Goal: Task Accomplishment & Management: Use online tool/utility

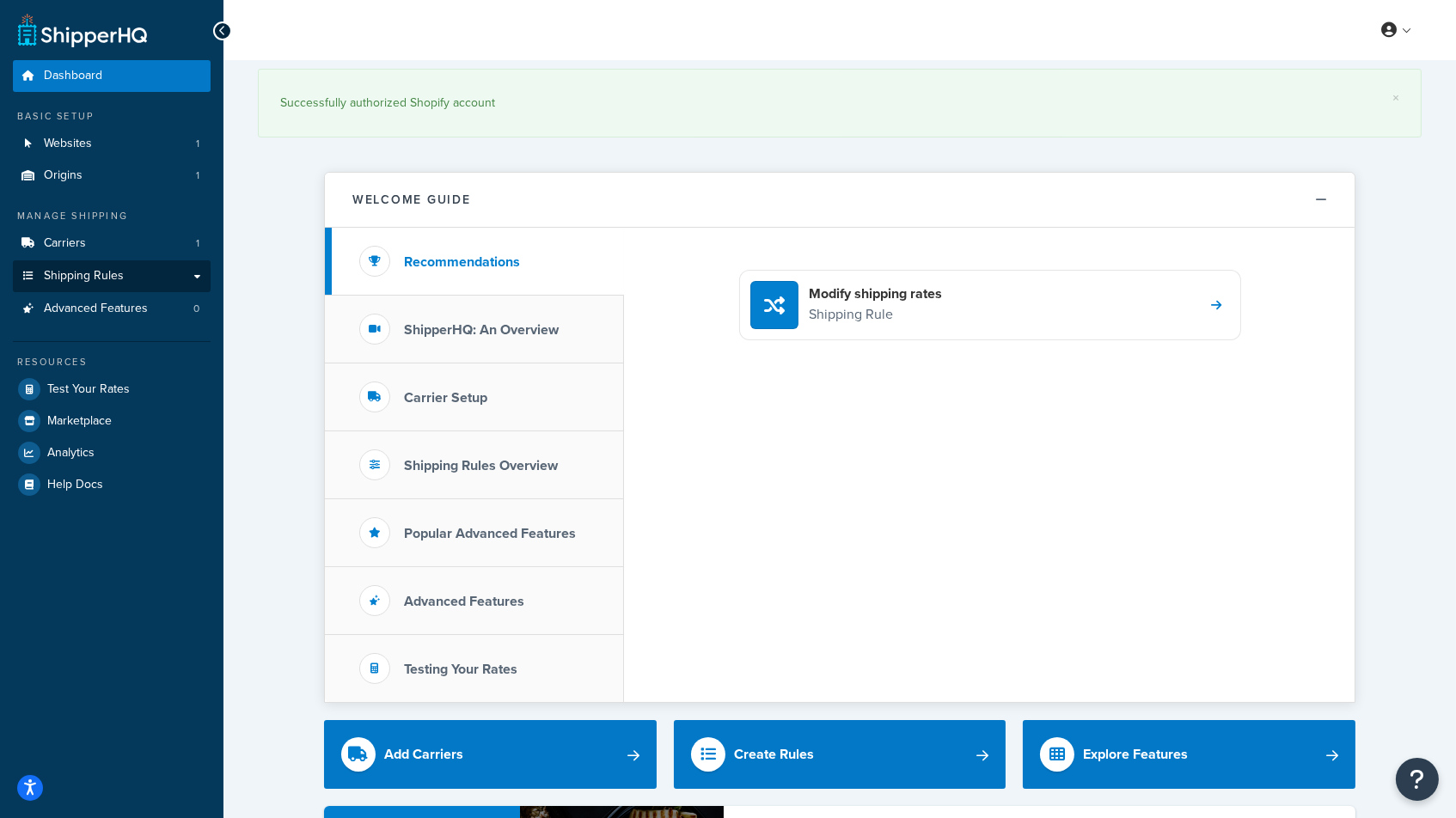
click at [93, 270] on span "Shipping Rules" at bounding box center [84, 276] width 80 height 14
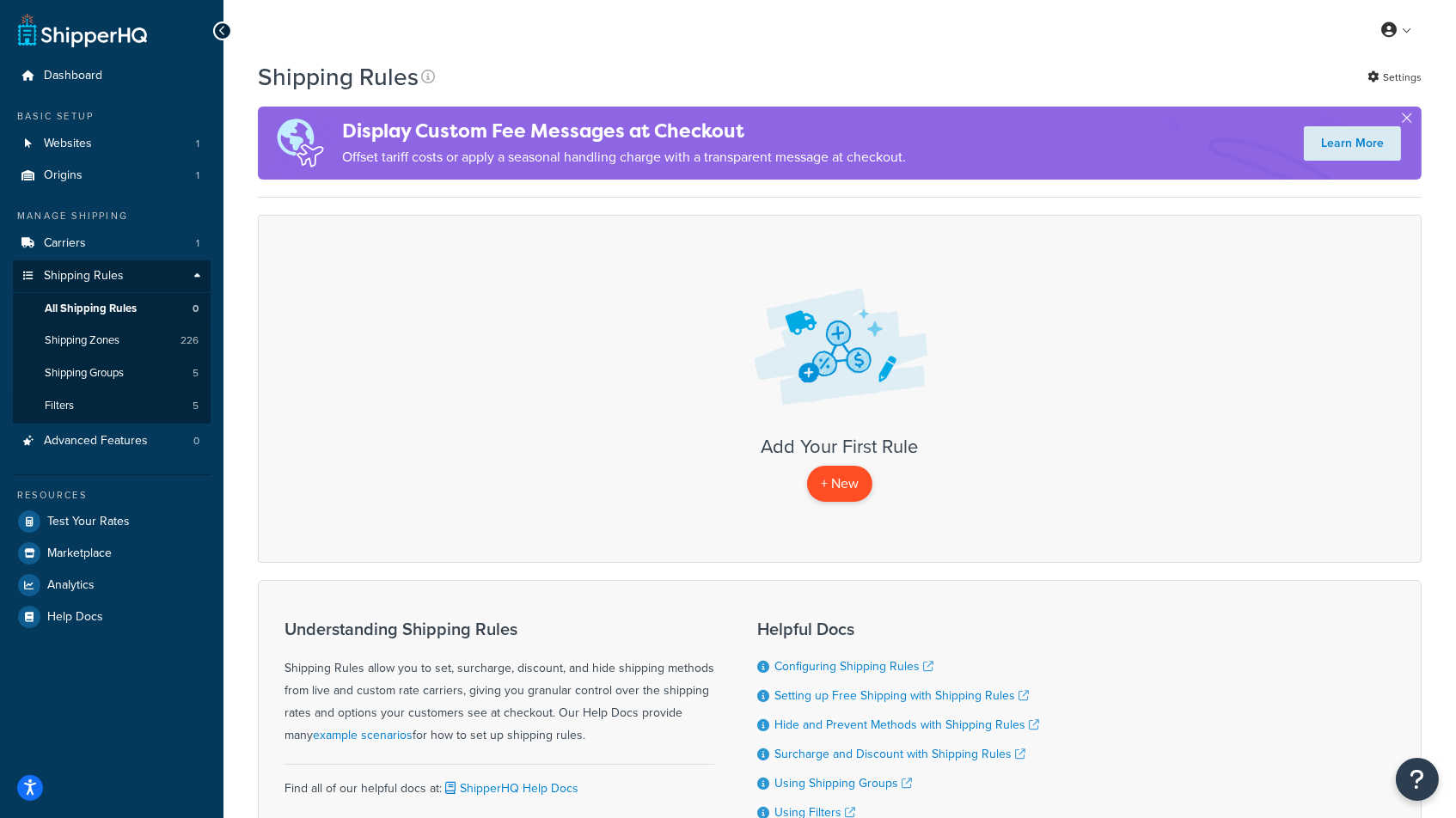
click at [845, 479] on p "+ New" at bounding box center [839, 483] width 66 height 36
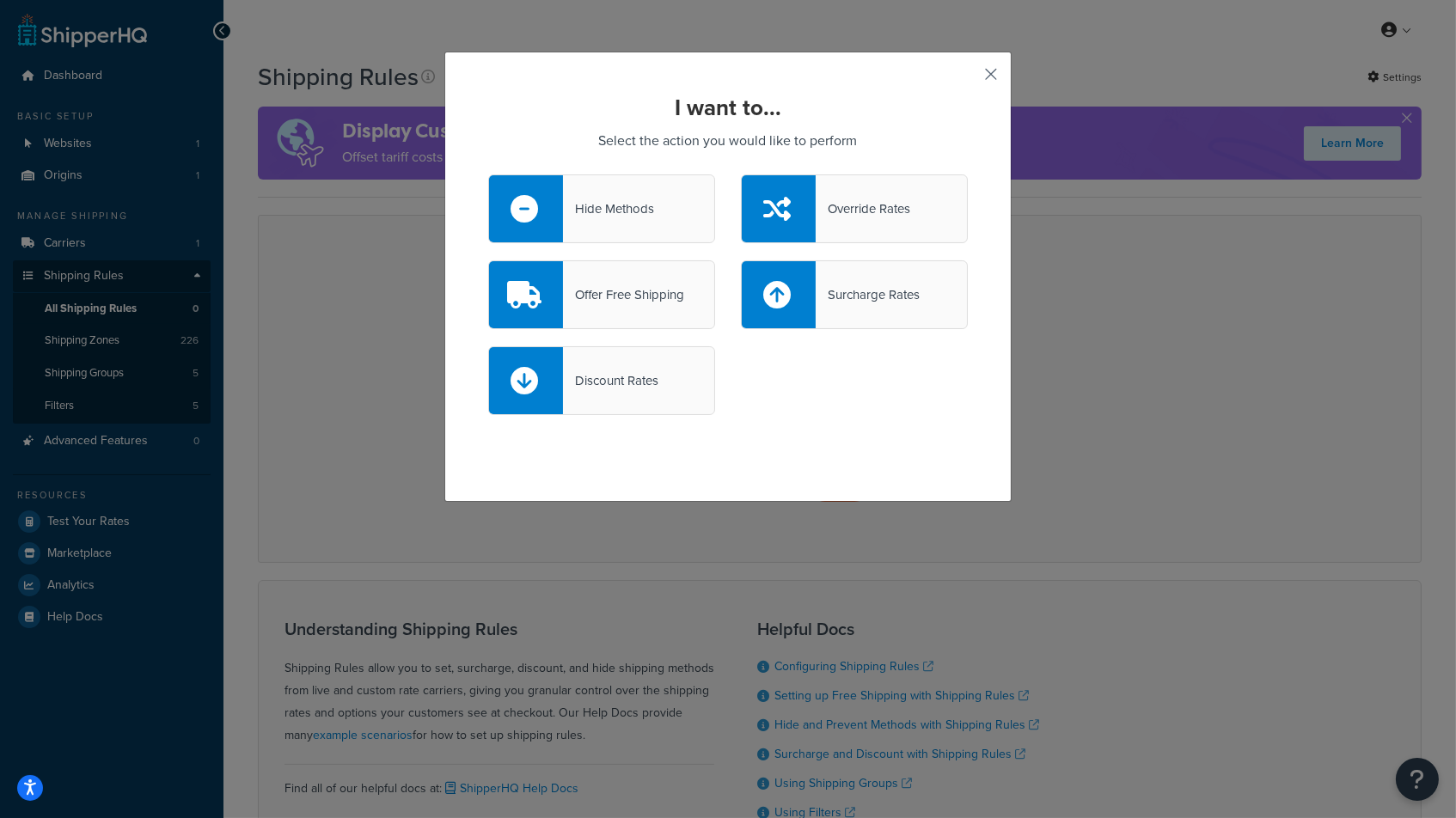
click at [967, 78] on button "button" at bounding box center [965, 80] width 4 height 4
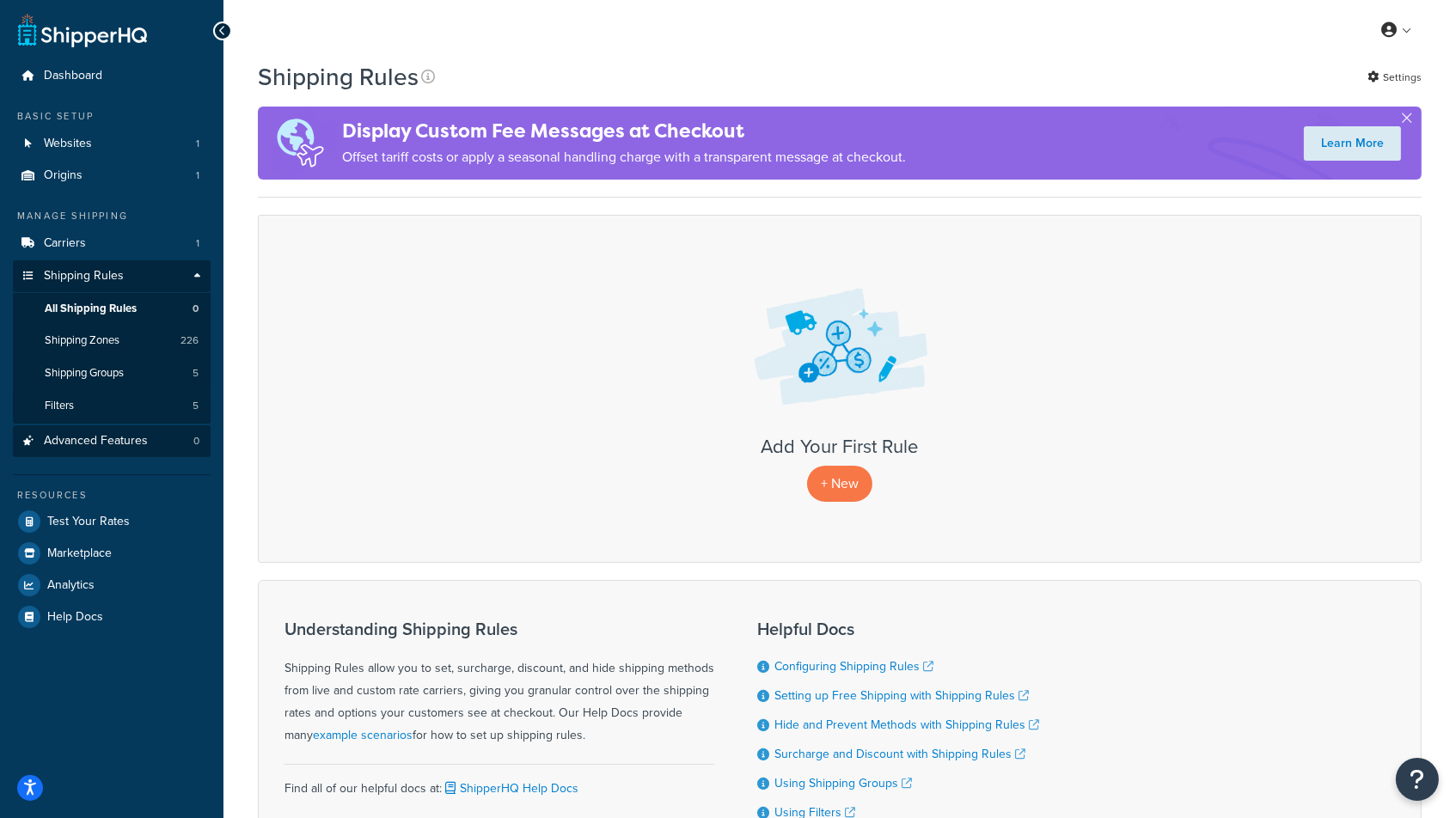
click at [123, 433] on span "Advanced Features" at bounding box center [95, 441] width 104 height 14
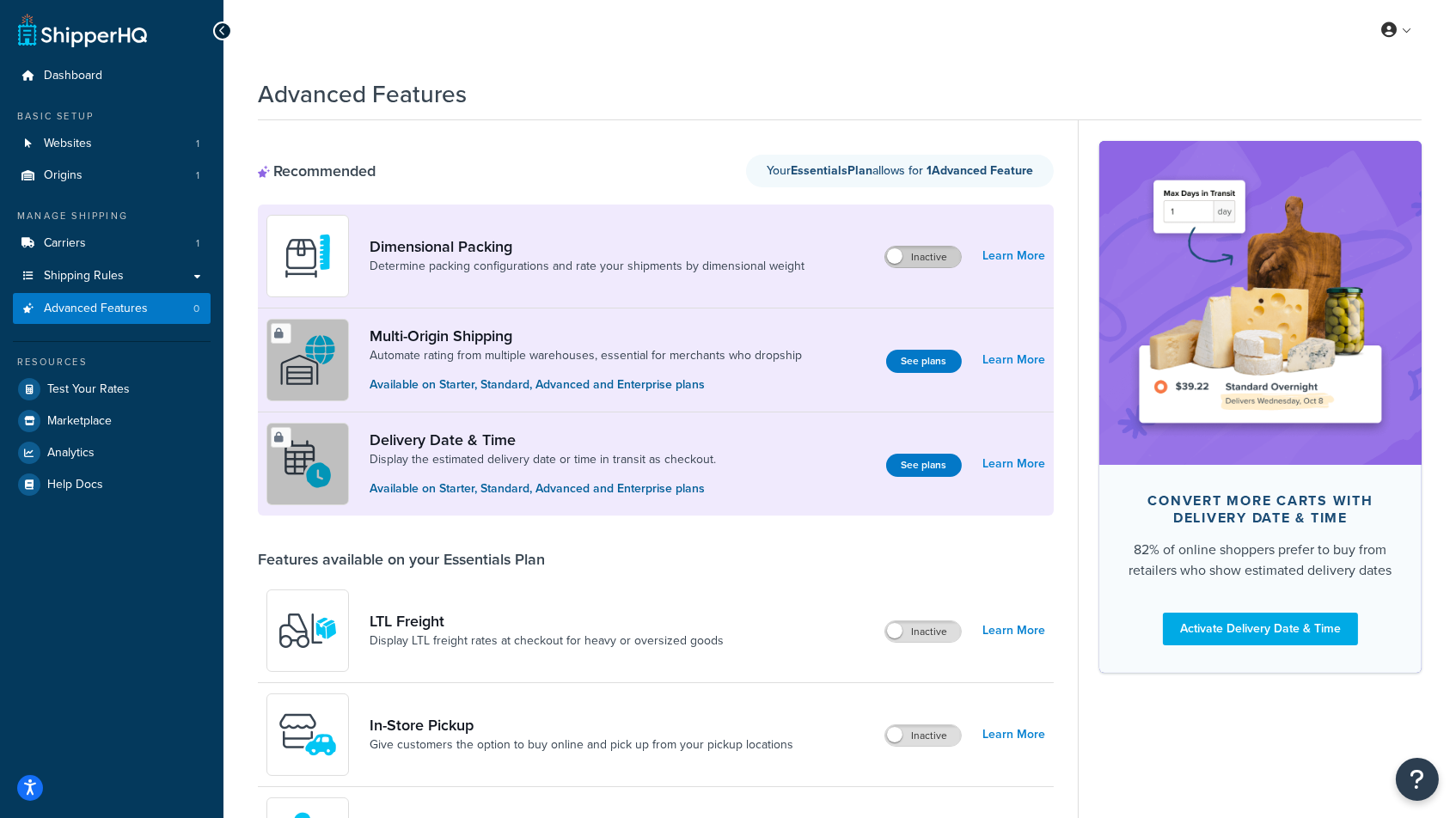
click at [935, 259] on label "Inactive" at bounding box center [922, 257] width 76 height 20
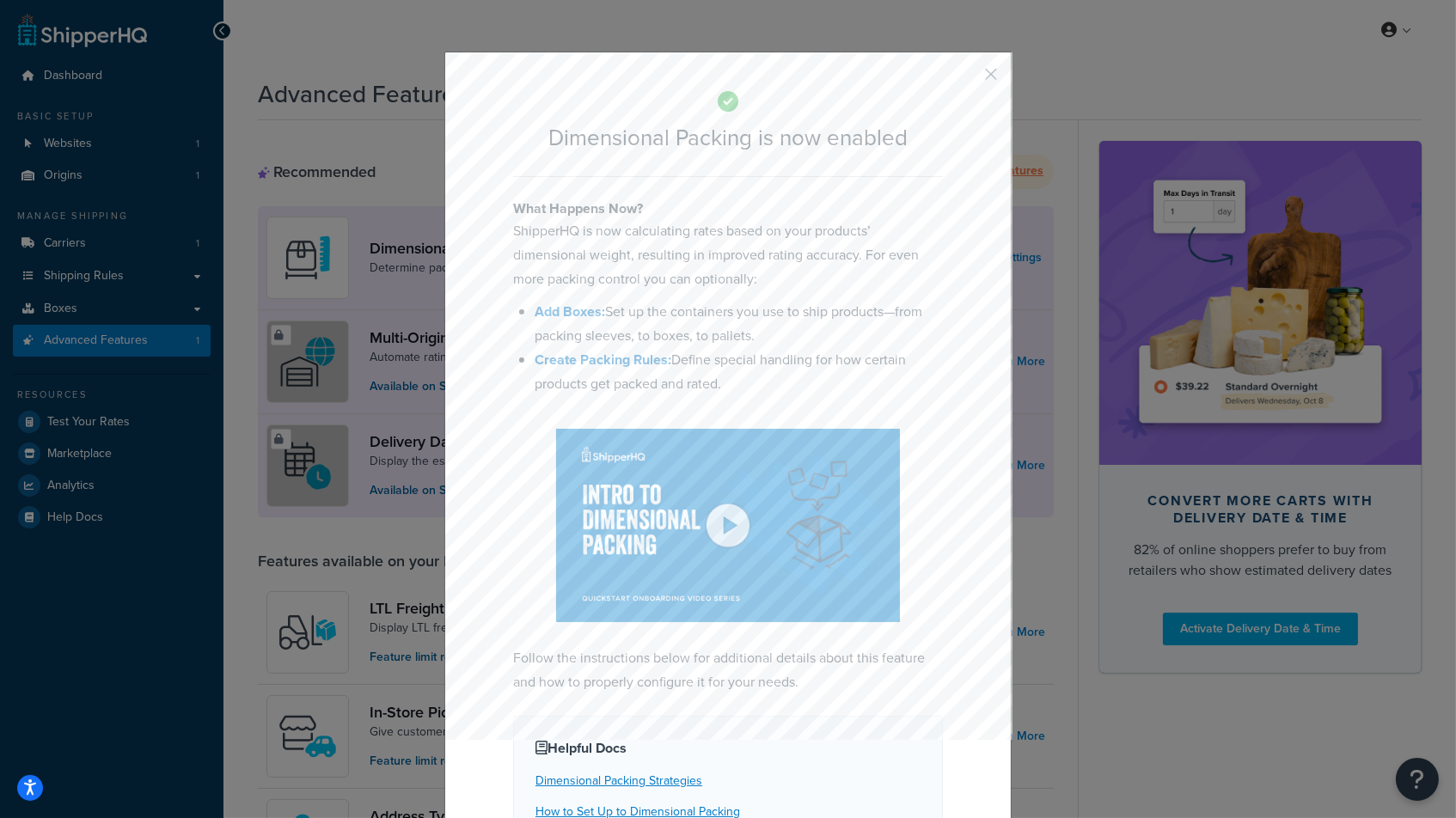
click at [967, 78] on button "button" at bounding box center [965, 80] width 4 height 4
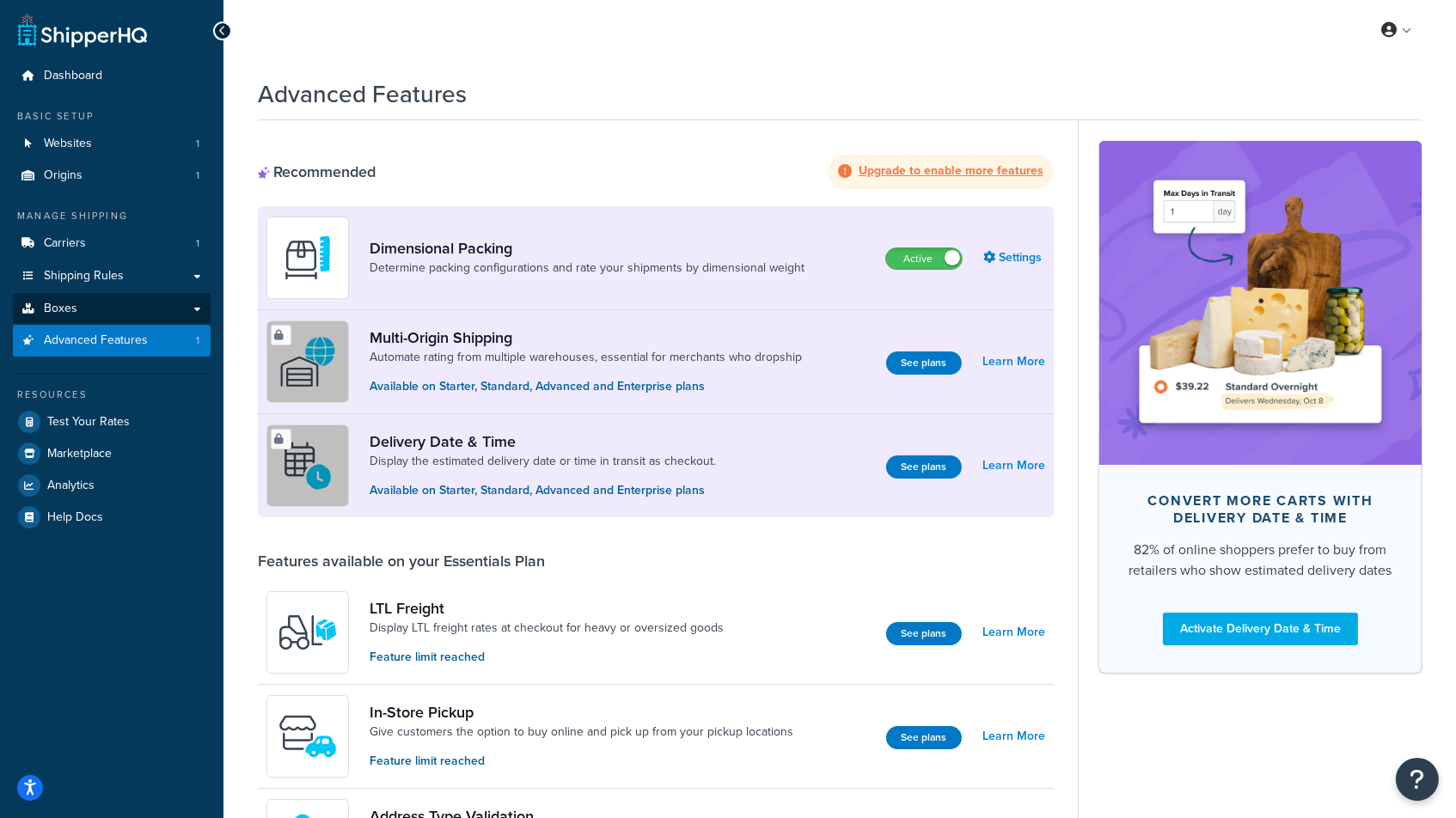
click at [69, 302] on span "Boxes" at bounding box center [60, 309] width 34 height 14
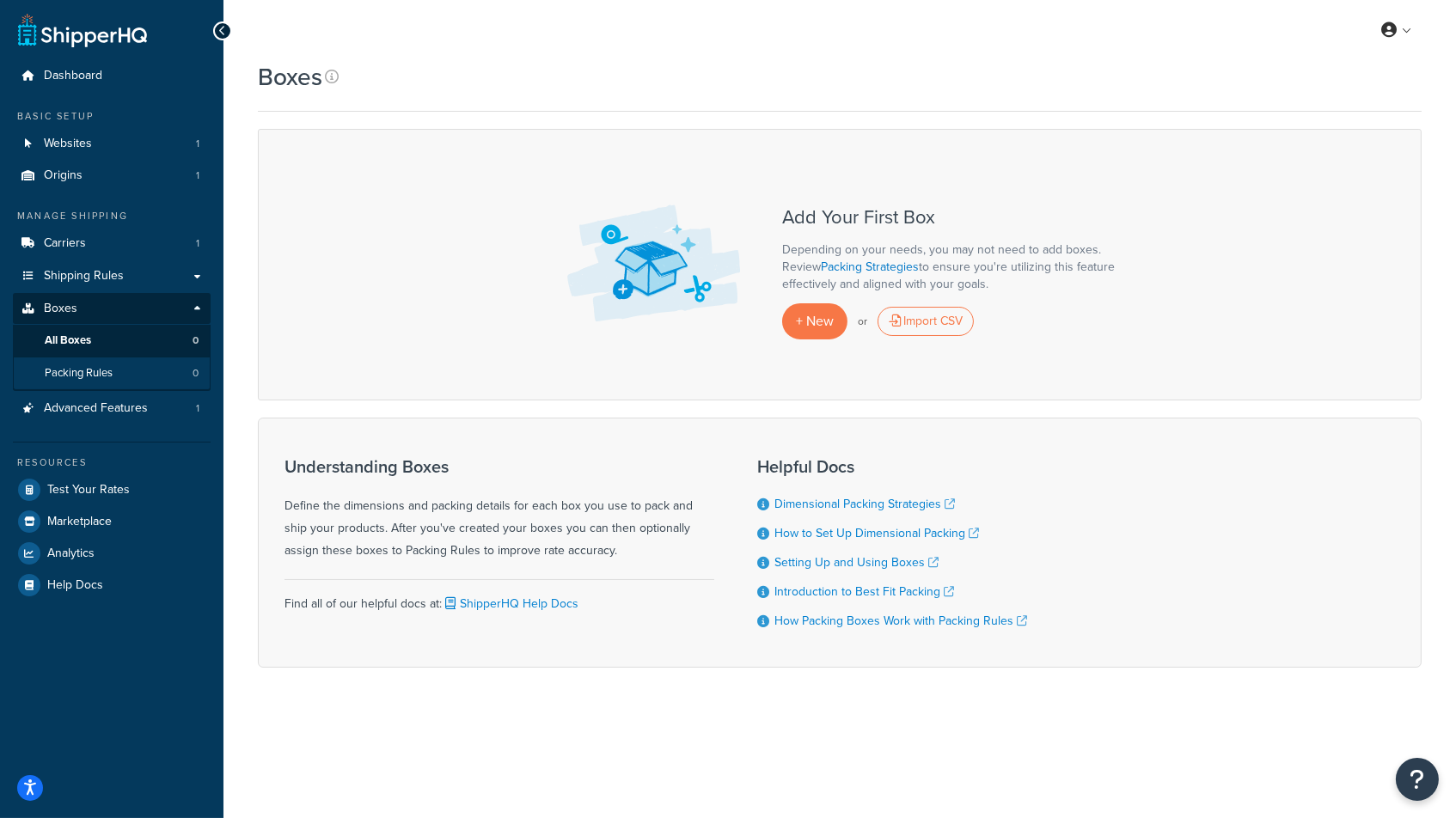
click at [83, 369] on span "Packing Rules" at bounding box center [78, 373] width 68 height 14
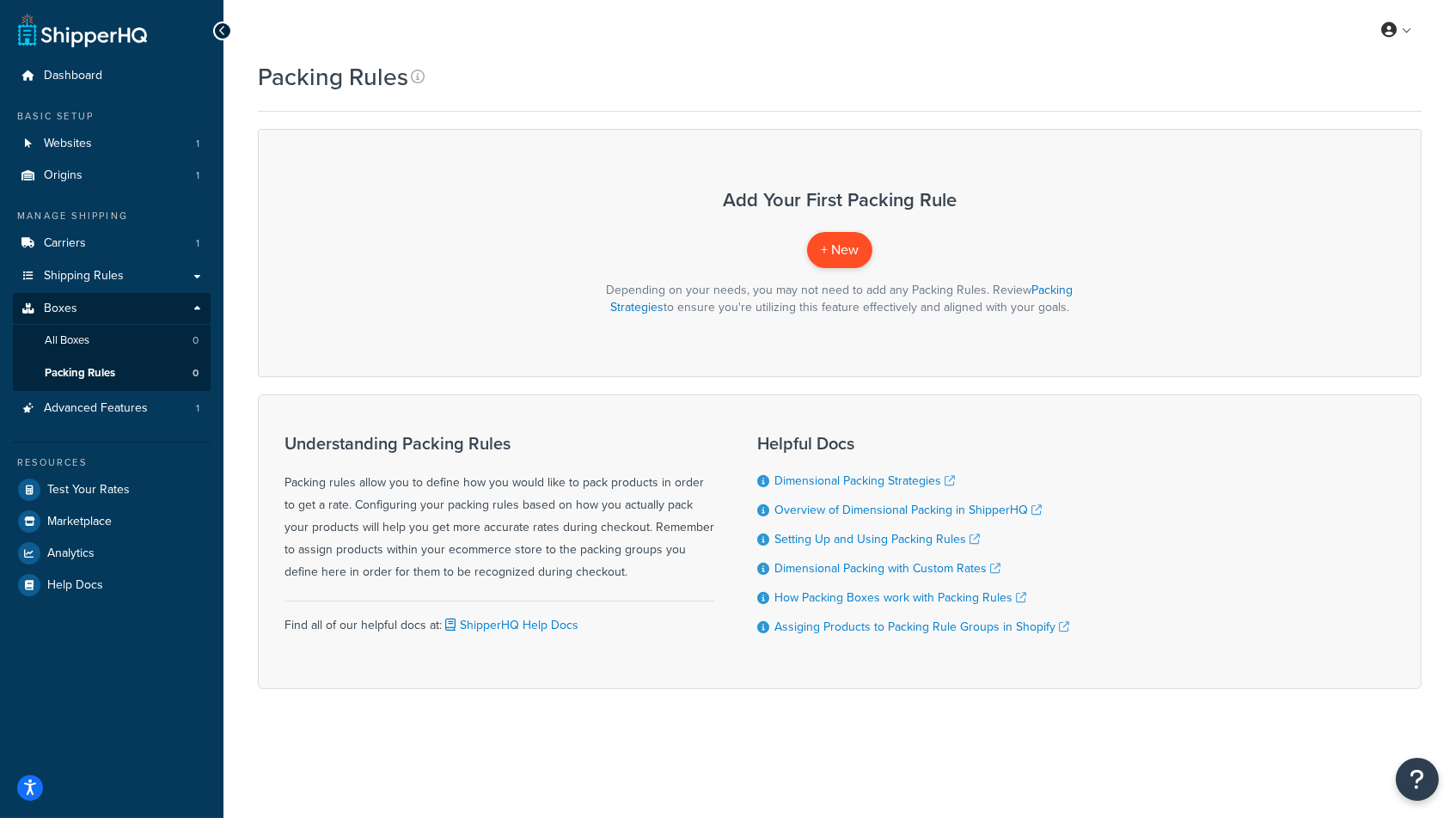
click at [832, 250] on span "+ New" at bounding box center [839, 250] width 38 height 20
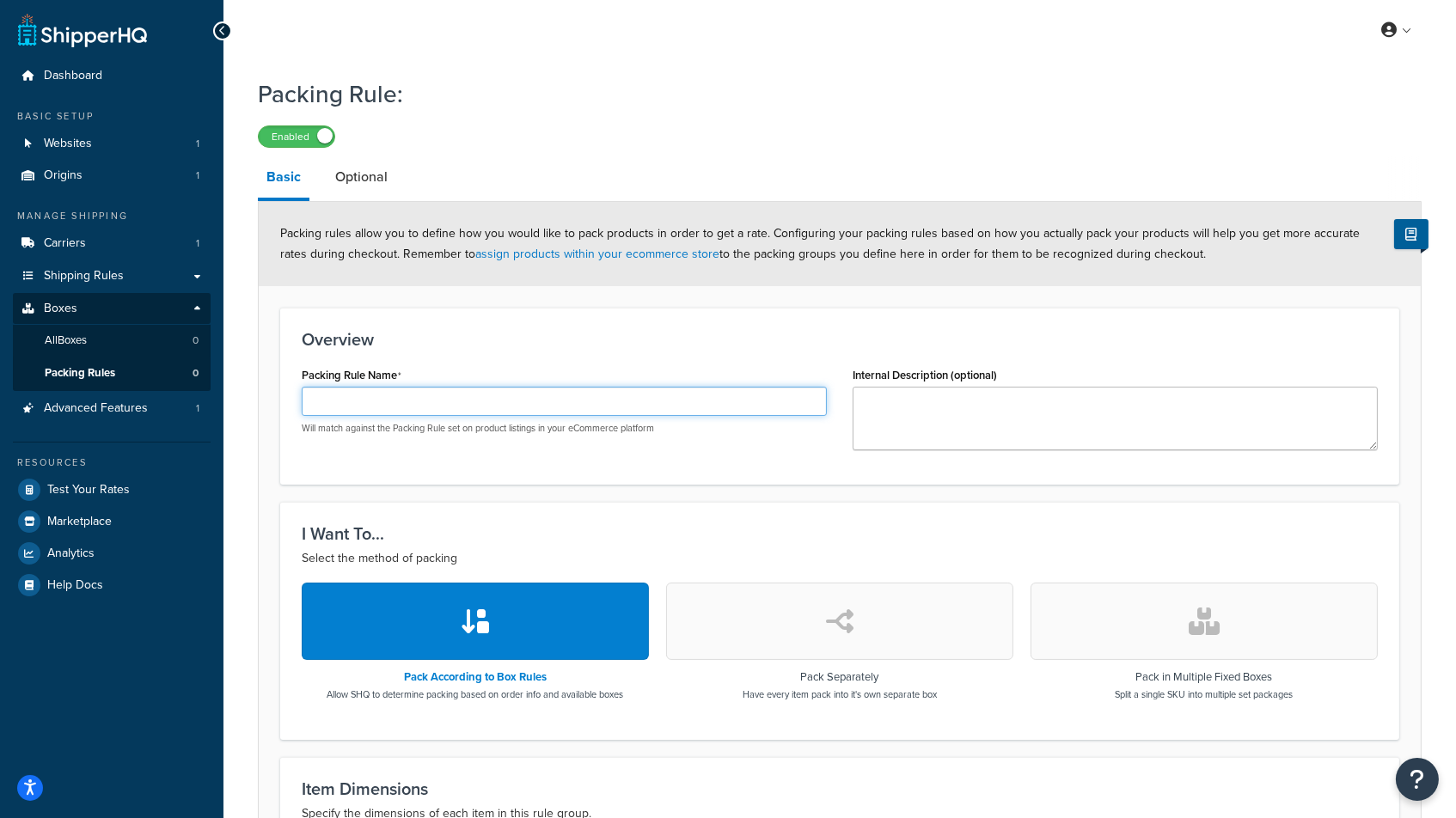
click at [384, 402] on input "Packing Rule Name" at bounding box center [564, 401] width 525 height 29
type input "Comic Mailer"
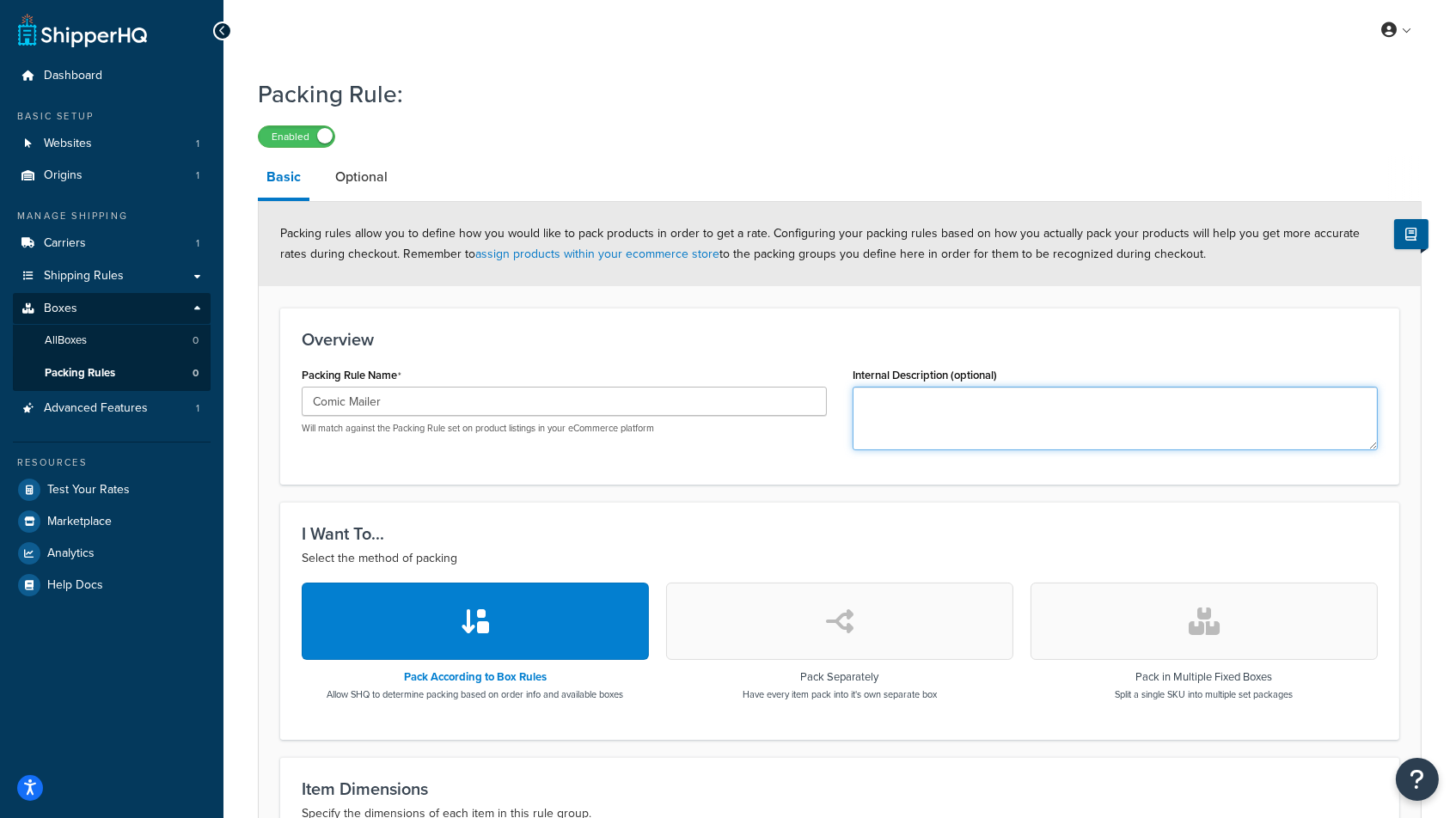
click at [908, 421] on textarea "Internal Description (optional)" at bounding box center [1115, 418] width 525 height 64
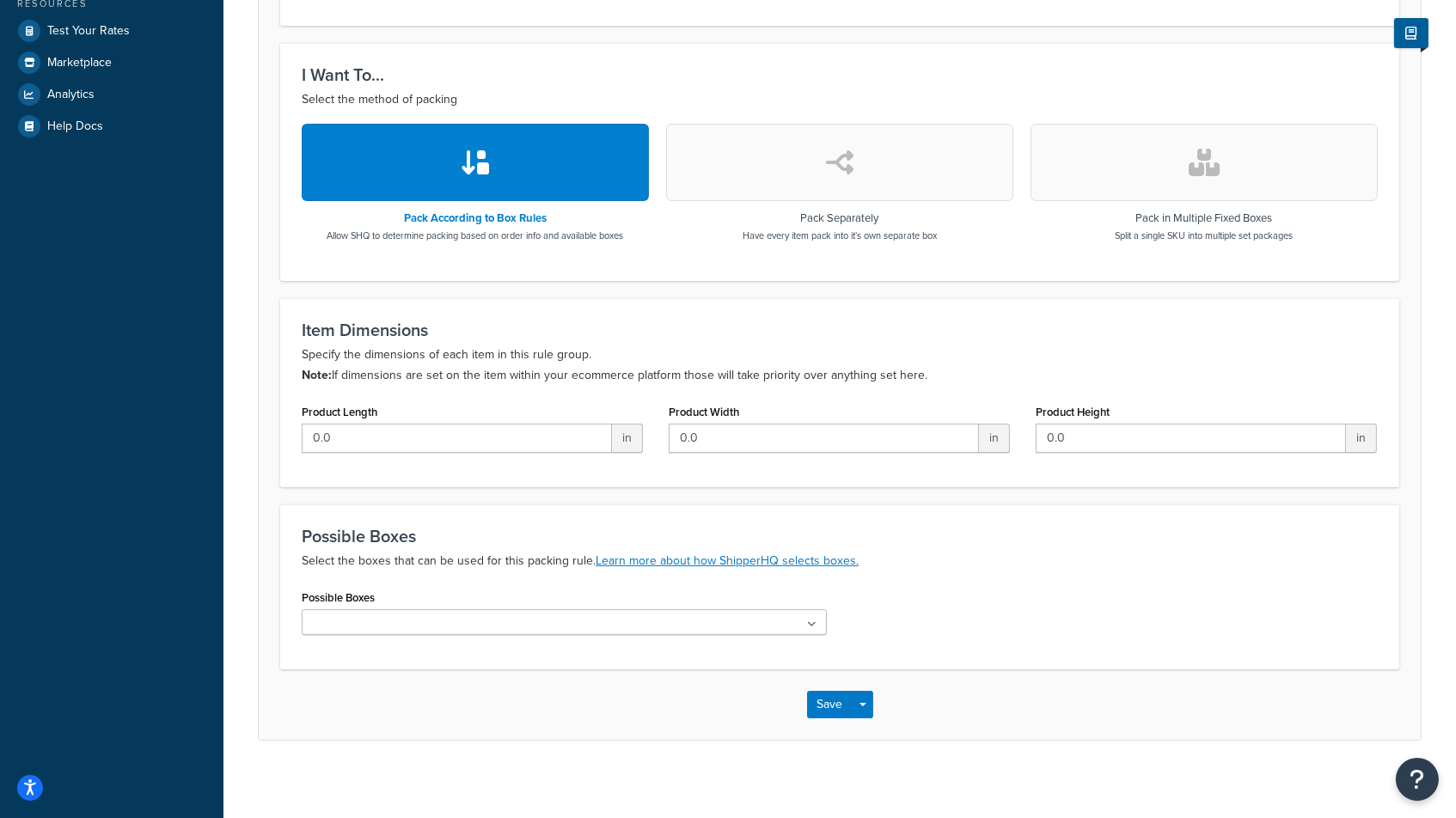
scroll to position [457, 0]
type textarea "Add weight when there's a comic present"
click at [811, 621] on icon at bounding box center [812, 626] width 8 height 11
click at [938, 565] on div "Possible Boxes Select the boxes that can be used for this packing rule. Learn m…" at bounding box center [839, 589] width 1118 height 165
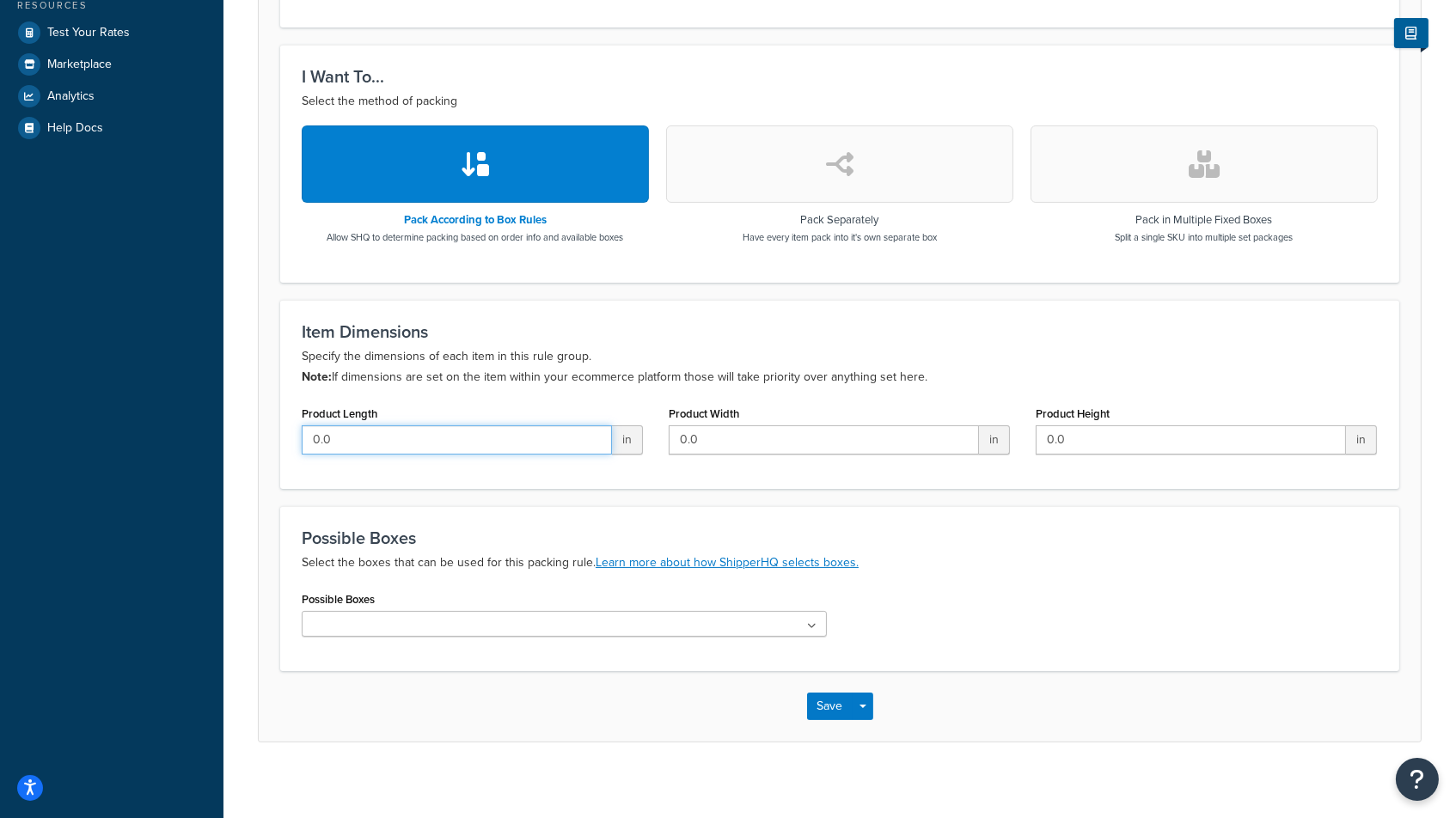
click at [537, 433] on input "0.0" at bounding box center [457, 440] width 310 height 29
type input "0"
type input "12"
type input "6"
type input ".5"
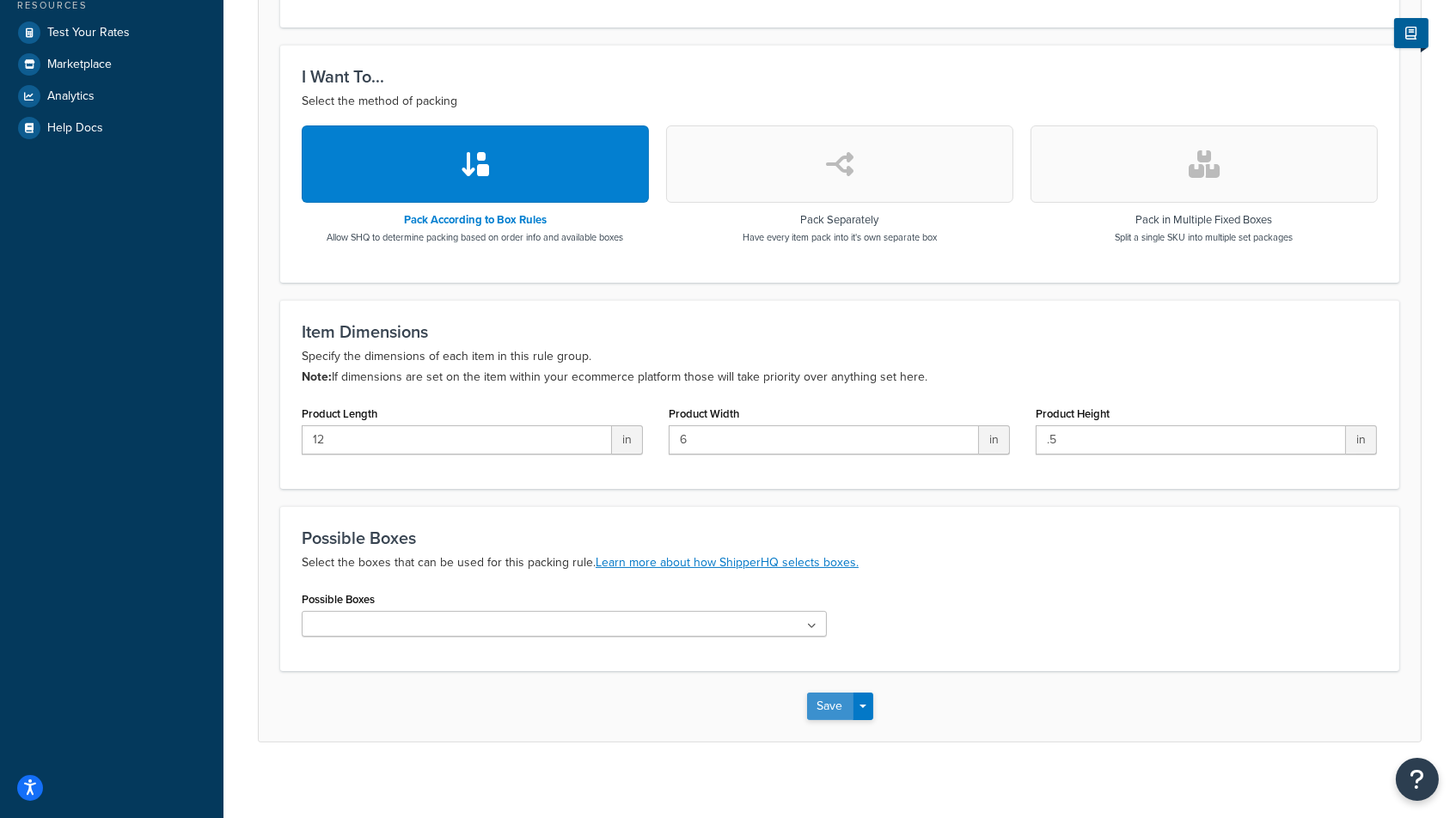
click at [823, 695] on button "Save" at bounding box center [830, 706] width 46 height 28
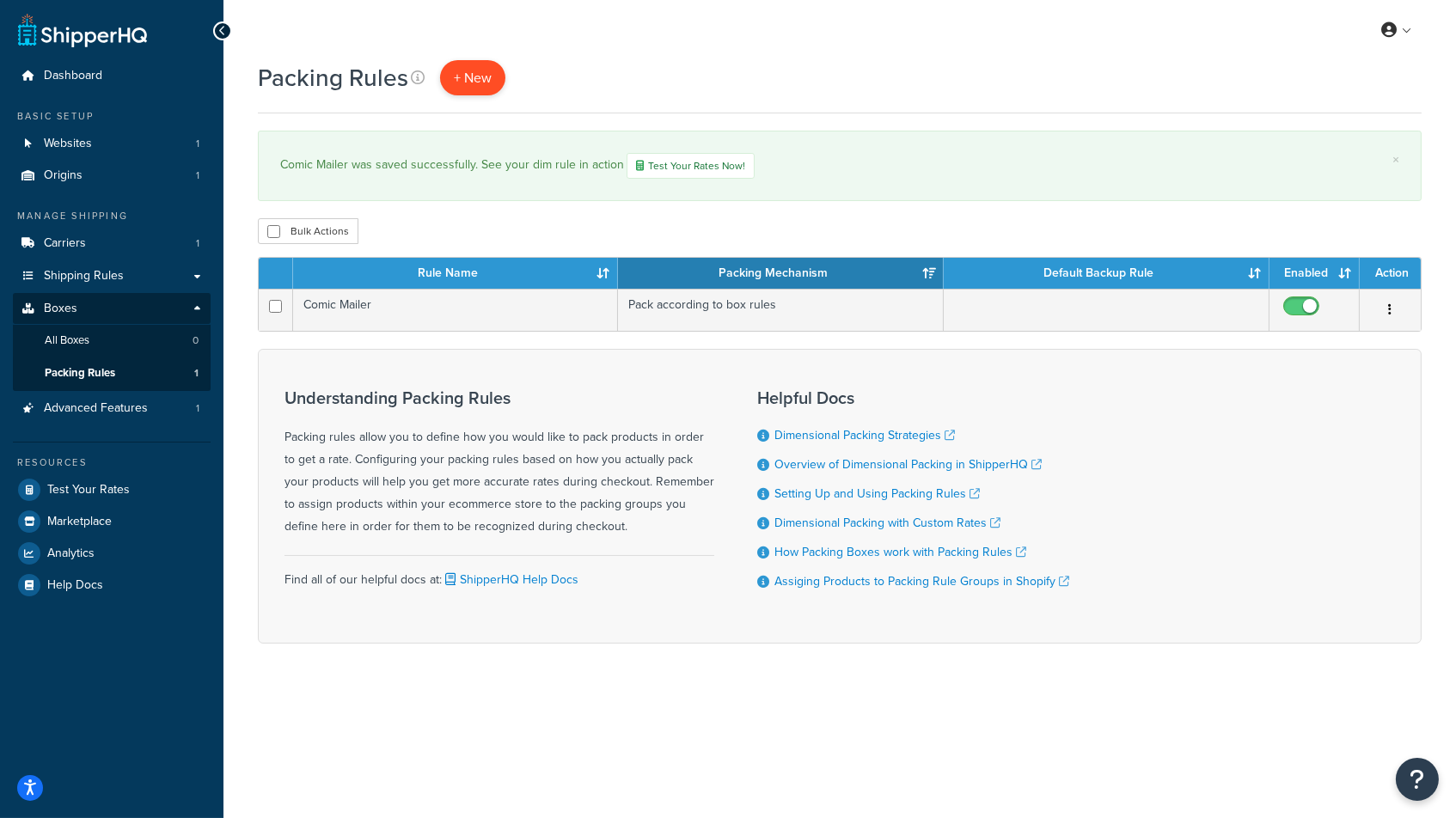
click at [471, 76] on span "+ New" at bounding box center [473, 77] width 38 height 20
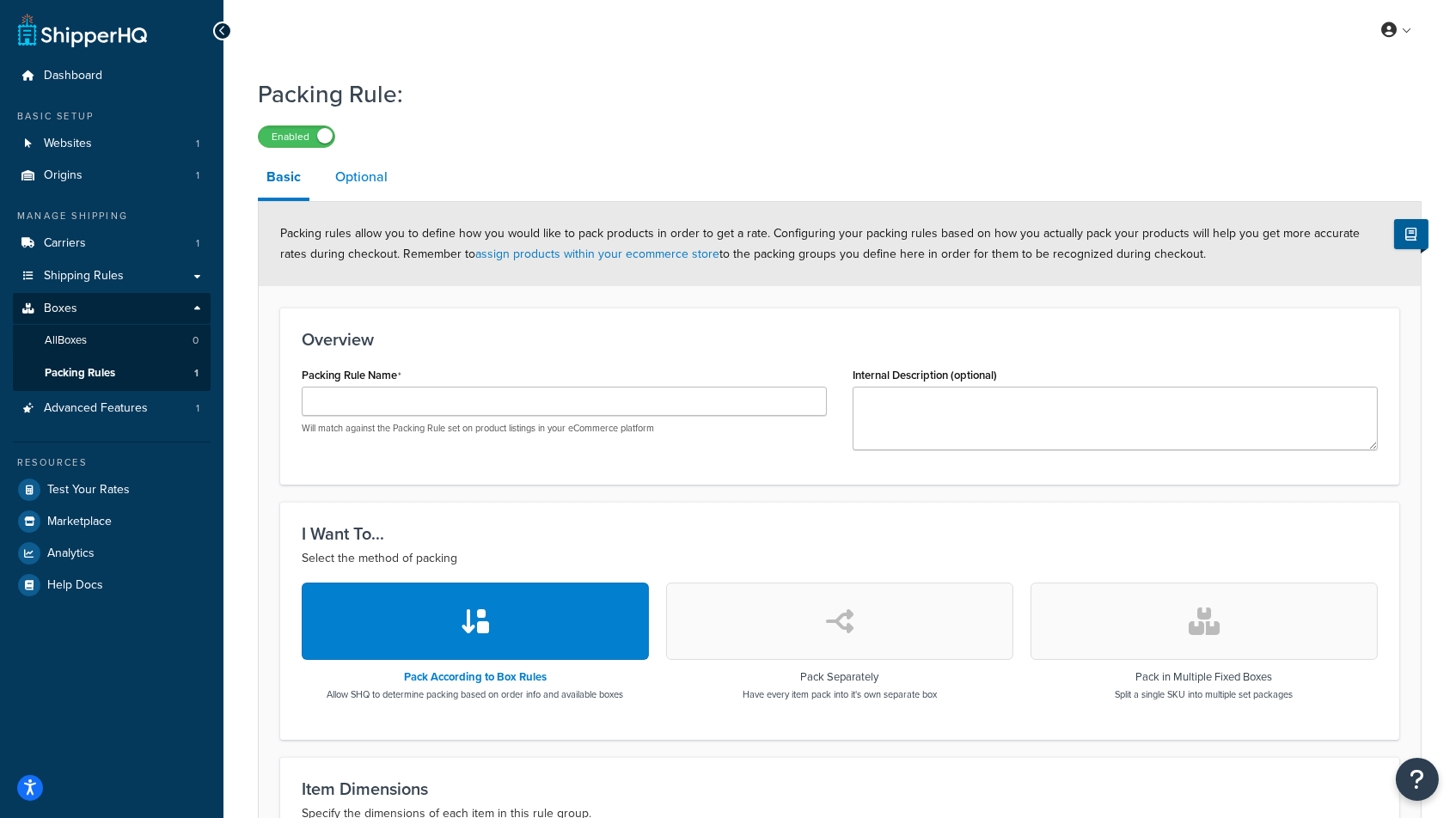
click at [346, 185] on link "Optional" at bounding box center [362, 177] width 69 height 41
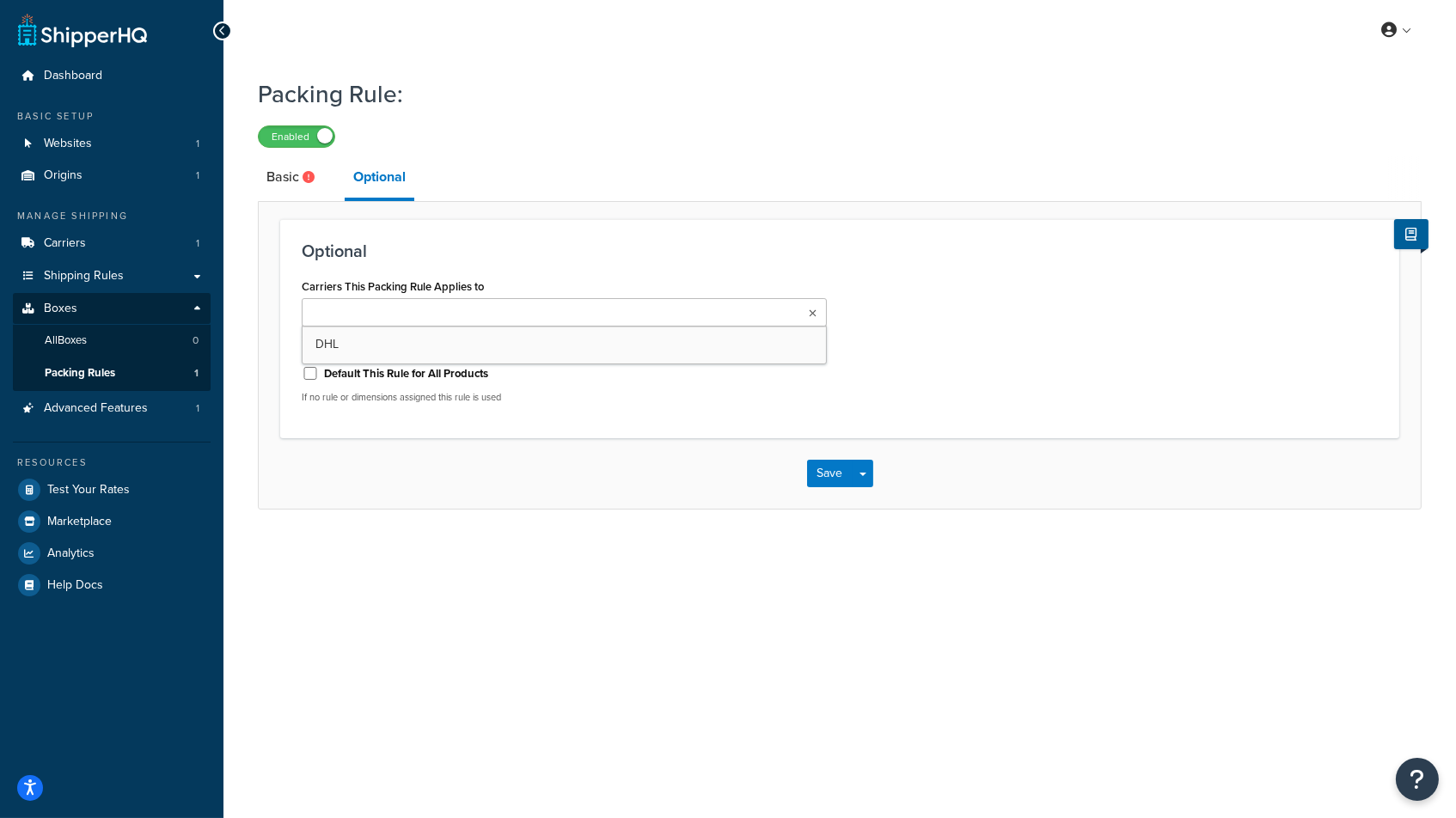
click at [468, 306] on ul at bounding box center [564, 313] width 525 height 28
click at [274, 179] on link "Basic" at bounding box center [292, 177] width 69 height 41
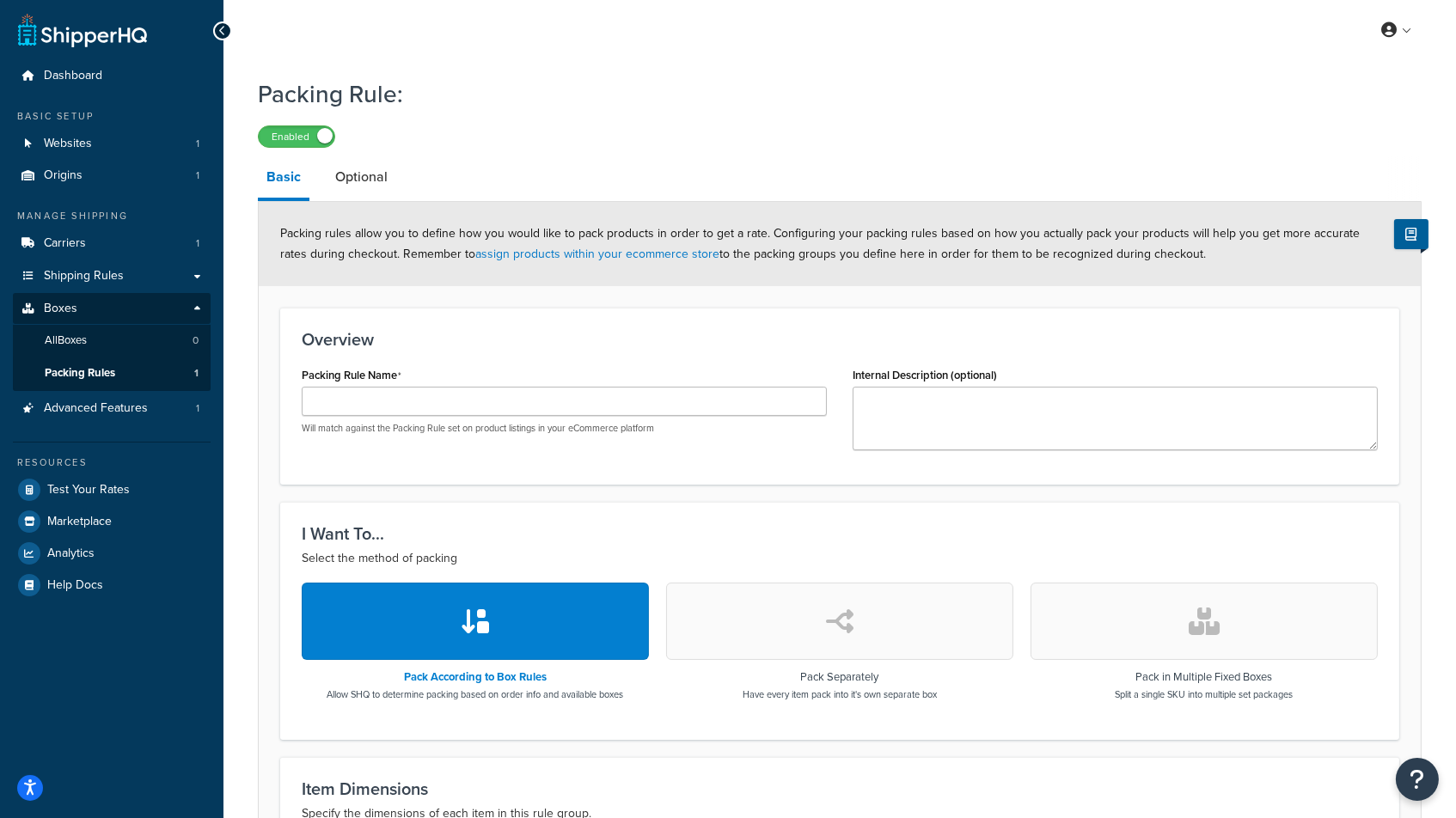
click at [47, 369] on span "Packing Rules" at bounding box center [79, 373] width 70 height 14
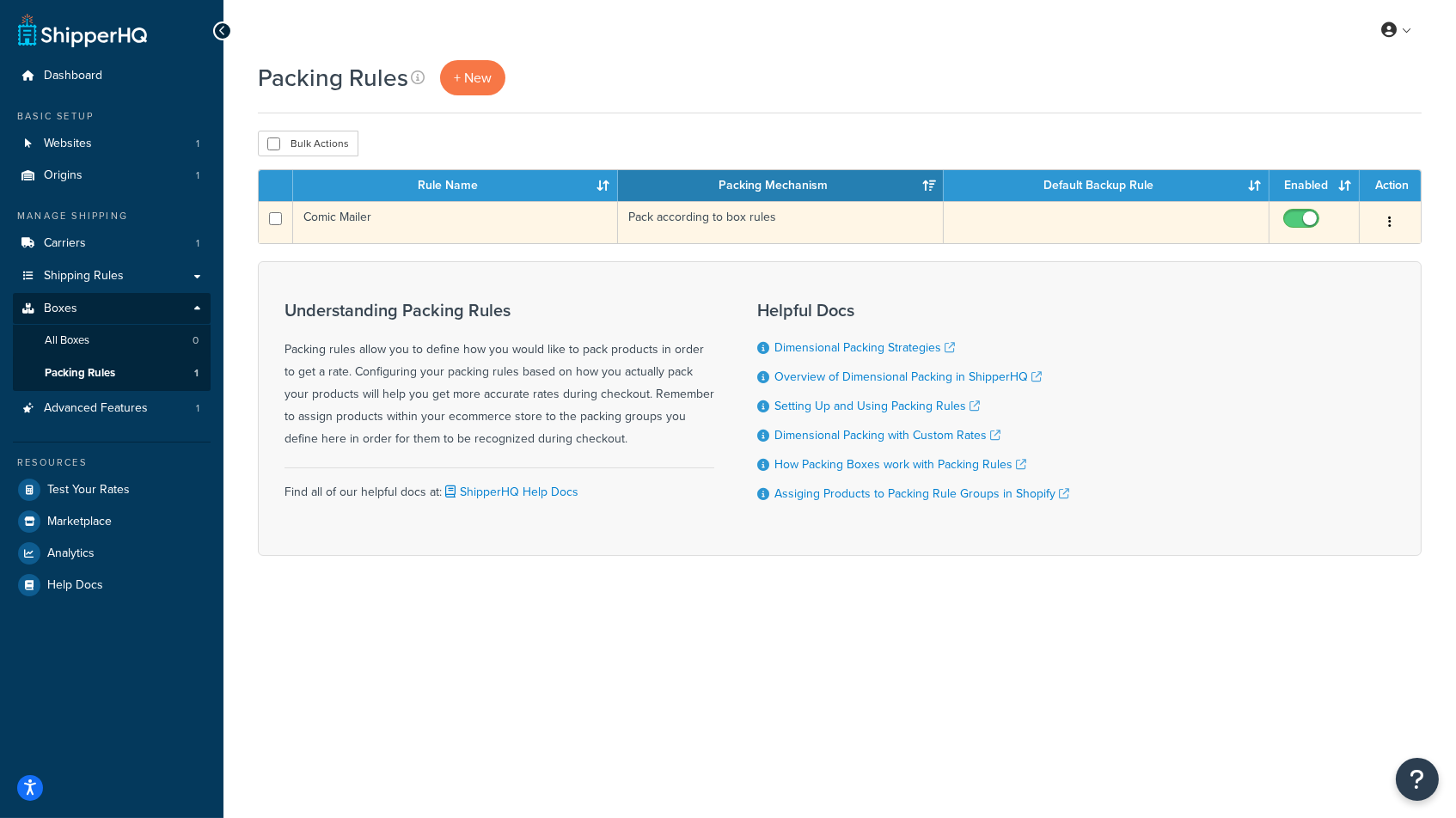
click at [671, 219] on td "Pack according to box rules" at bounding box center [780, 221] width 326 height 42
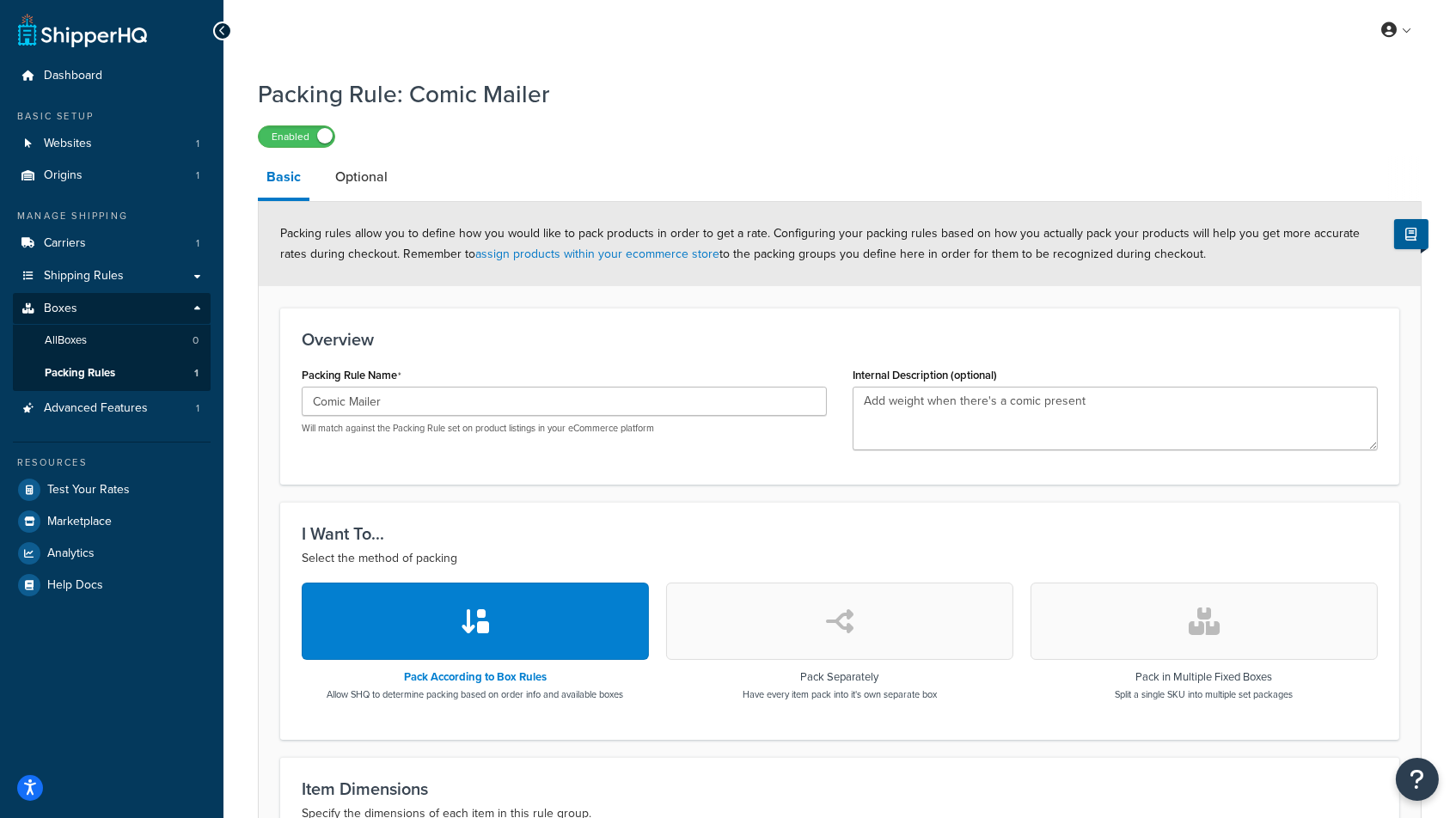
click at [494, 616] on button "button" at bounding box center [475, 621] width 347 height 77
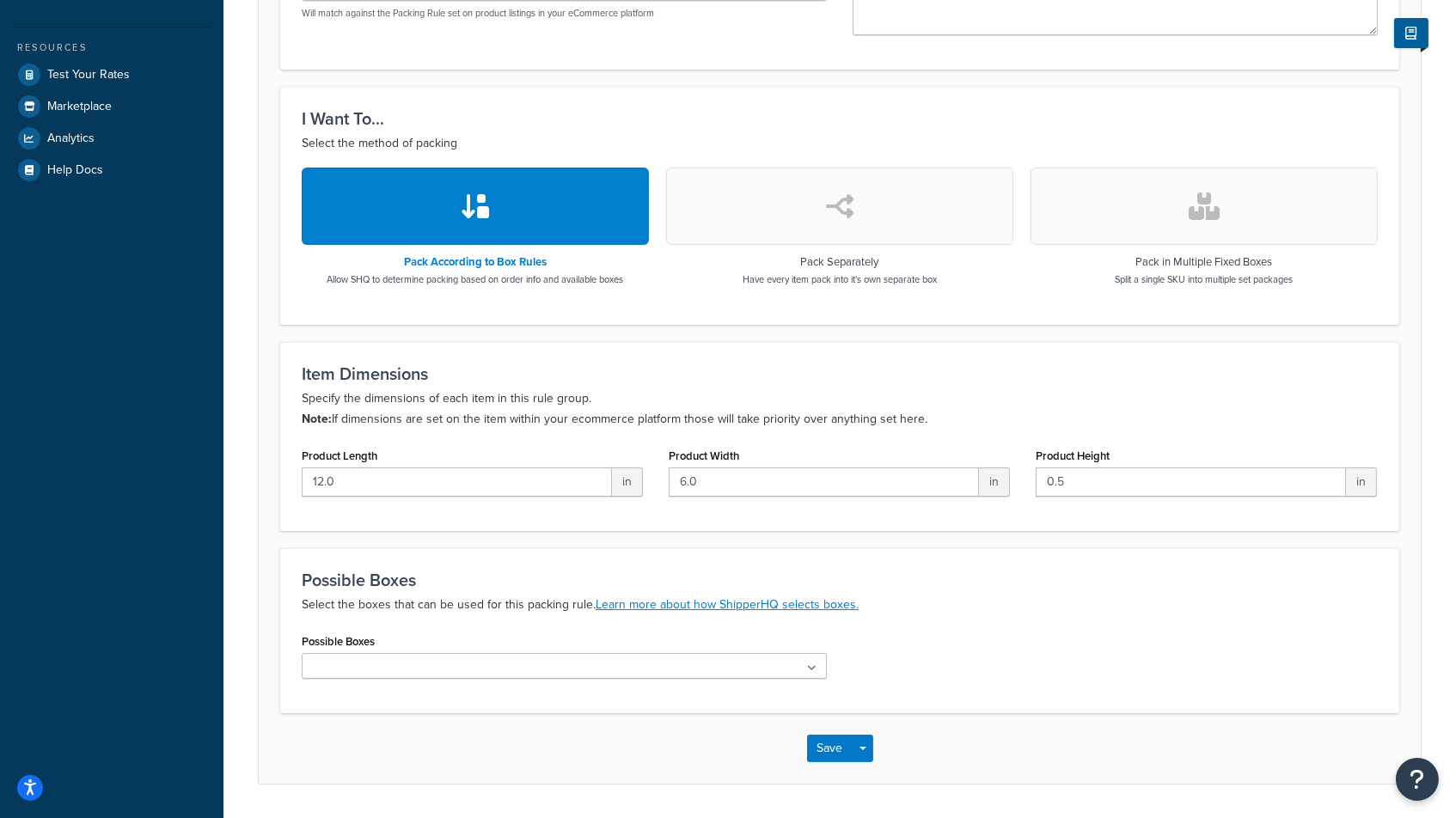
scroll to position [416, 0]
click at [529, 654] on ul at bounding box center [564, 664] width 525 height 26
click at [816, 690] on span "No results found" at bounding box center [563, 695] width 523 height 38
click at [814, 663] on icon at bounding box center [812, 668] width 8 height 11
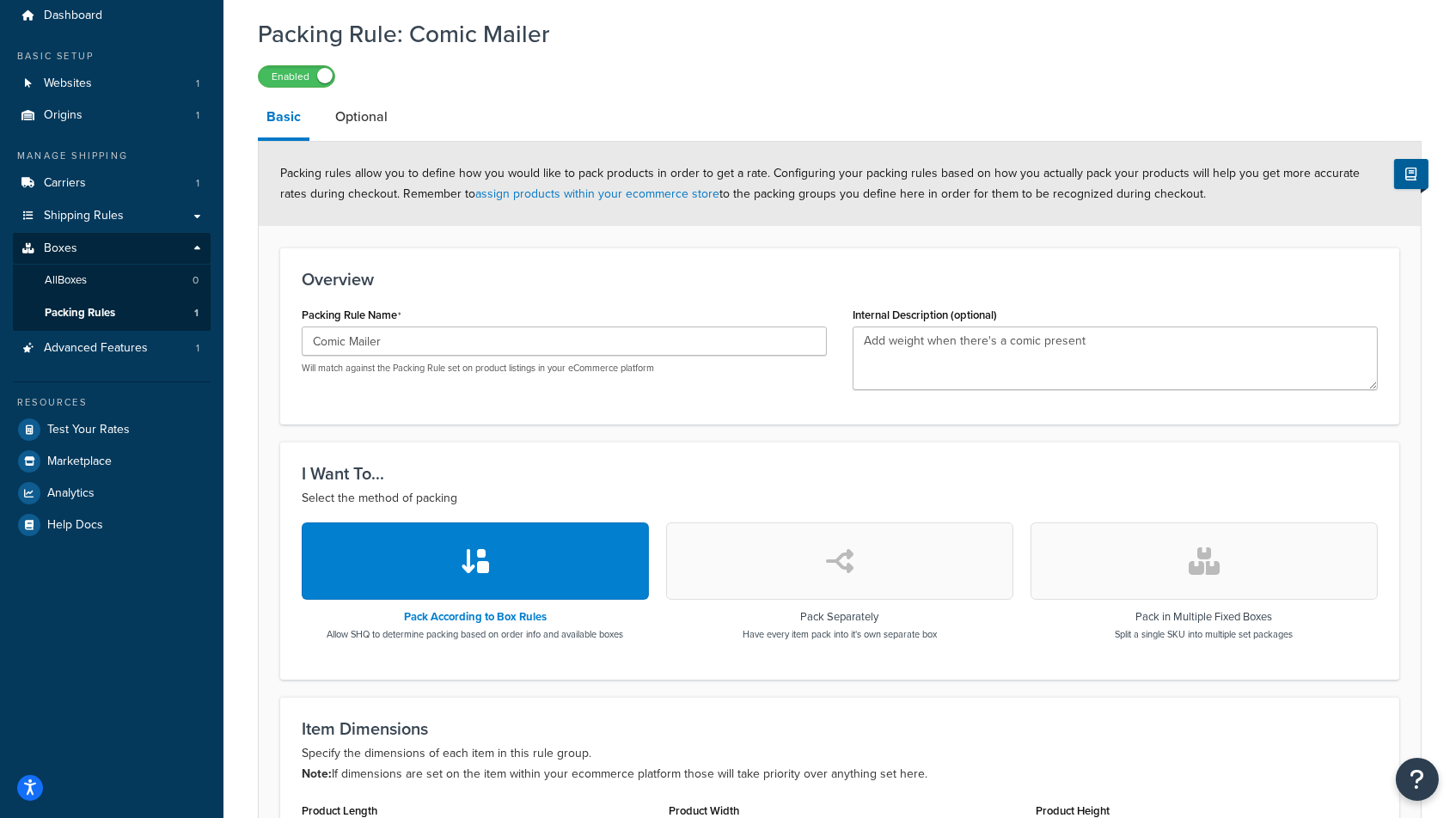
scroll to position [44, 0]
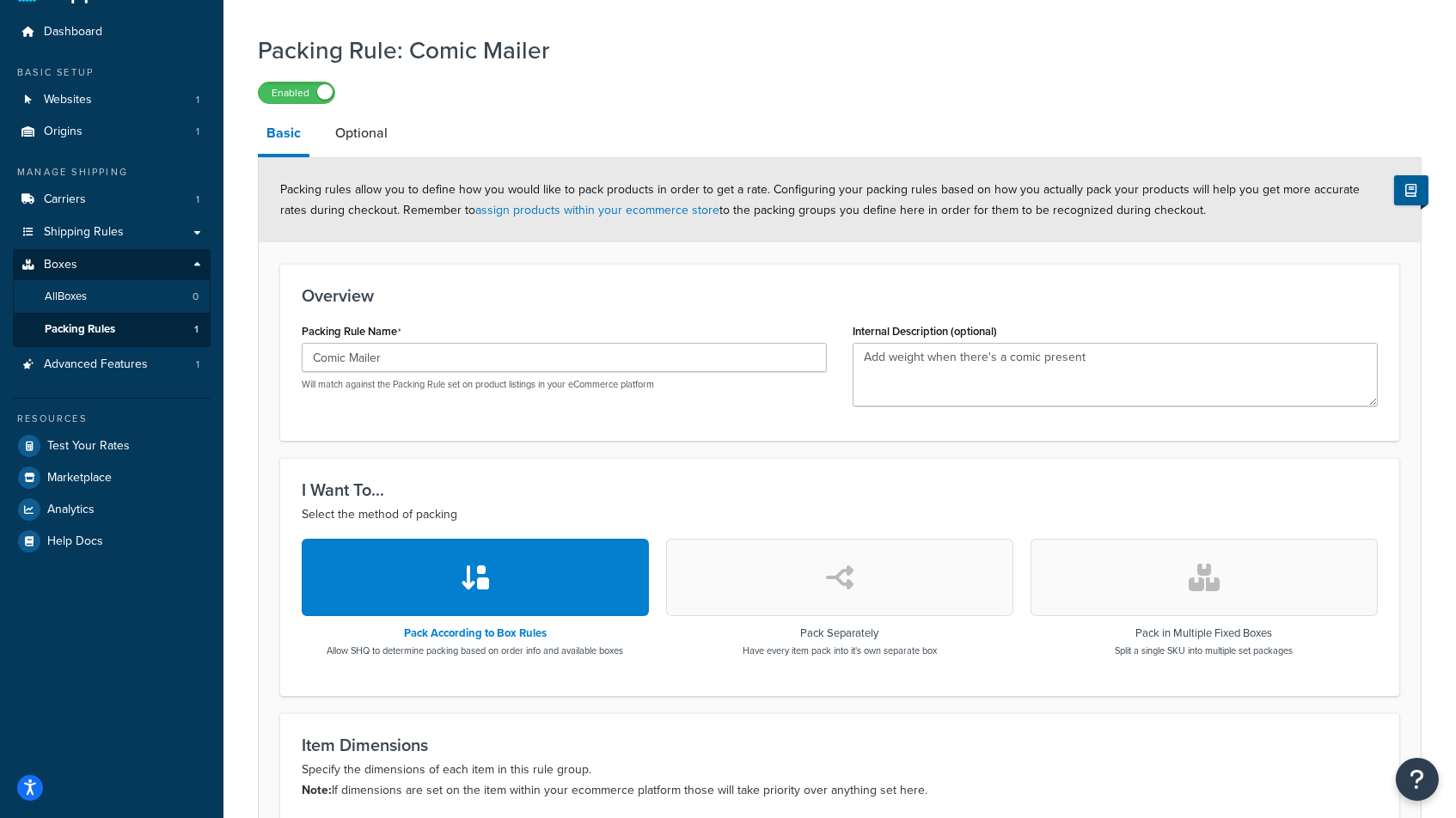
click at [72, 290] on span "All Boxes" at bounding box center [65, 297] width 42 height 14
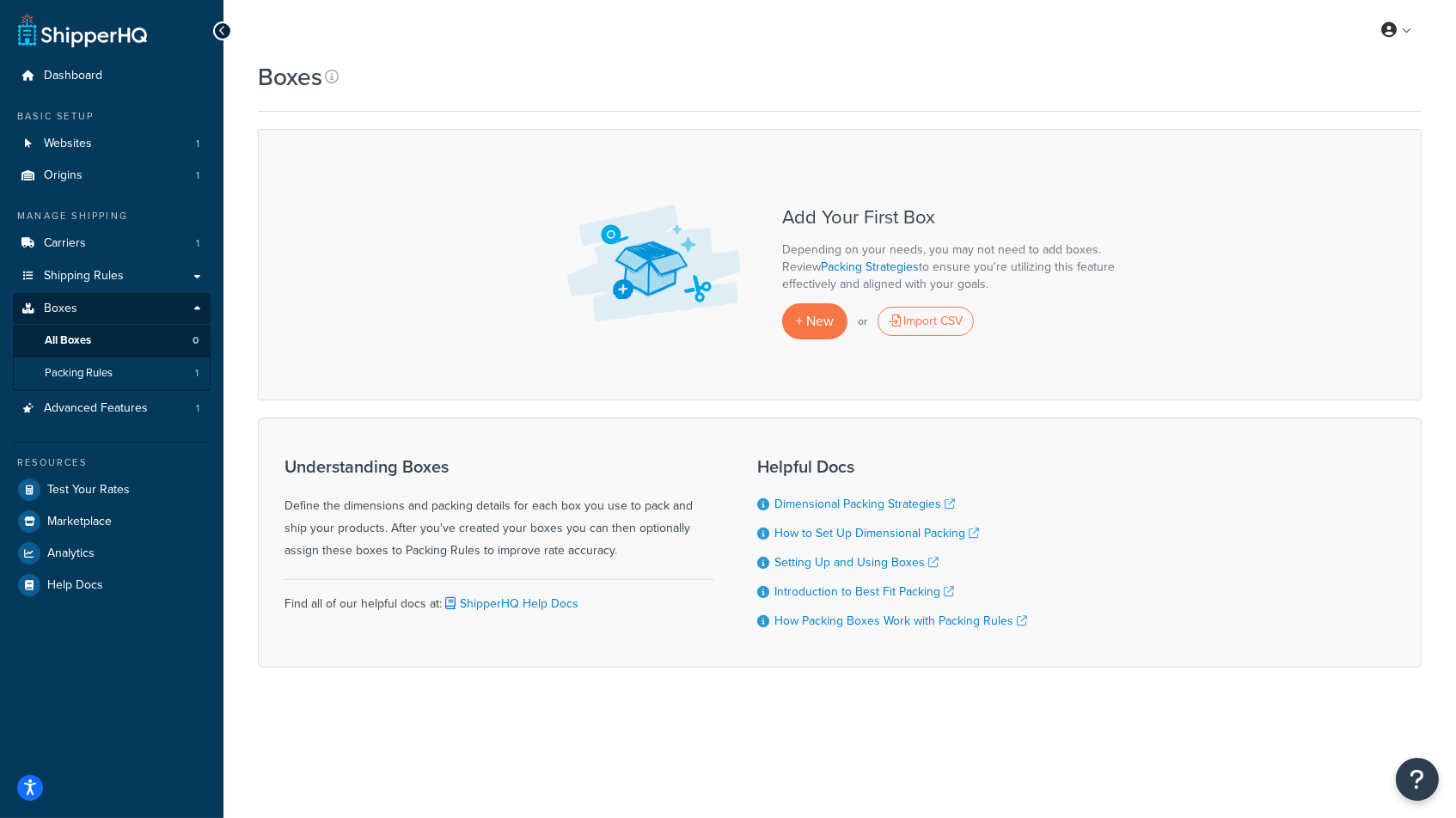
click at [67, 367] on span "Packing Rules" at bounding box center [78, 373] width 68 height 14
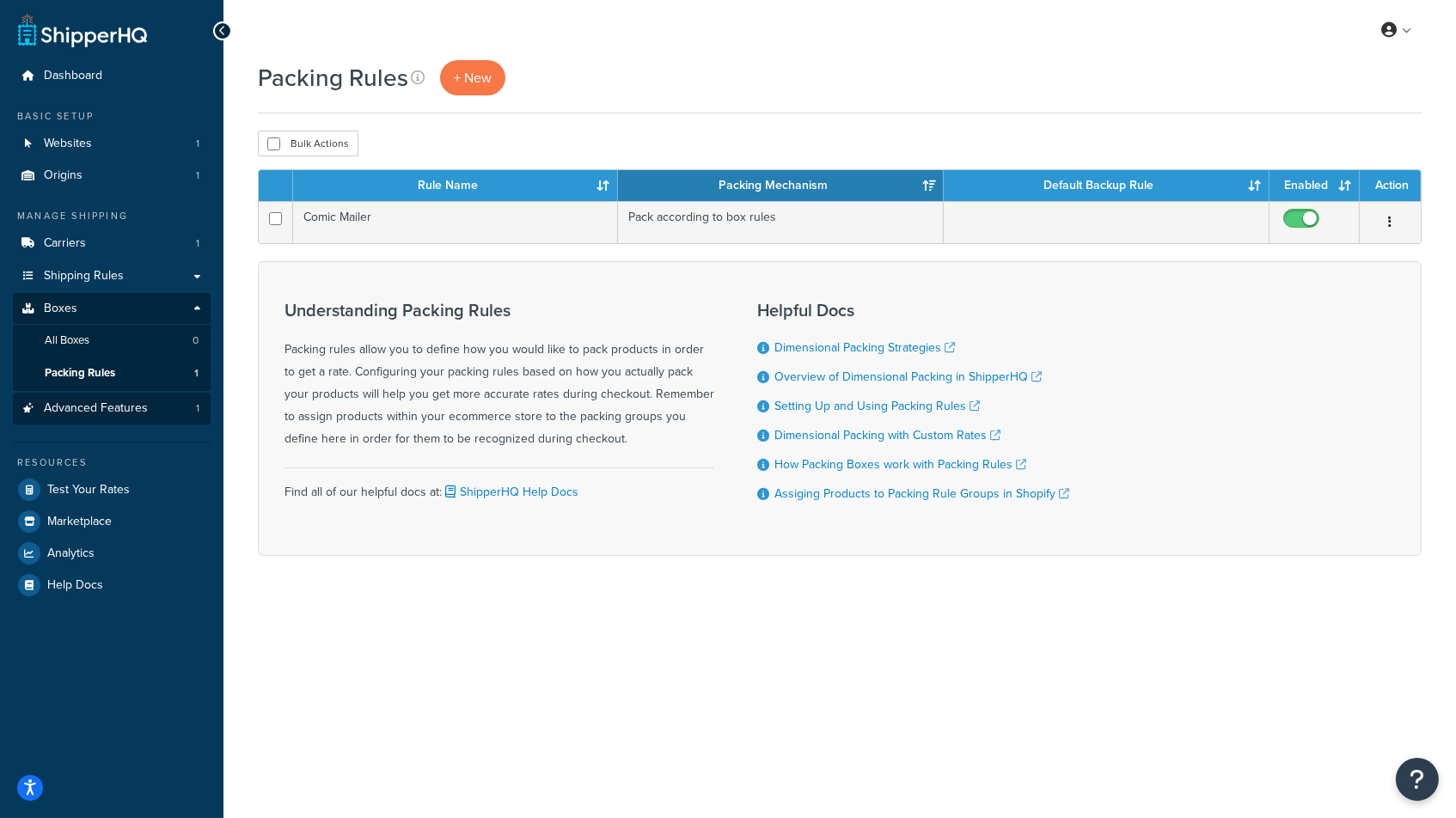
click at [140, 401] on span "Advanced Features" at bounding box center [95, 409] width 104 height 14
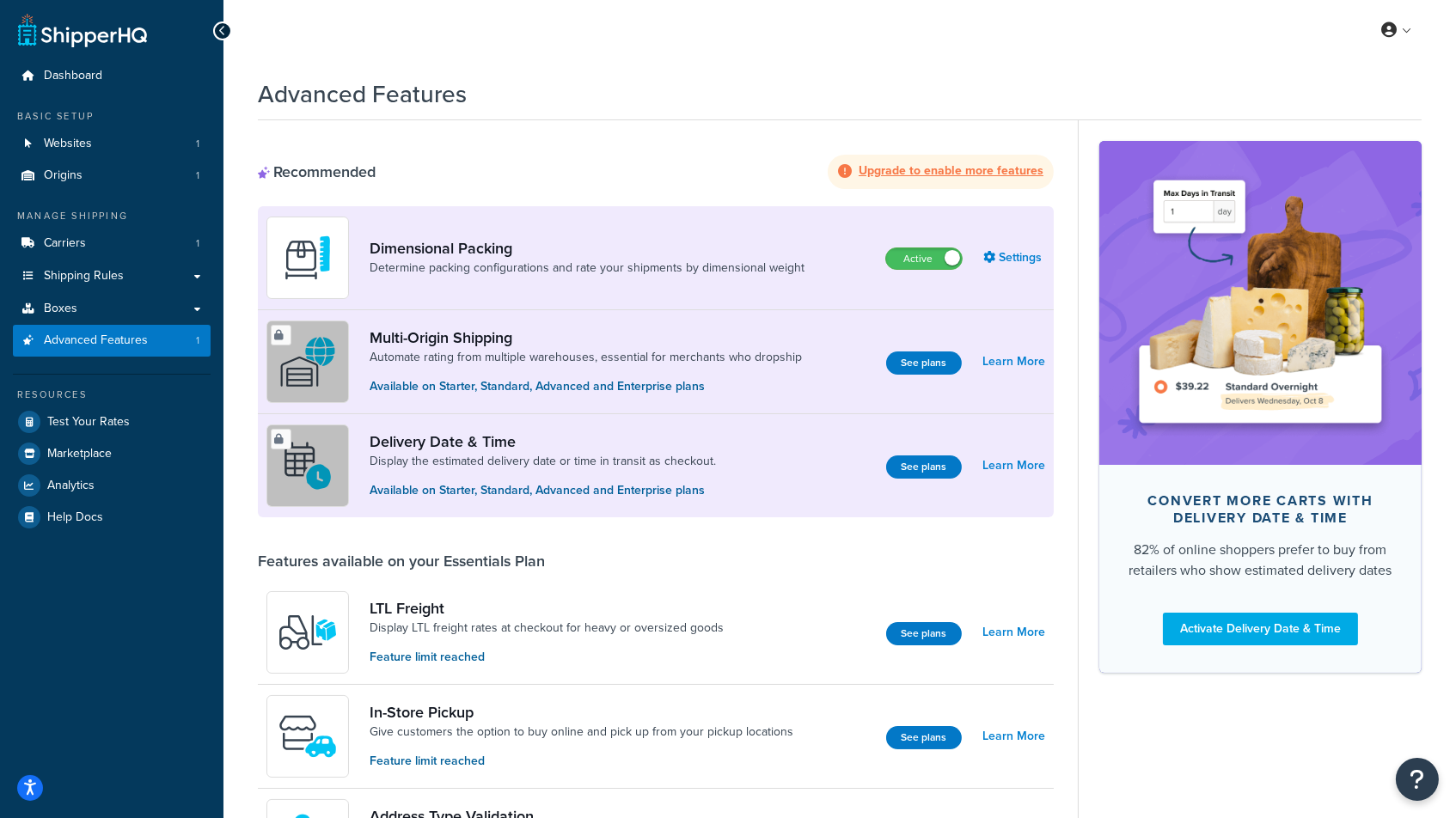
click at [523, 255] on link "Dimensional Packing" at bounding box center [586, 248] width 434 height 19
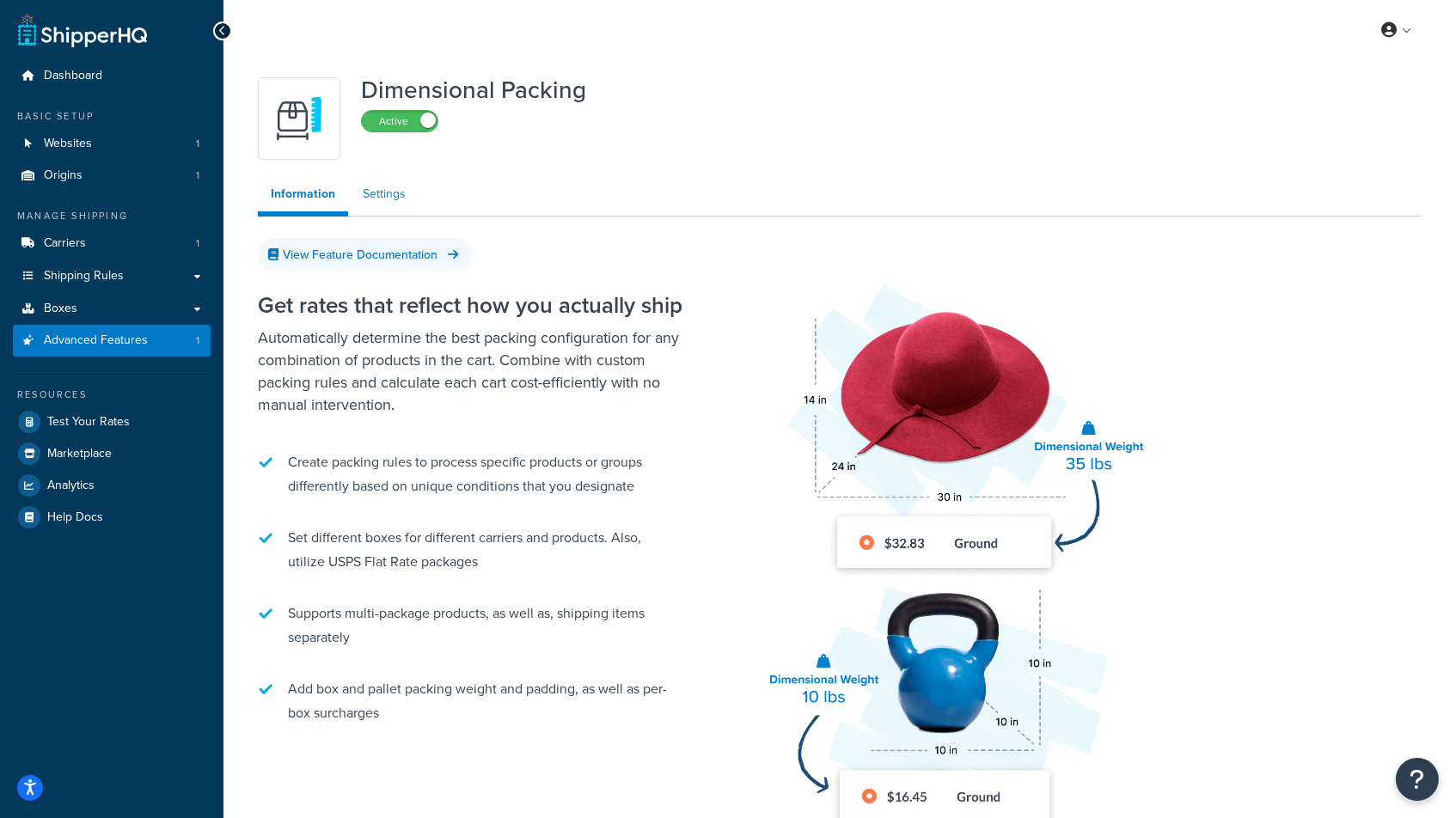
click at [376, 187] on link "Settings" at bounding box center [384, 194] width 68 height 35
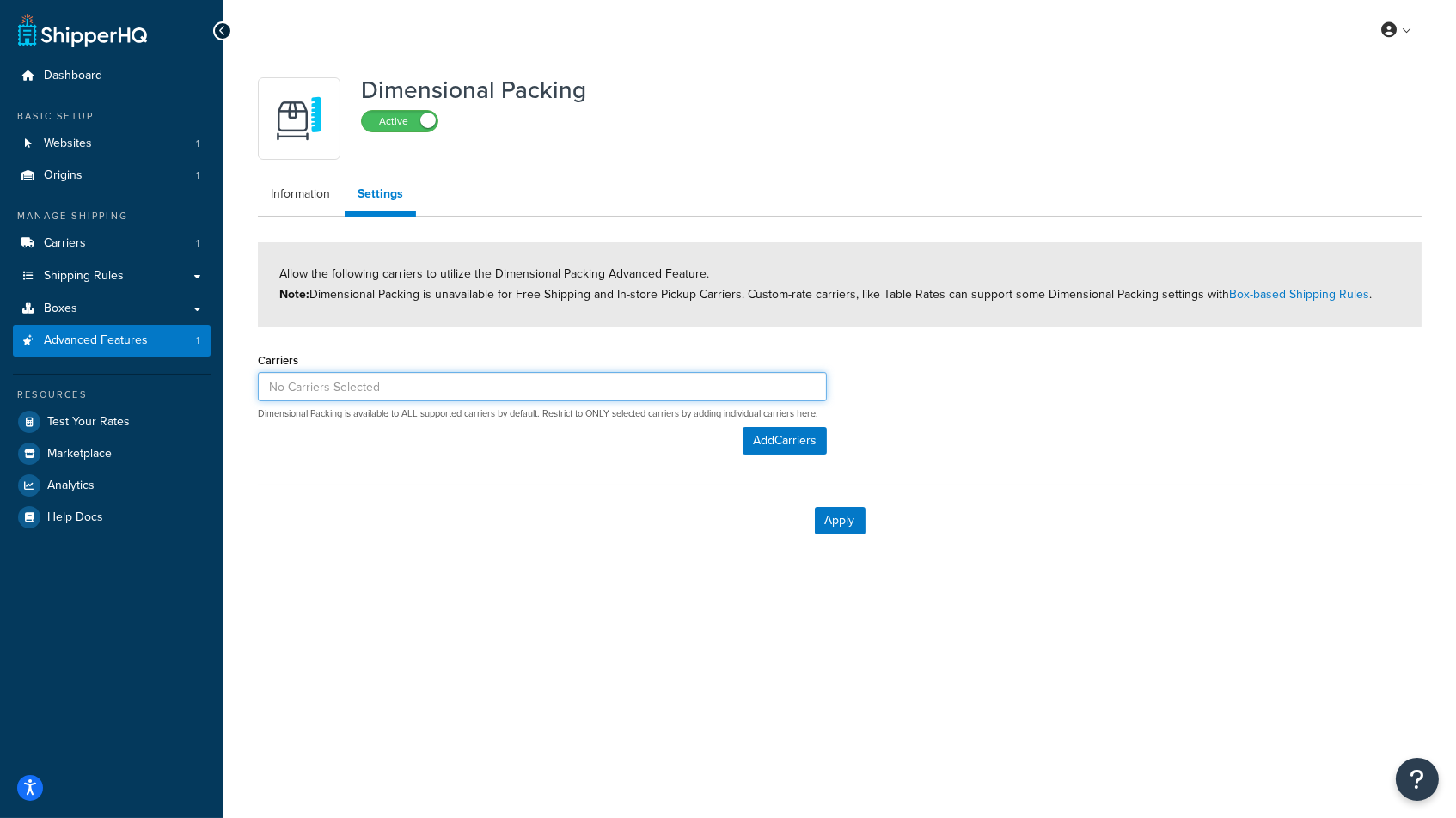
click at [557, 379] on input at bounding box center [542, 386] width 569 height 29
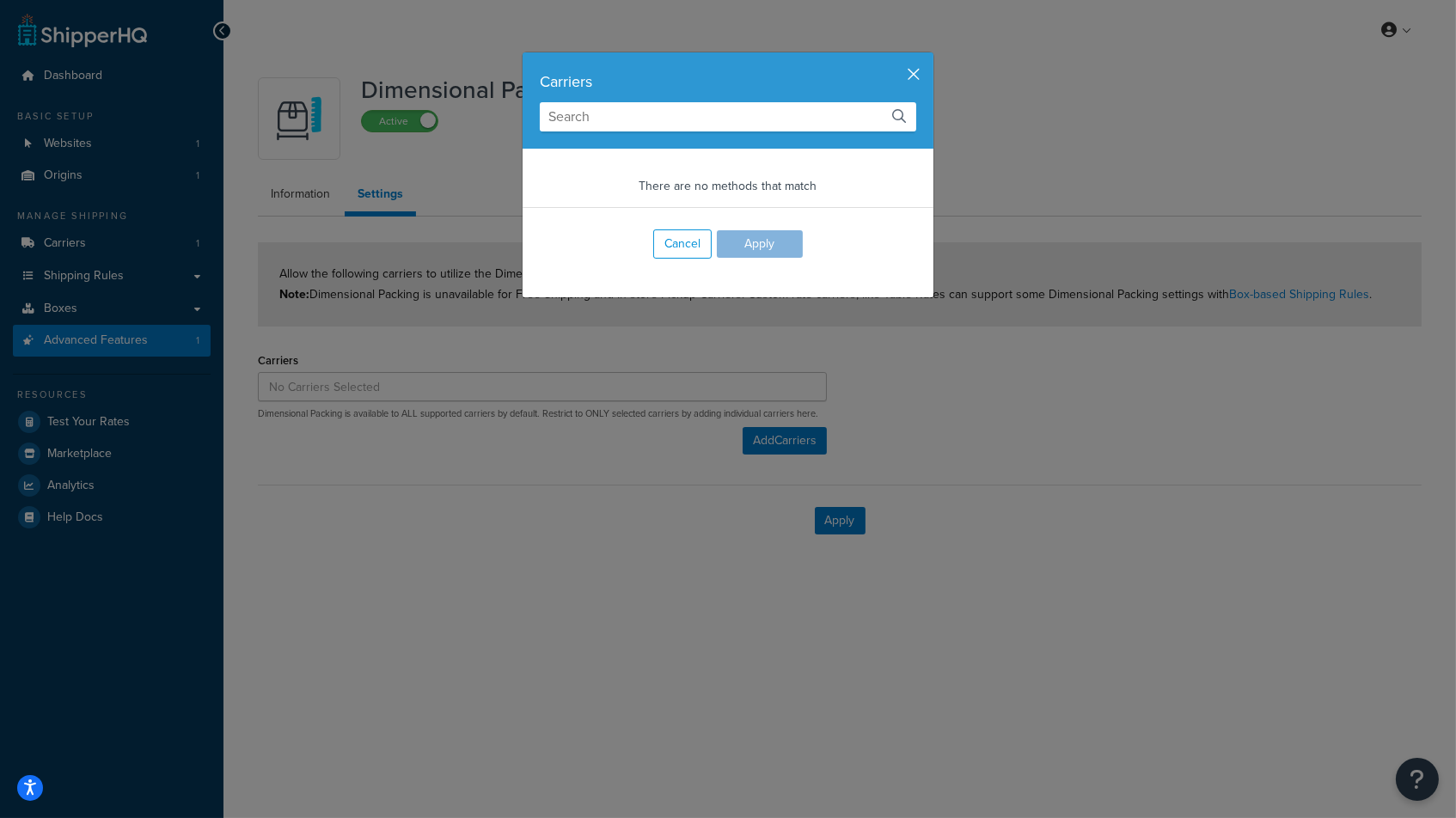
click at [929, 57] on button "button" at bounding box center [931, 54] width 4 height 4
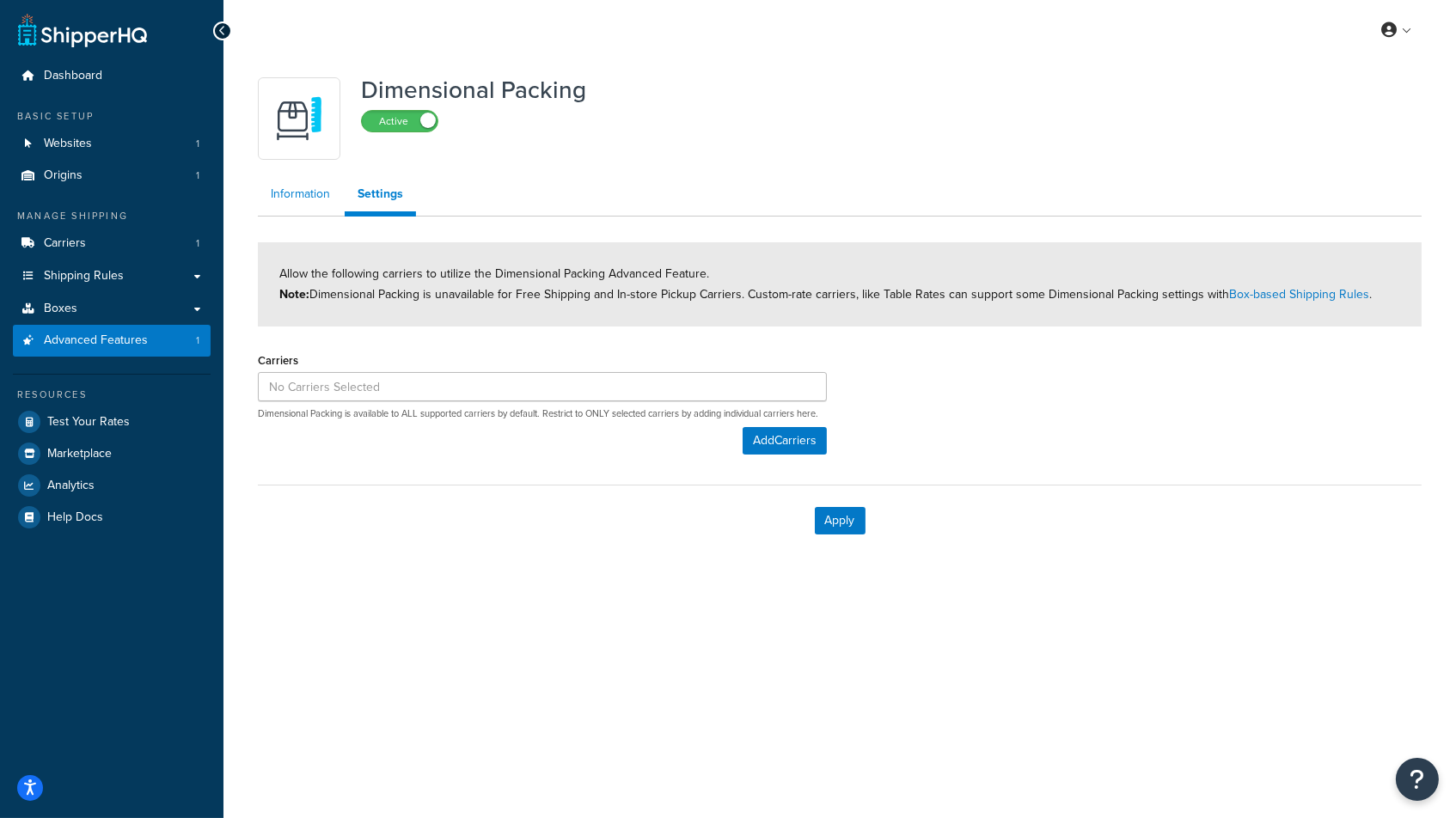
click at [283, 195] on link "Information" at bounding box center [300, 194] width 85 height 35
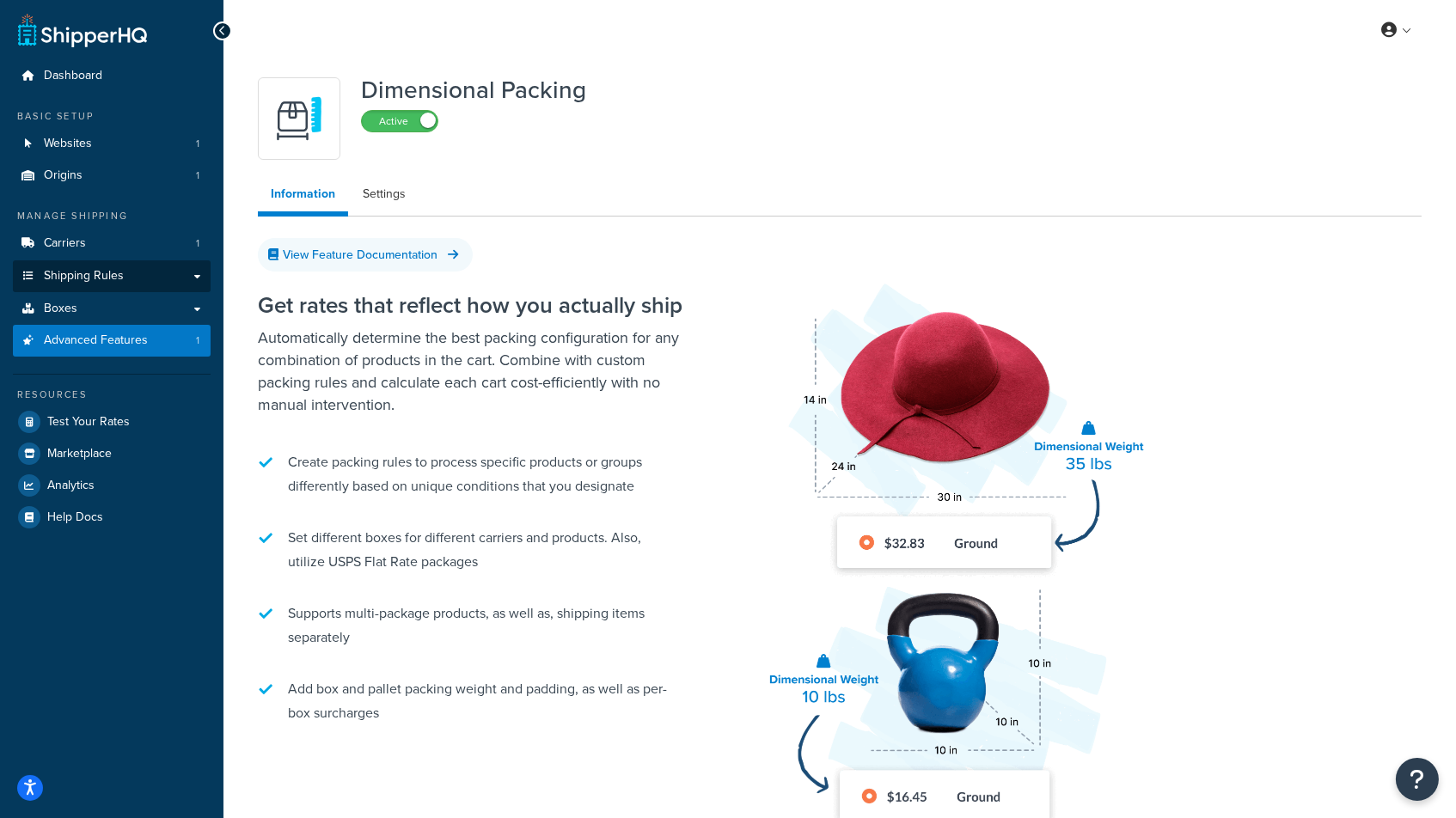
click at [66, 275] on span "Shipping Rules" at bounding box center [84, 276] width 80 height 14
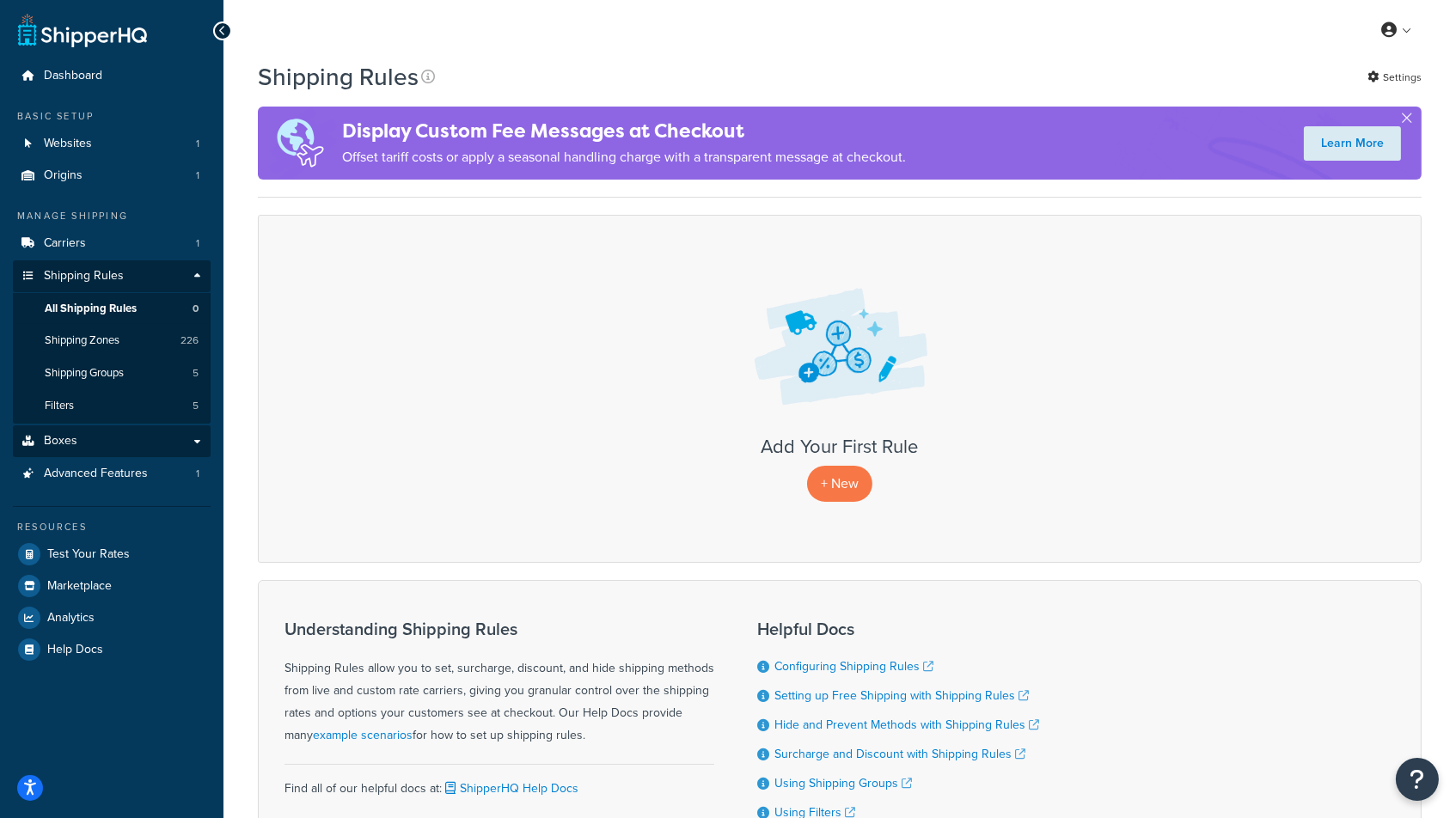
click at [70, 439] on span "Boxes" at bounding box center [60, 441] width 34 height 14
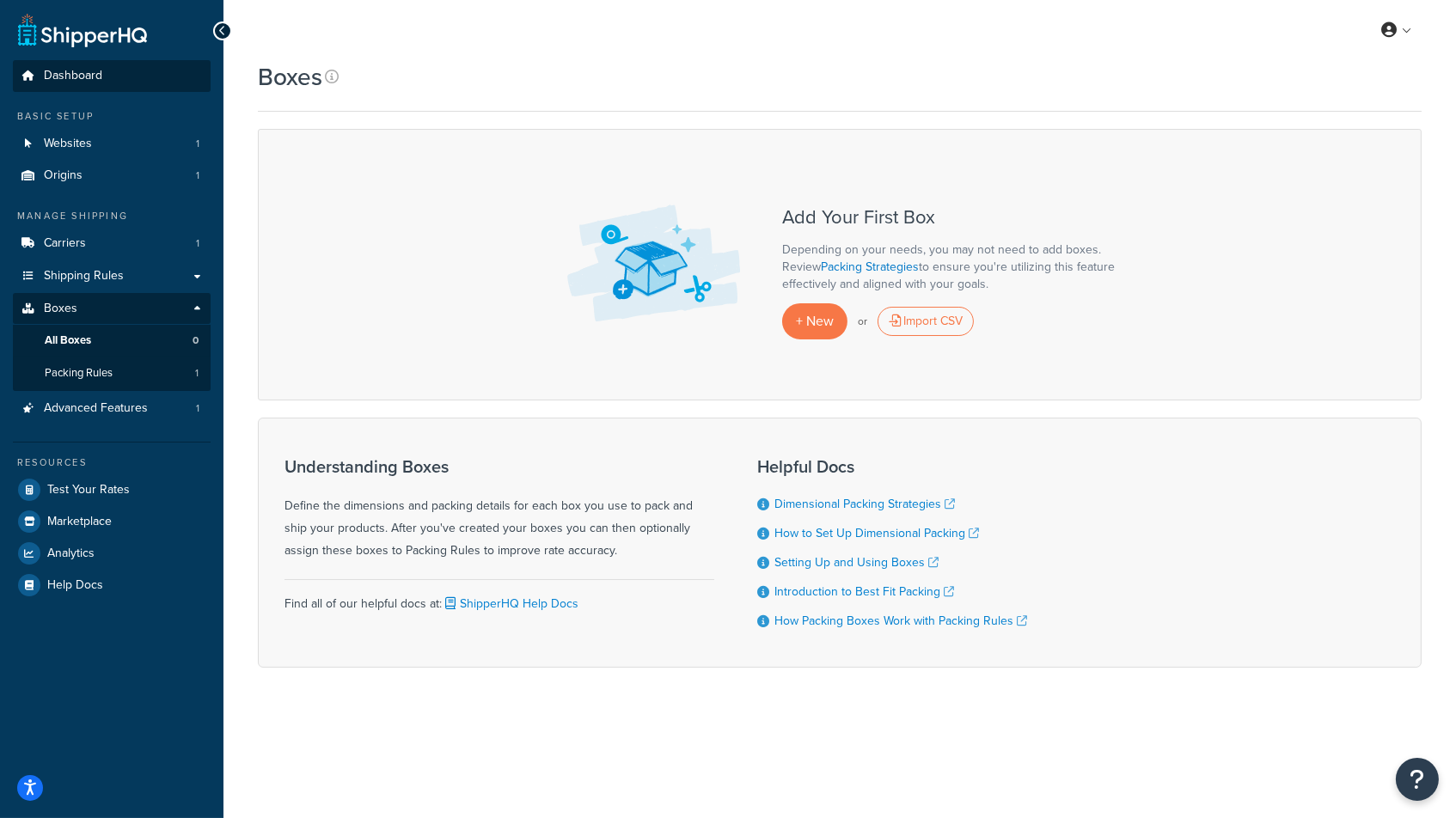
click at [82, 81] on span "Dashboard" at bounding box center [73, 75] width 59 height 14
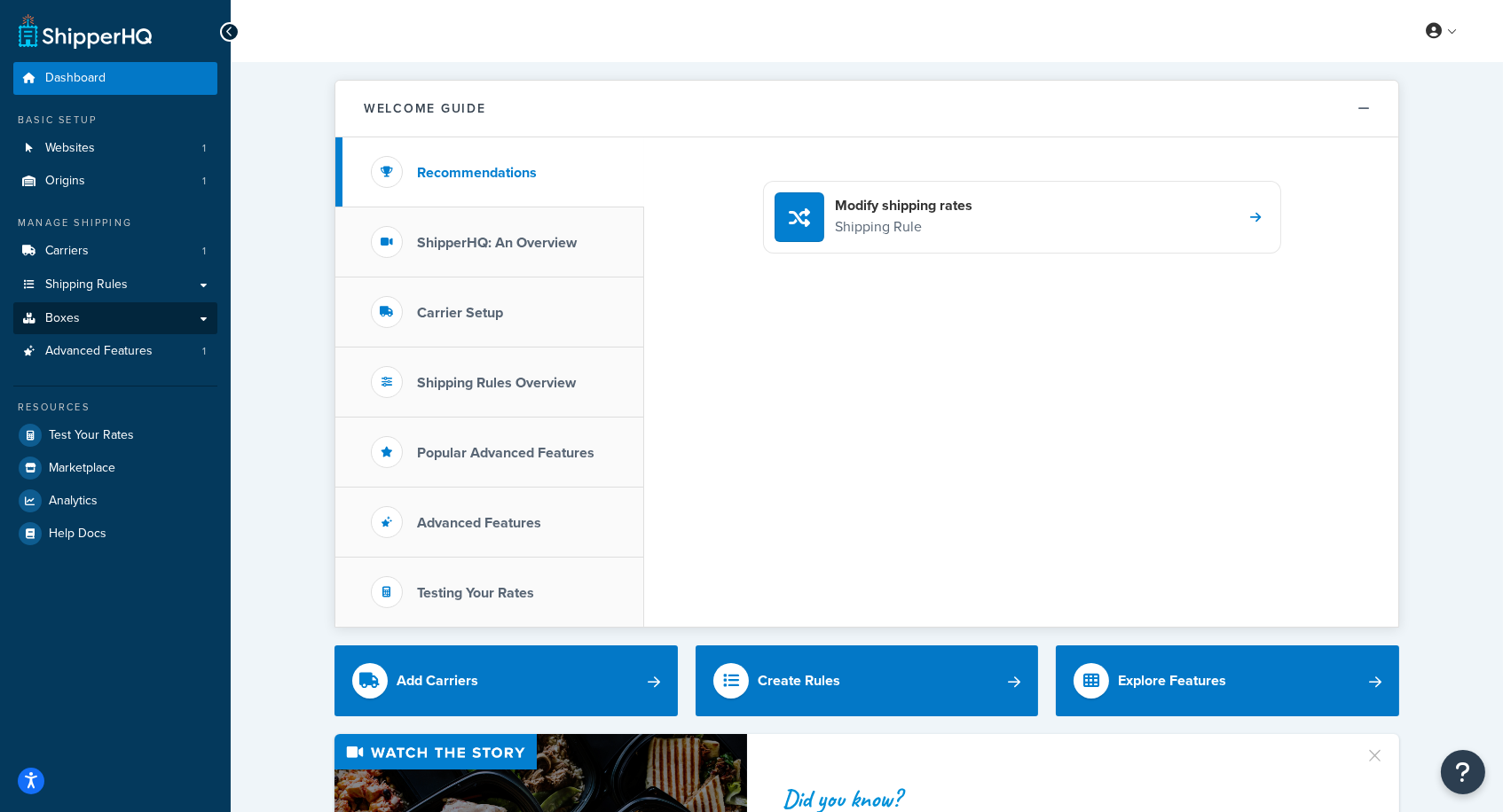
click at [61, 312] on span "Boxes" at bounding box center [62, 319] width 35 height 15
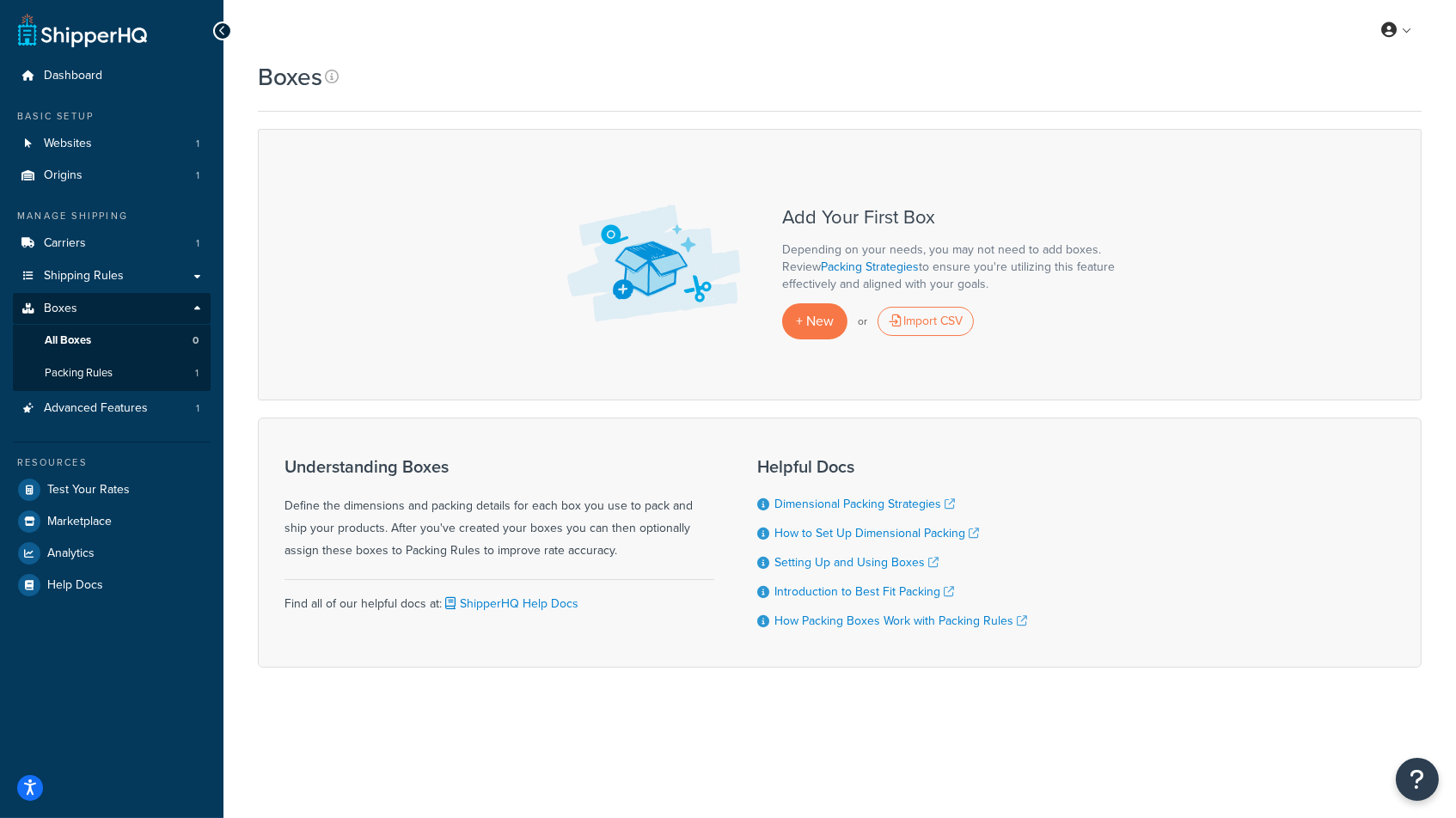
click at [59, 304] on span "Boxes" at bounding box center [60, 309] width 34 height 14
click at [77, 403] on span "Advanced Features" at bounding box center [95, 409] width 104 height 14
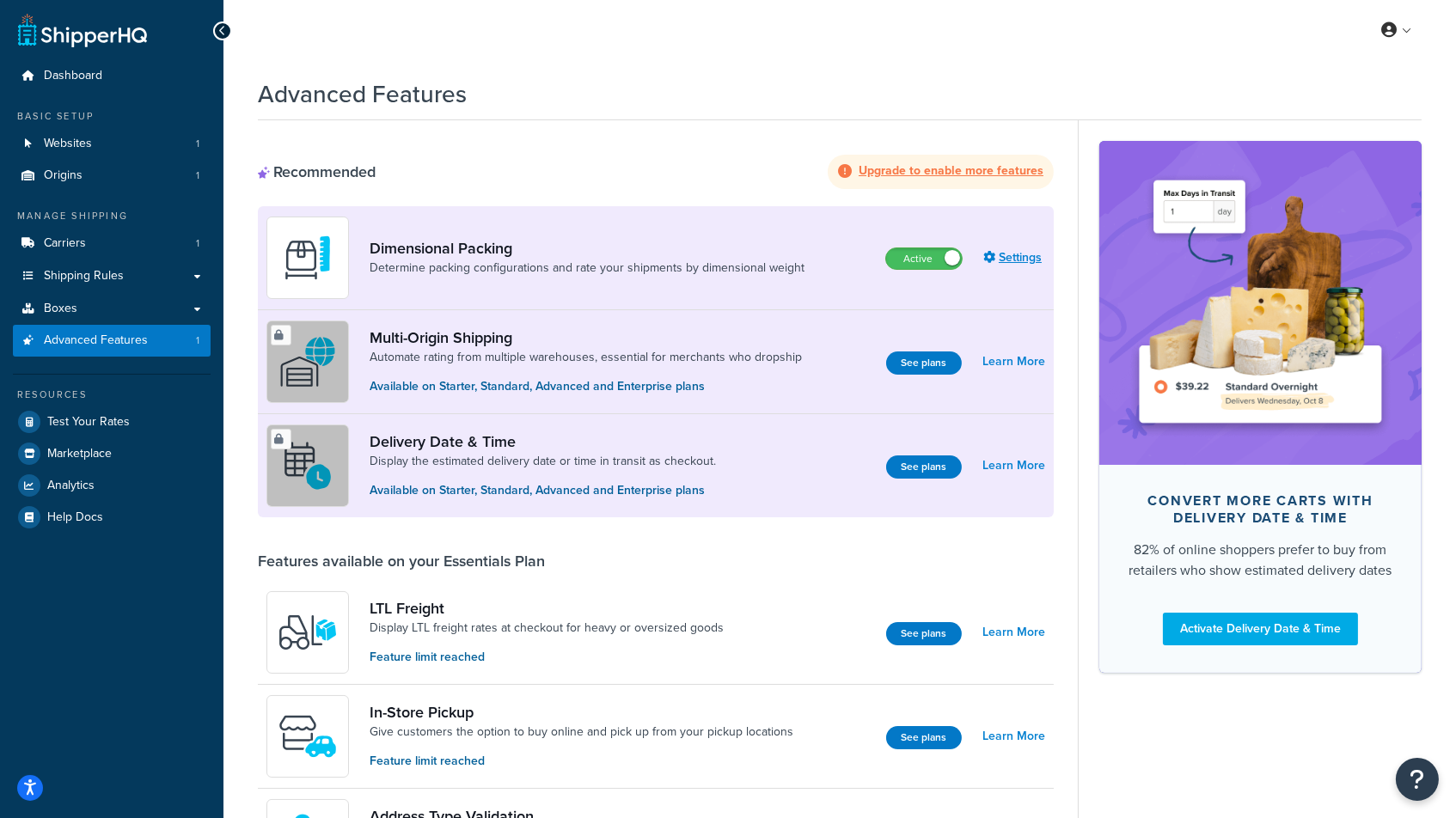
click at [998, 254] on link "Settings" at bounding box center [1014, 258] width 62 height 24
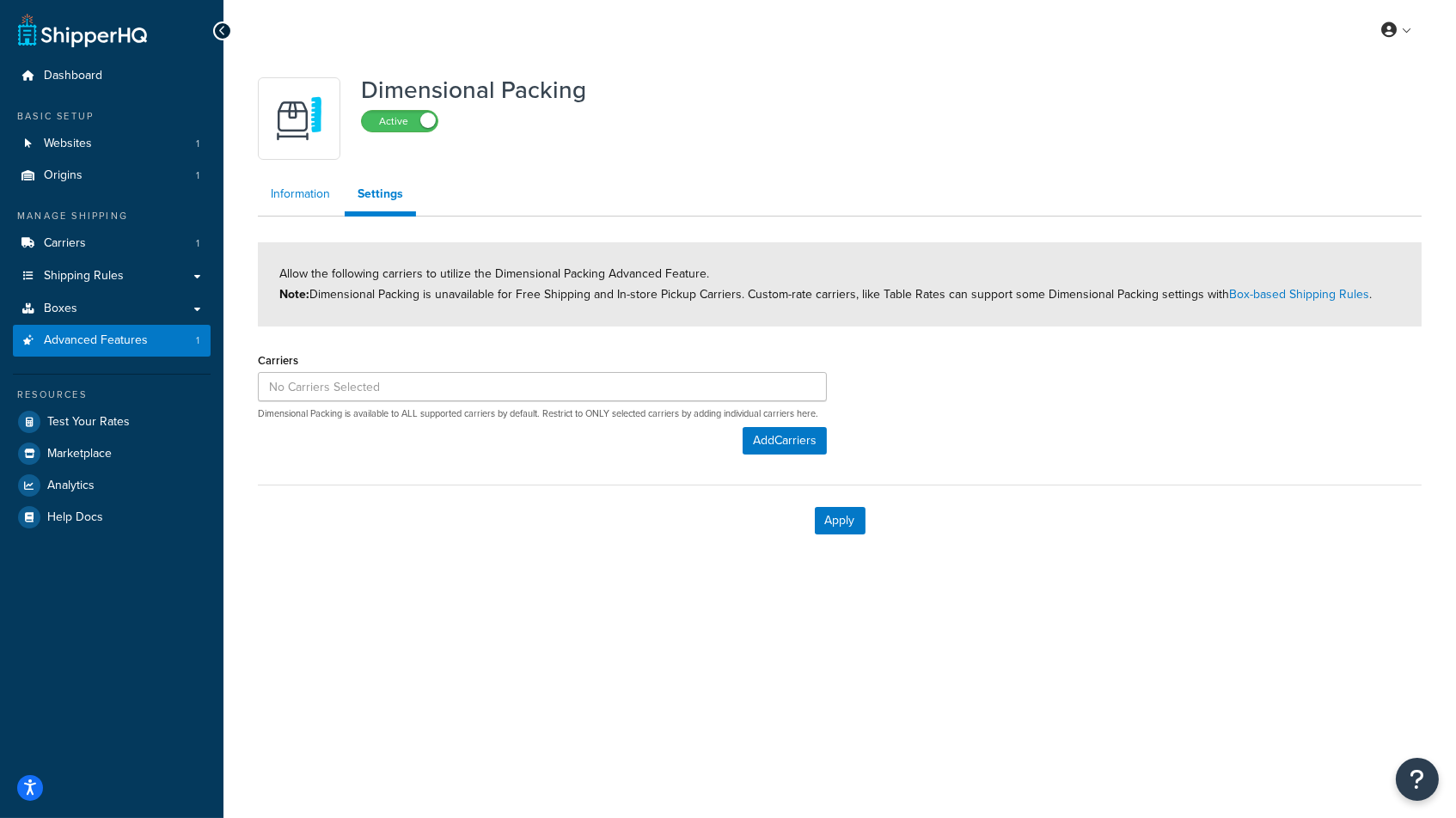
click at [313, 186] on link "Information" at bounding box center [300, 194] width 85 height 35
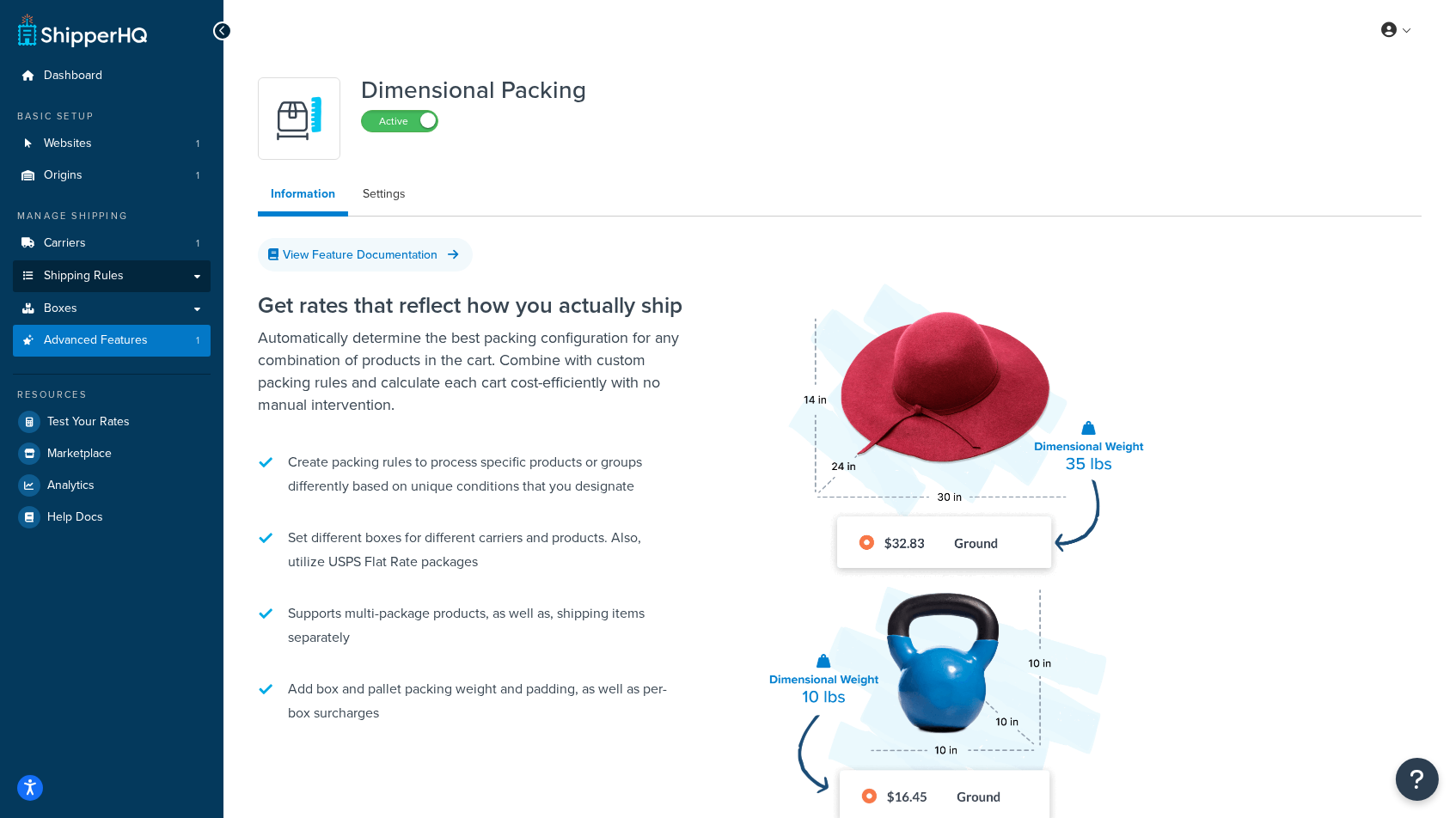
click at [77, 272] on span "Shipping Rules" at bounding box center [84, 276] width 80 height 14
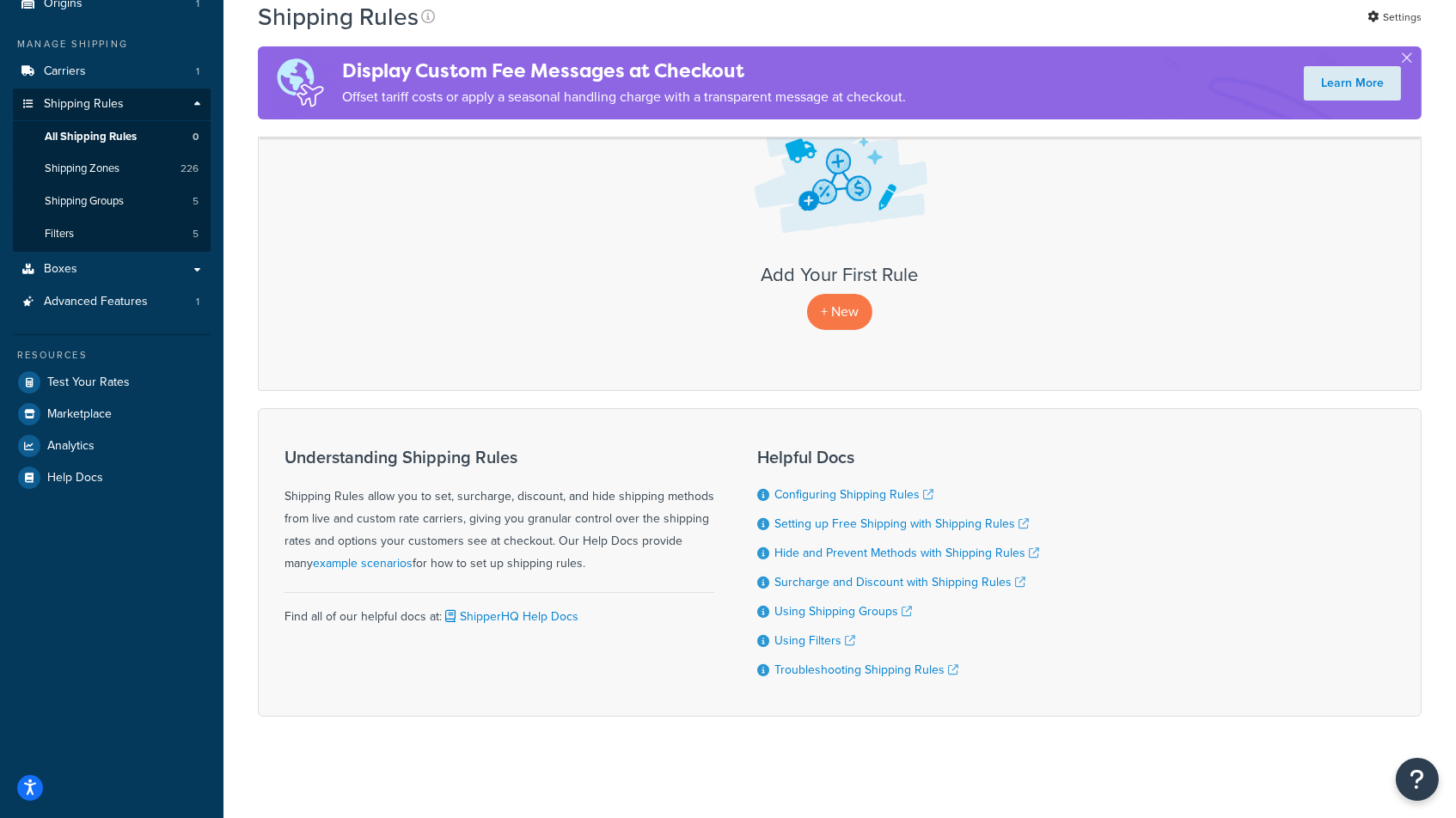
scroll to position [167, 0]
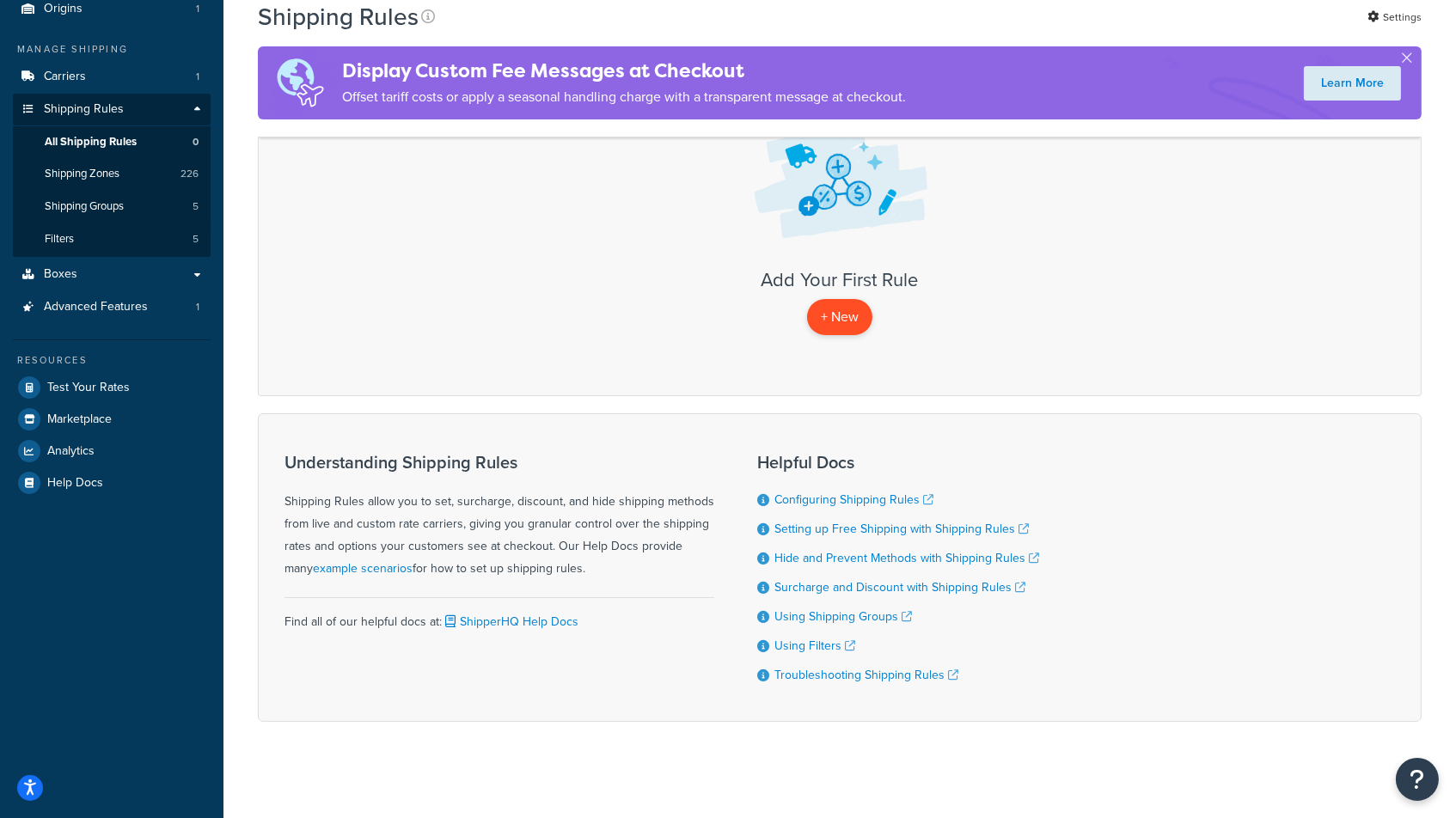
click at [839, 322] on p "+ New" at bounding box center [839, 317] width 66 height 36
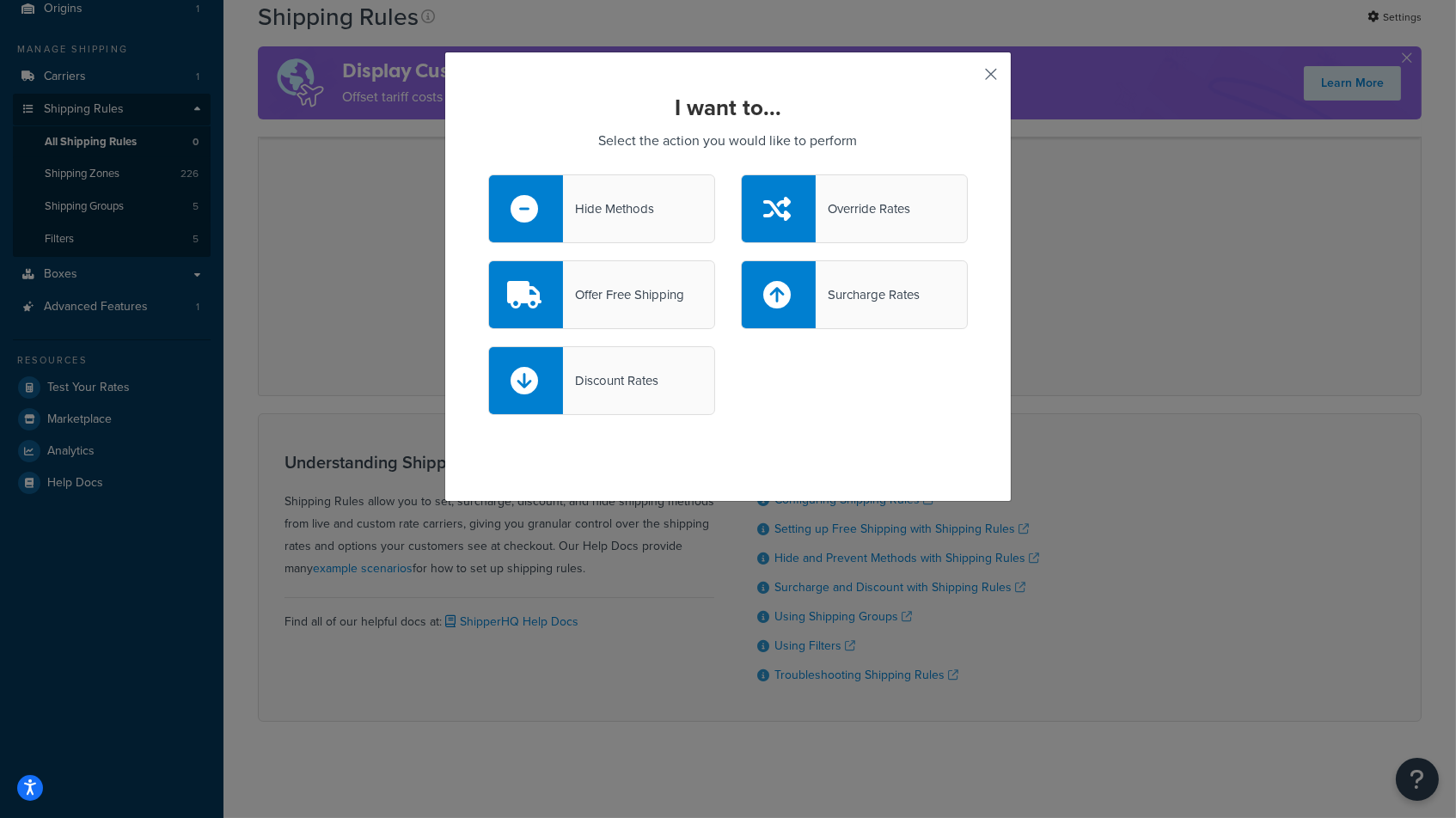
click at [967, 78] on button "button" at bounding box center [965, 80] width 4 height 4
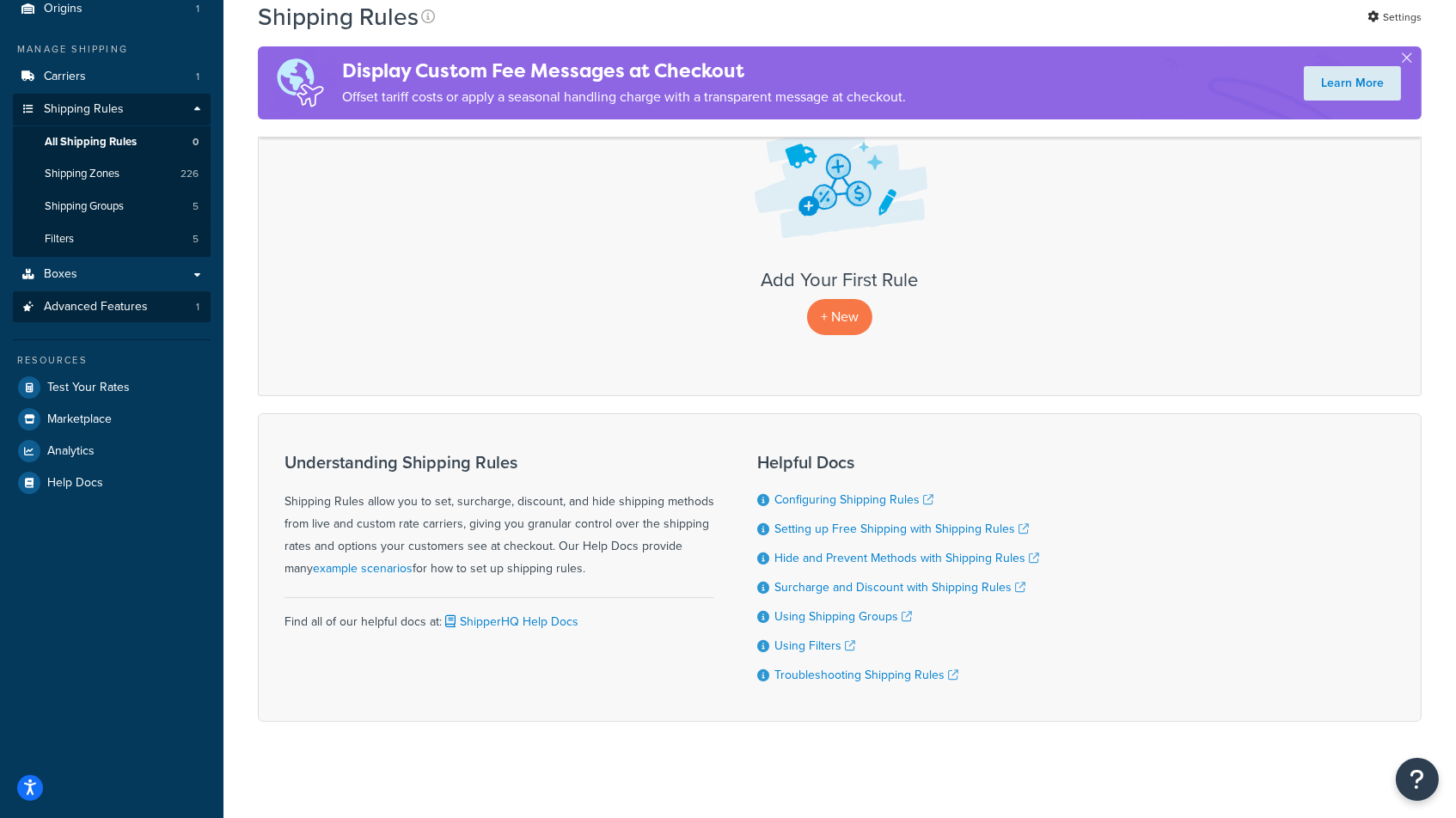
click at [83, 300] on span "Advanced Features" at bounding box center [95, 307] width 104 height 14
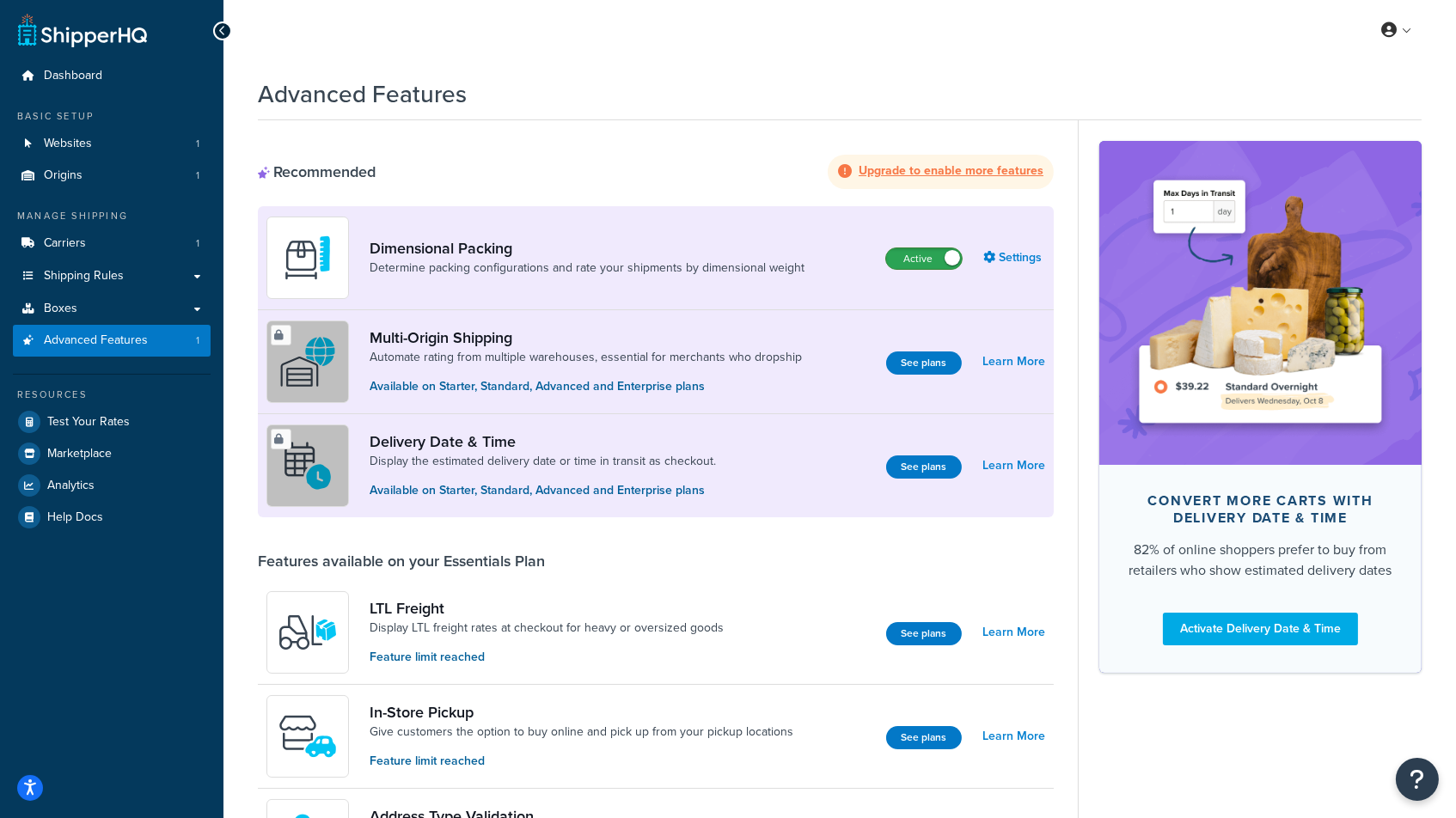
click at [937, 255] on label "Active" at bounding box center [923, 258] width 76 height 20
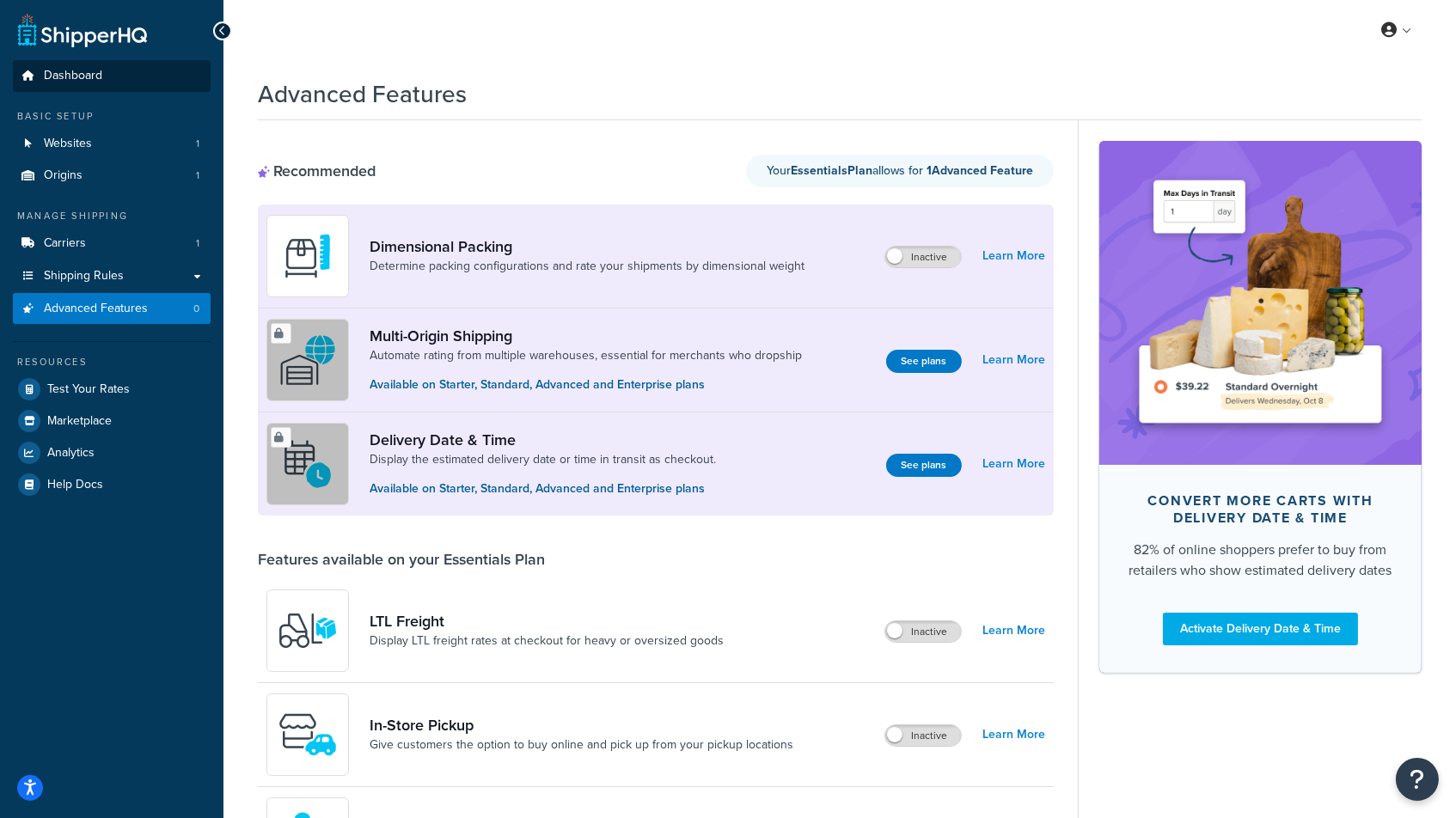
click at [82, 75] on span "Dashboard" at bounding box center [73, 75] width 59 height 14
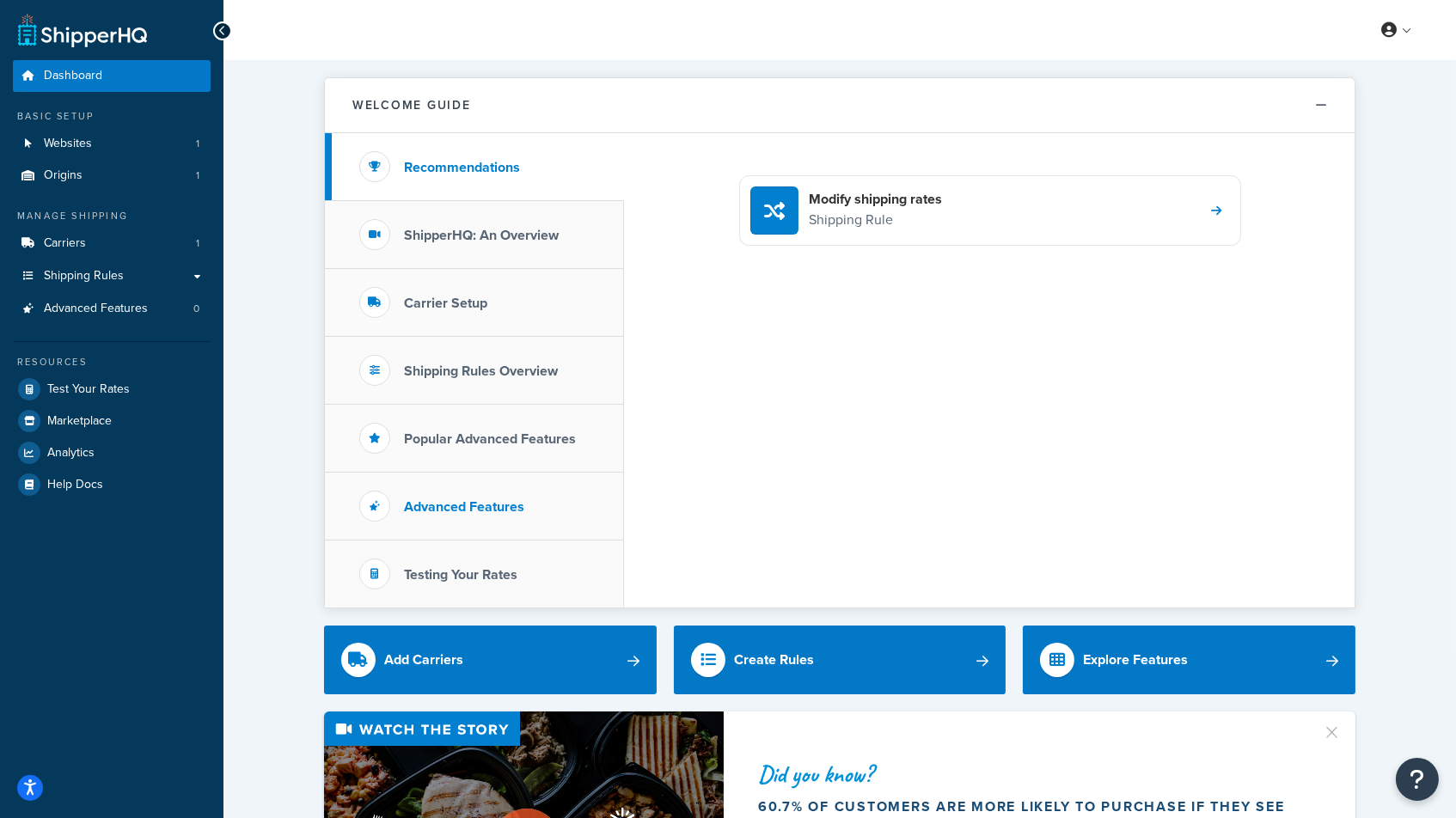
click at [479, 513] on h3 "Advanced Features" at bounding box center [464, 506] width 120 height 15
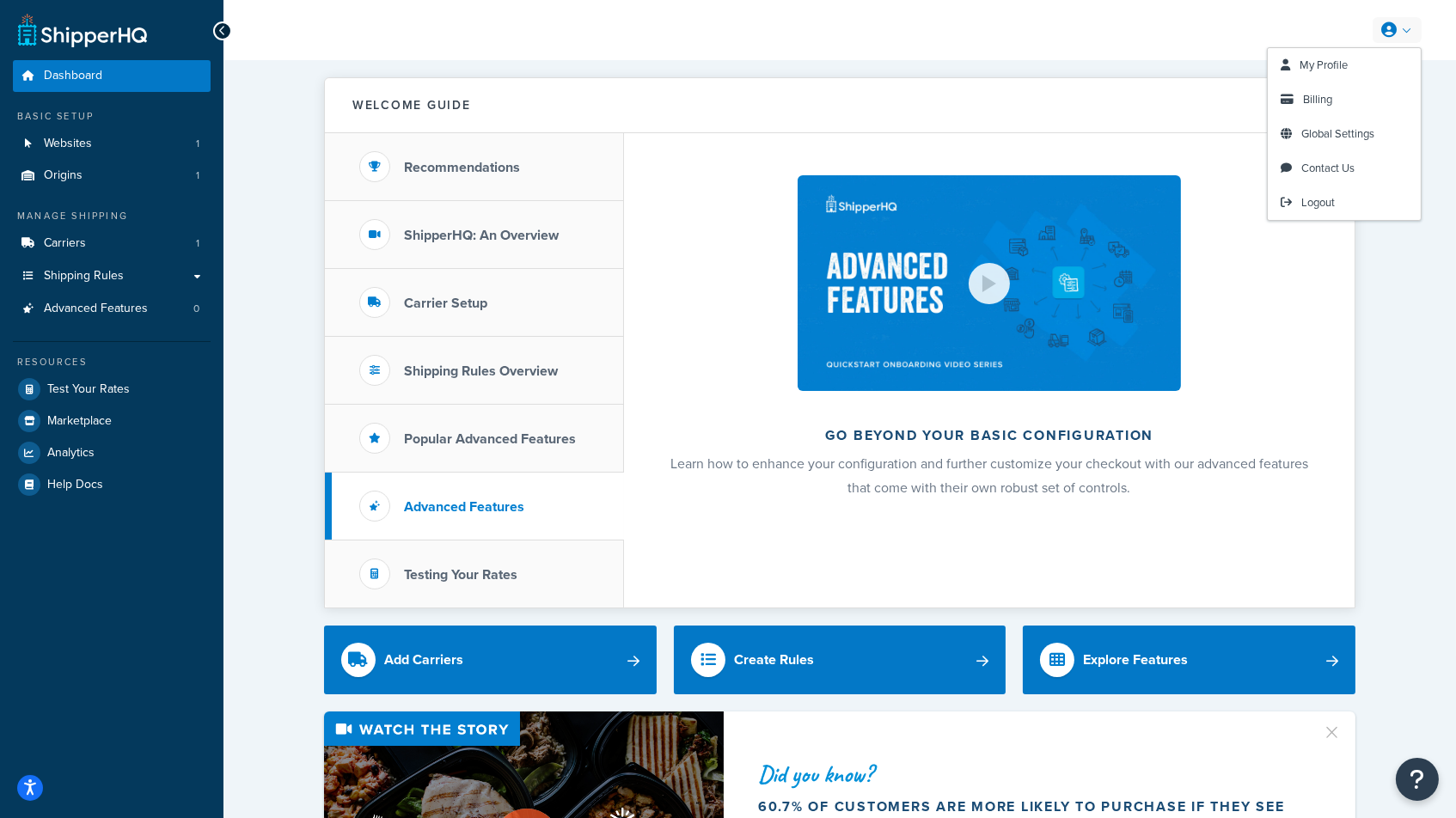
click at [1382, 22] on icon at bounding box center [1388, 29] width 15 height 15
click at [1318, 68] on span "My Profile" at bounding box center [1323, 65] width 48 height 16
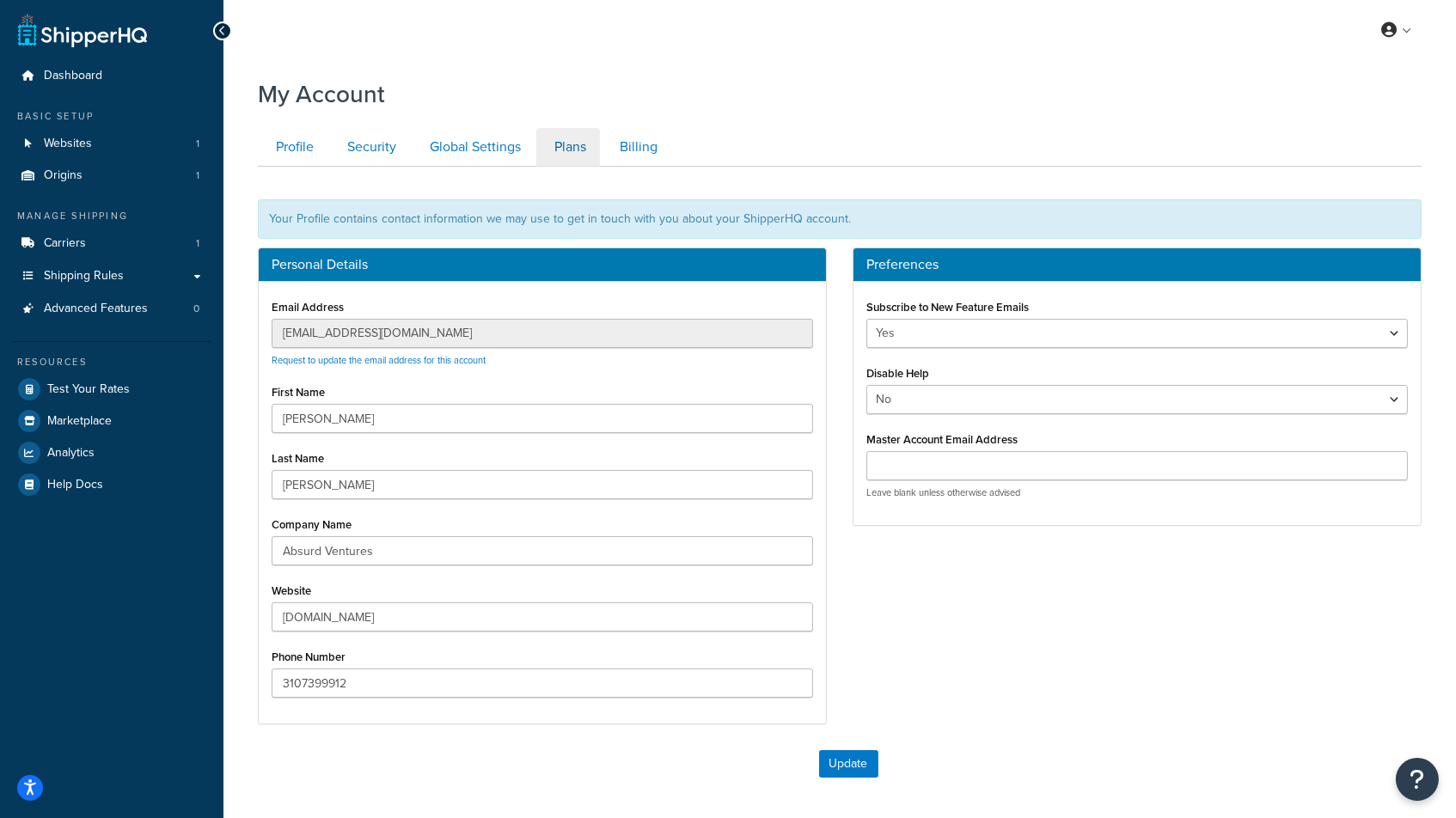
click at [589, 146] on link "Plans" at bounding box center [569, 147] width 64 height 39
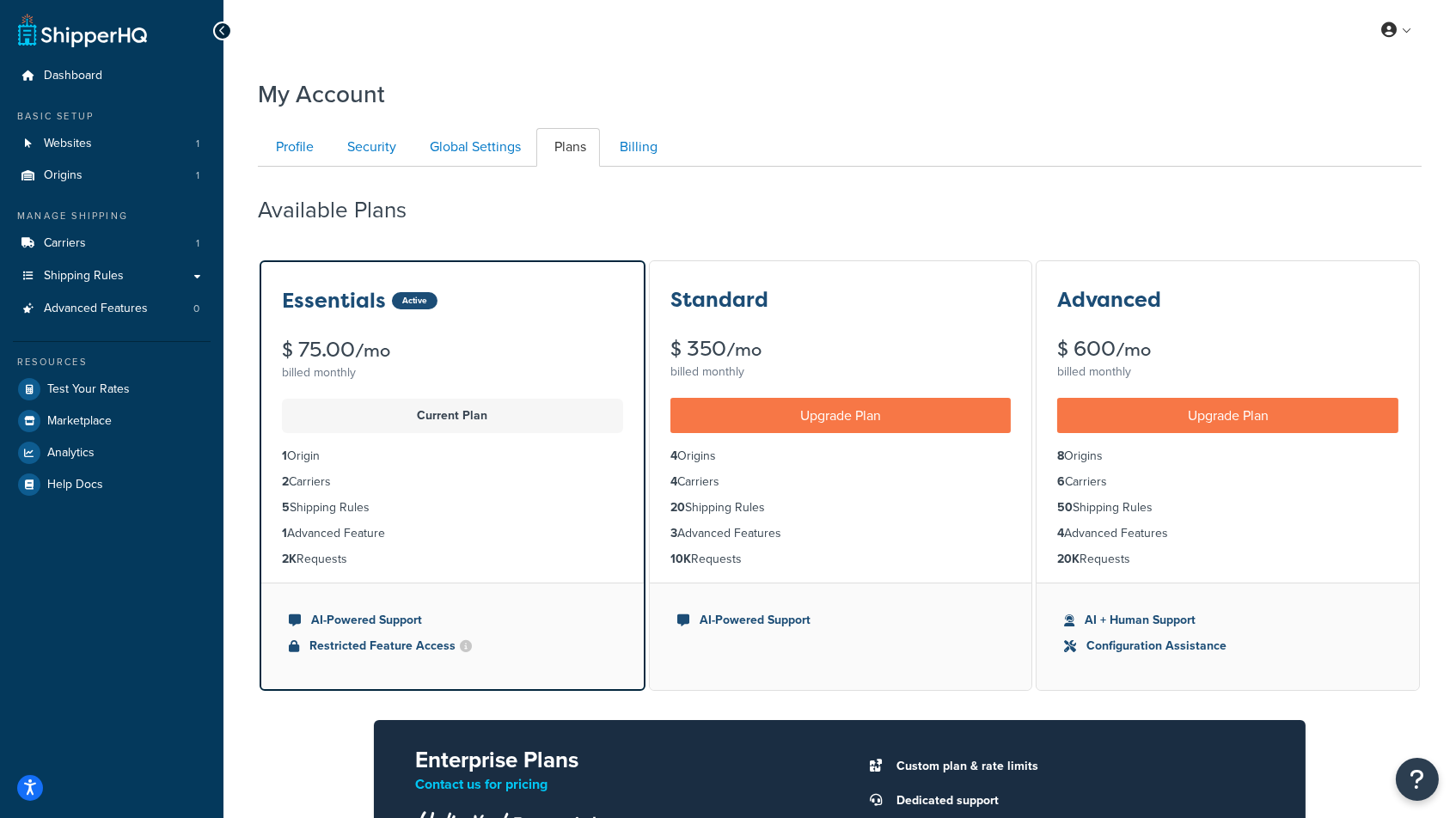
scroll to position [167, 0]
click at [477, 151] on link "Global Settings" at bounding box center [473, 147] width 123 height 39
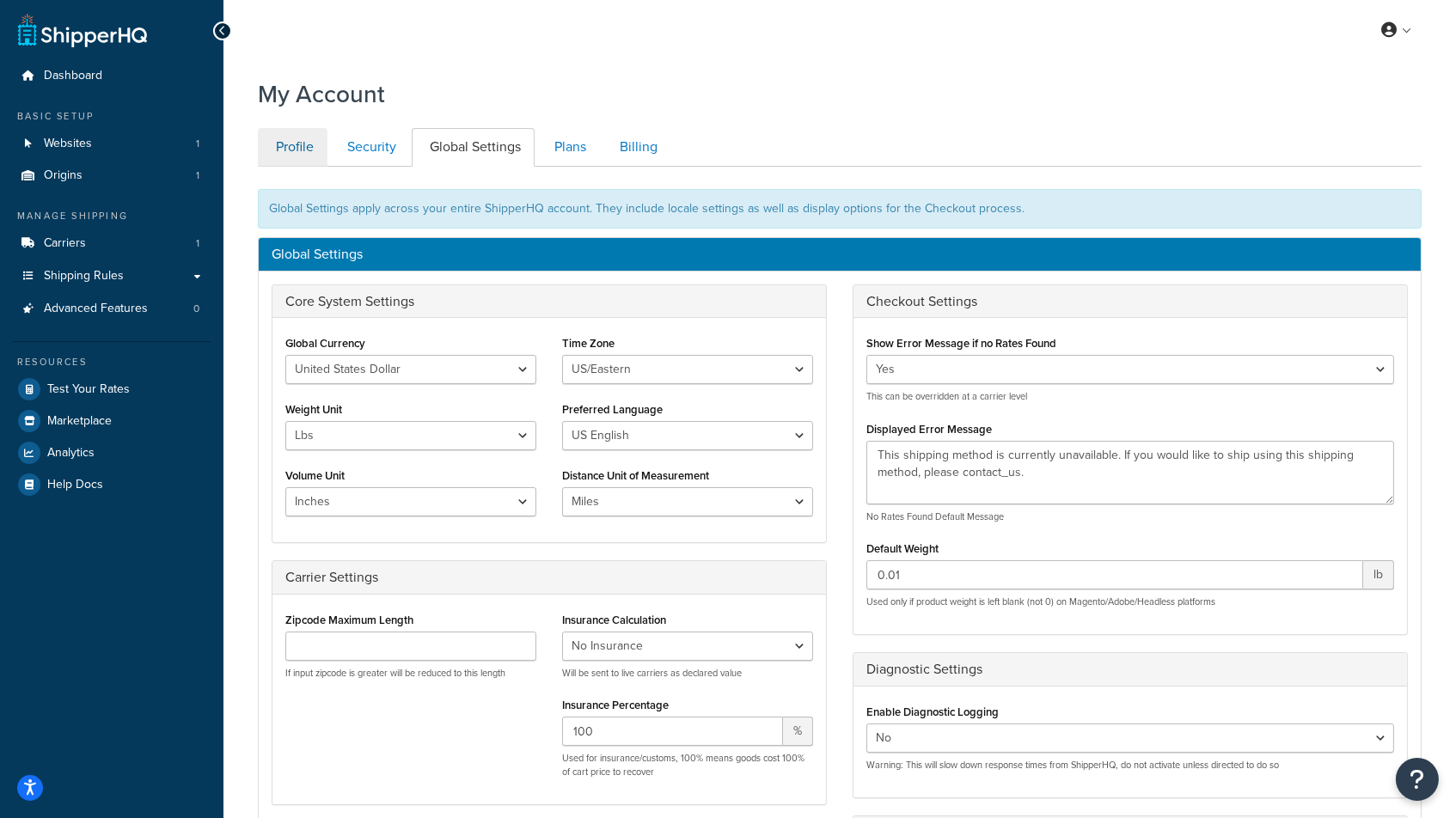
click at [282, 155] on link "Profile" at bounding box center [292, 147] width 69 height 39
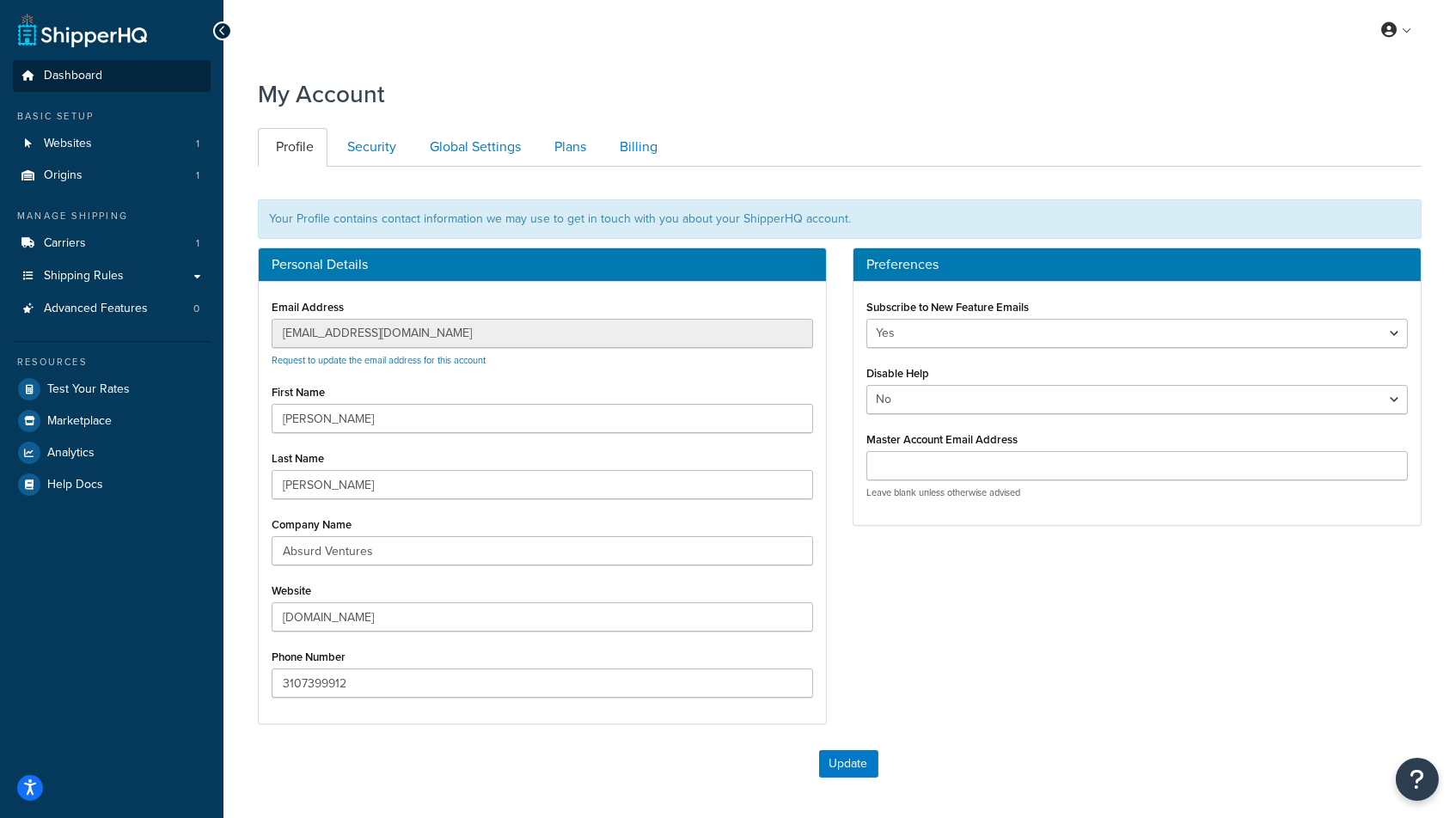
click at [71, 77] on span "Dashboard" at bounding box center [73, 75] width 59 height 14
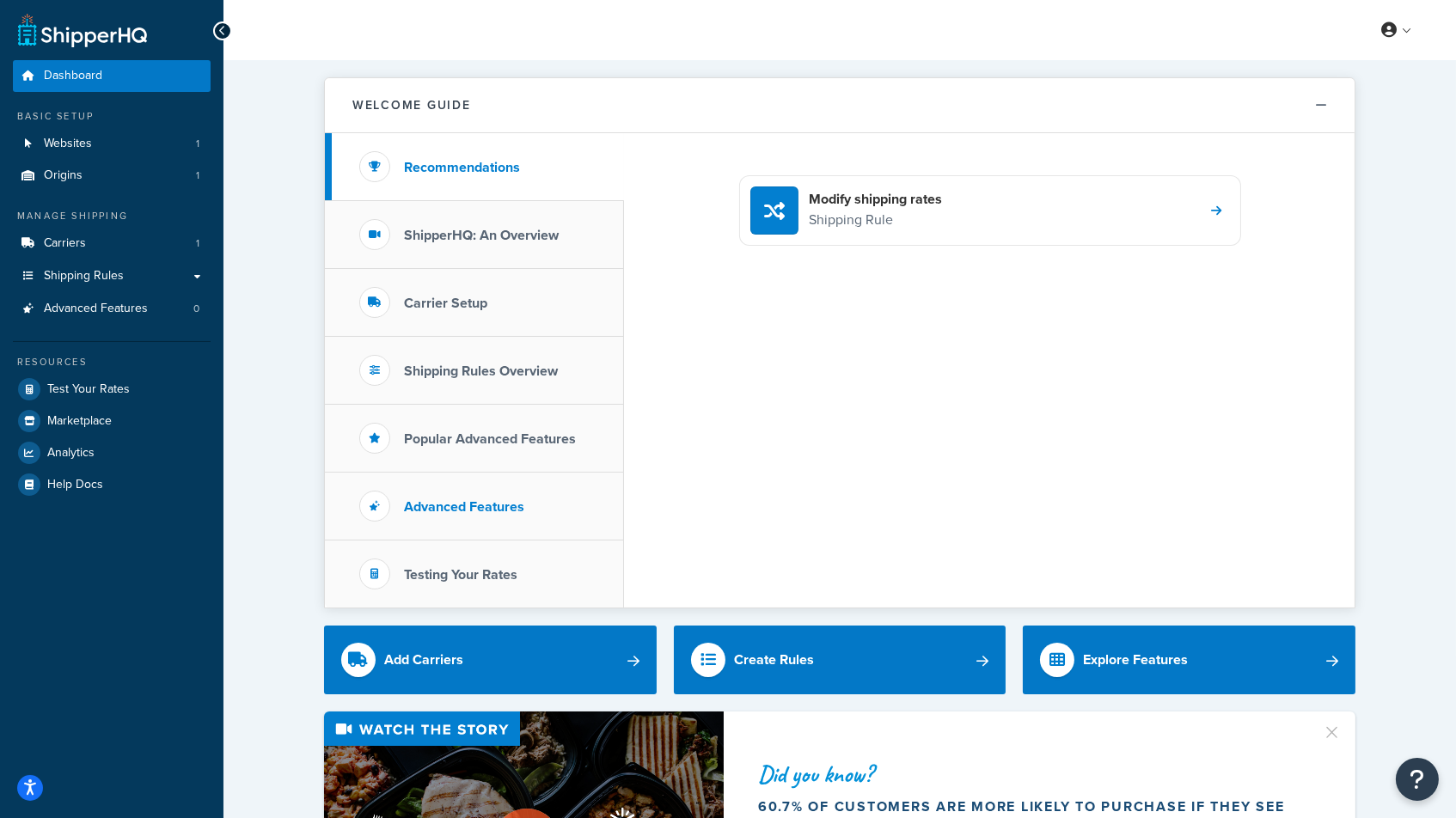
click at [466, 499] on h3 "Advanced Features" at bounding box center [464, 506] width 120 height 15
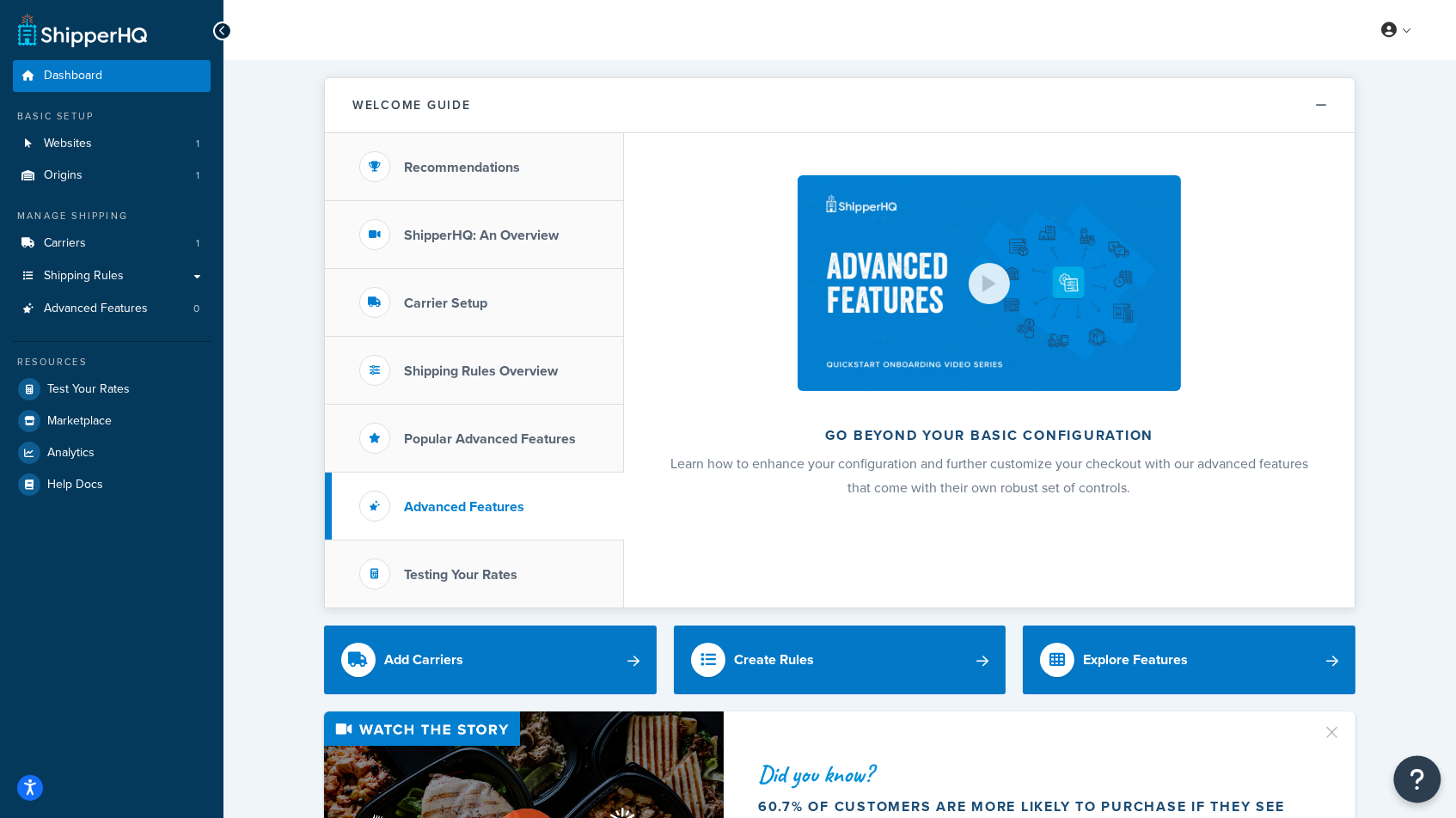
click at [1420, 775] on icon "Open Resource Center" at bounding box center [1417, 779] width 16 height 24
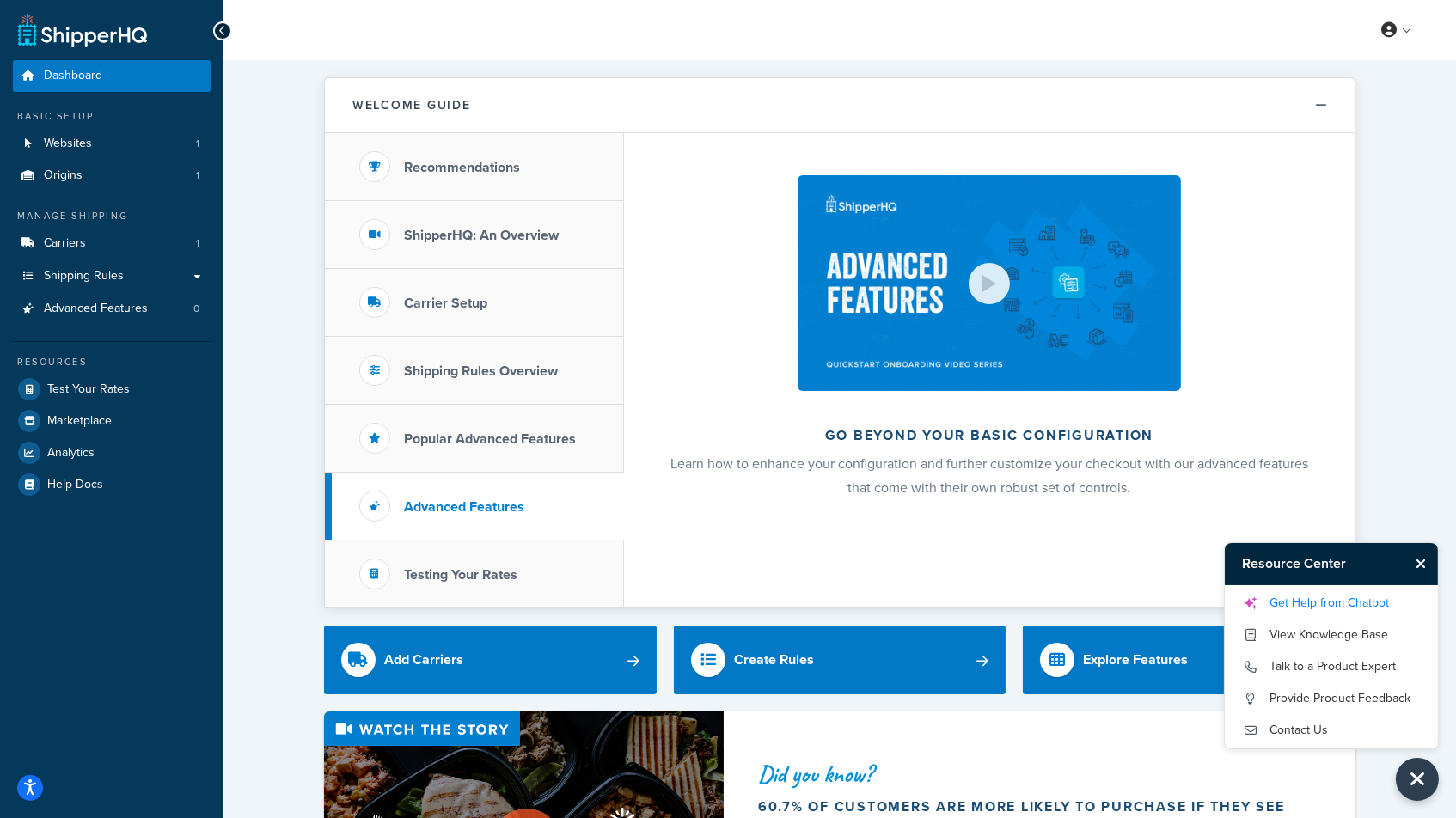
click at [1325, 609] on link "Get Help from Chatbot" at bounding box center [1331, 603] width 179 height 28
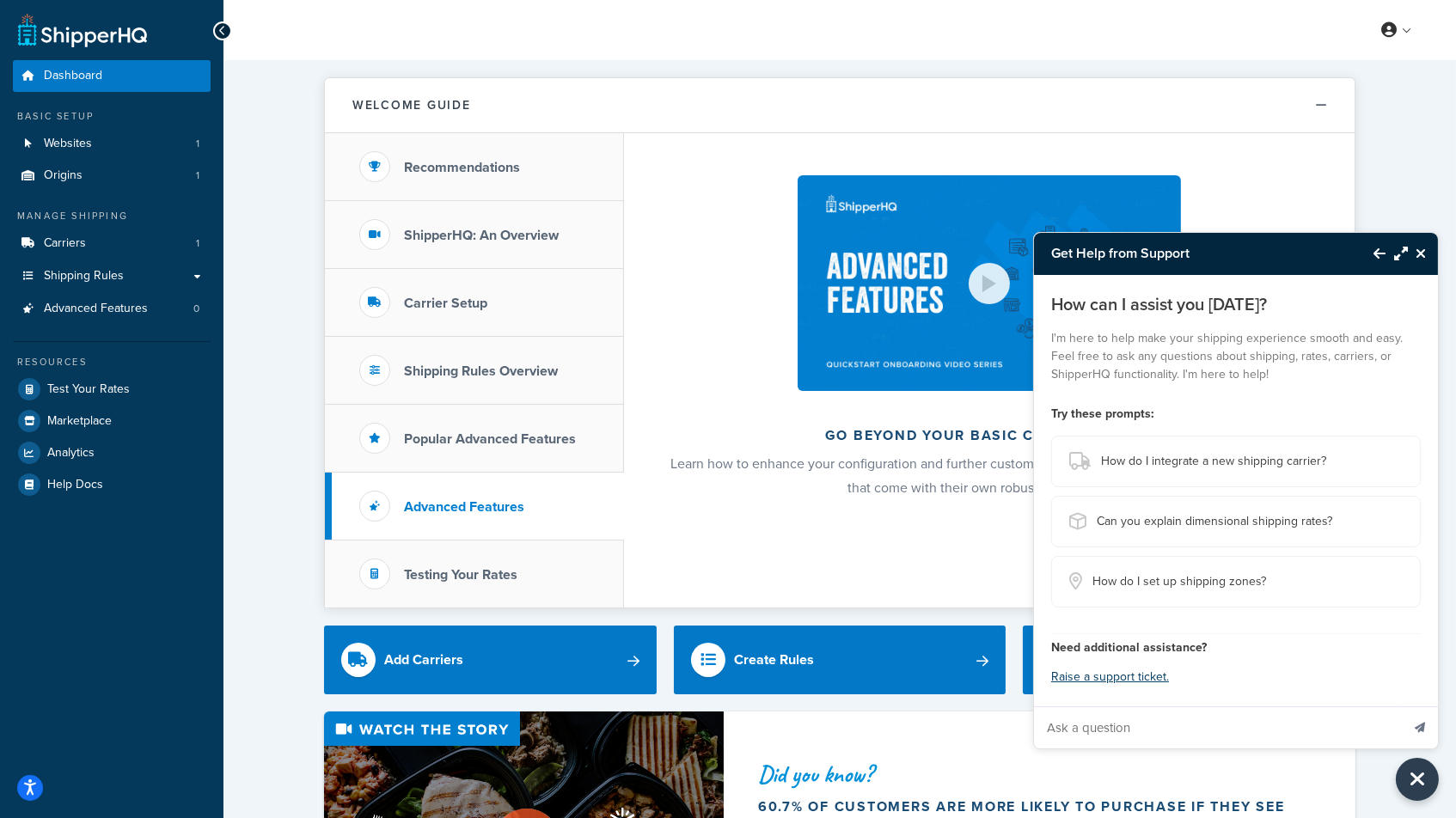
click at [1116, 734] on input "Ask a question" at bounding box center [1217, 727] width 366 height 41
type input "where are packing settings?"
click at [1419, 726] on button "Send message" at bounding box center [1420, 727] width 36 height 42
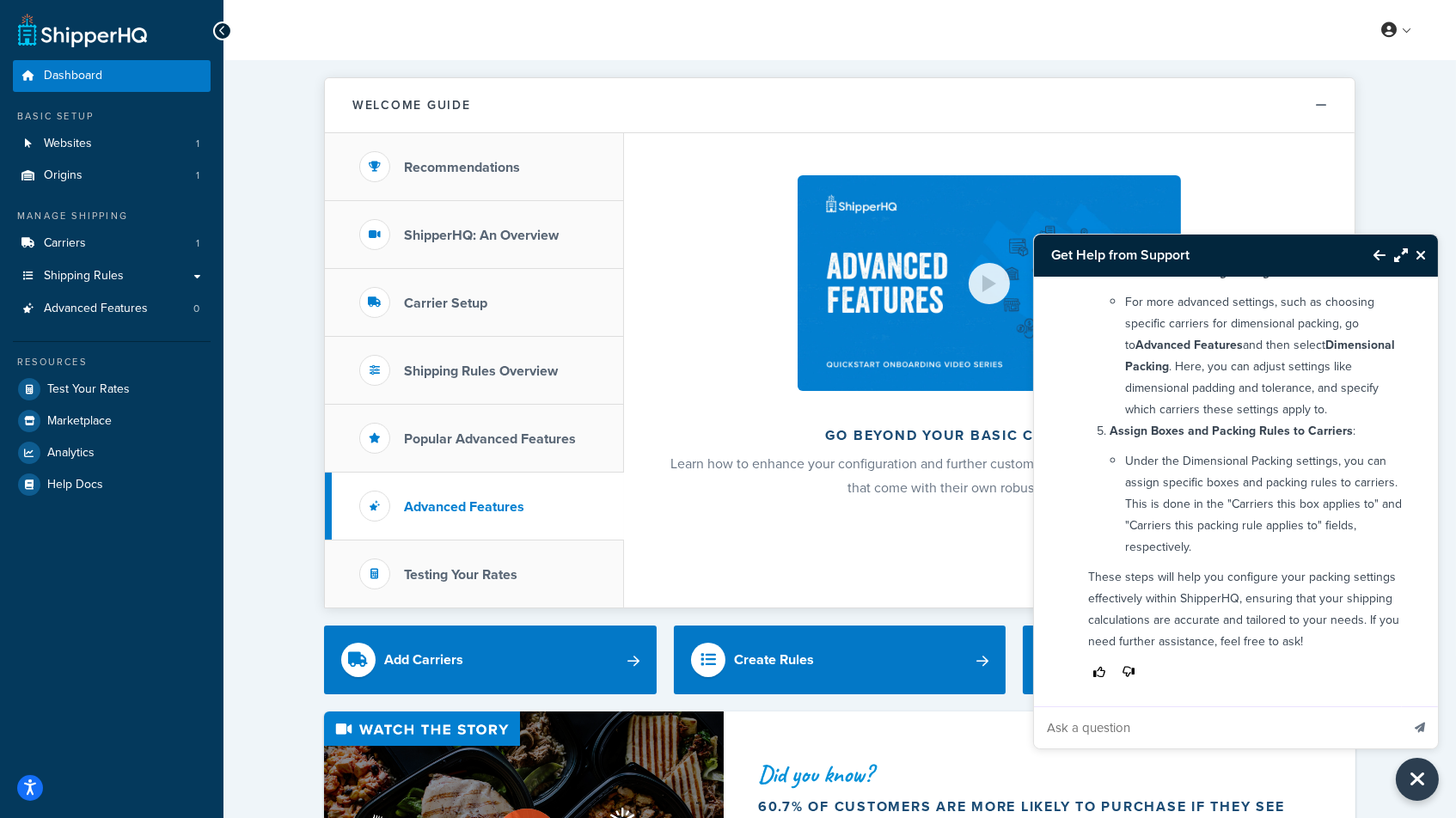
scroll to position [498, 0]
click at [76, 276] on span "Shipping Rules" at bounding box center [84, 276] width 80 height 14
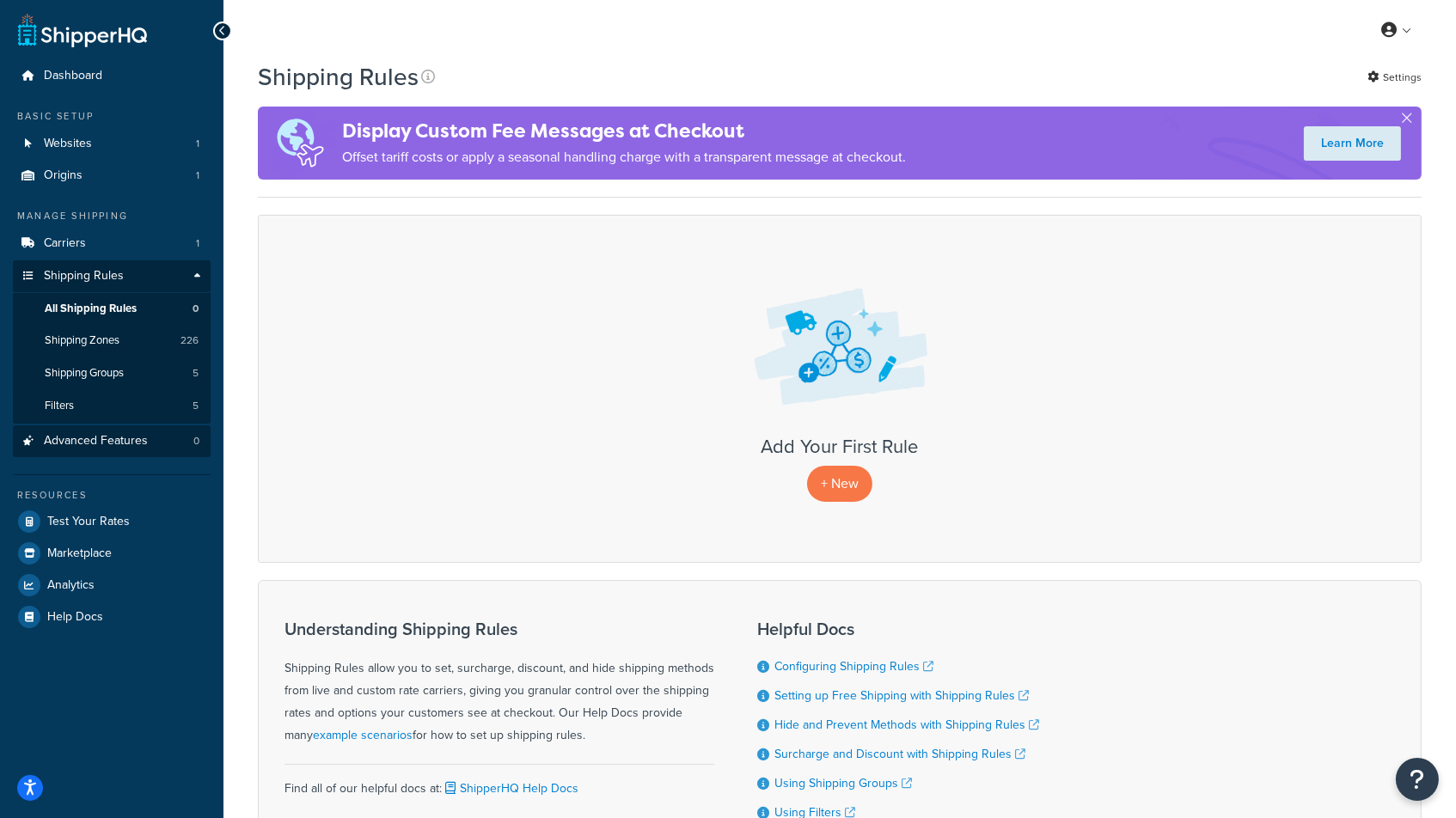
click at [110, 435] on span "Advanced Features" at bounding box center [95, 441] width 104 height 14
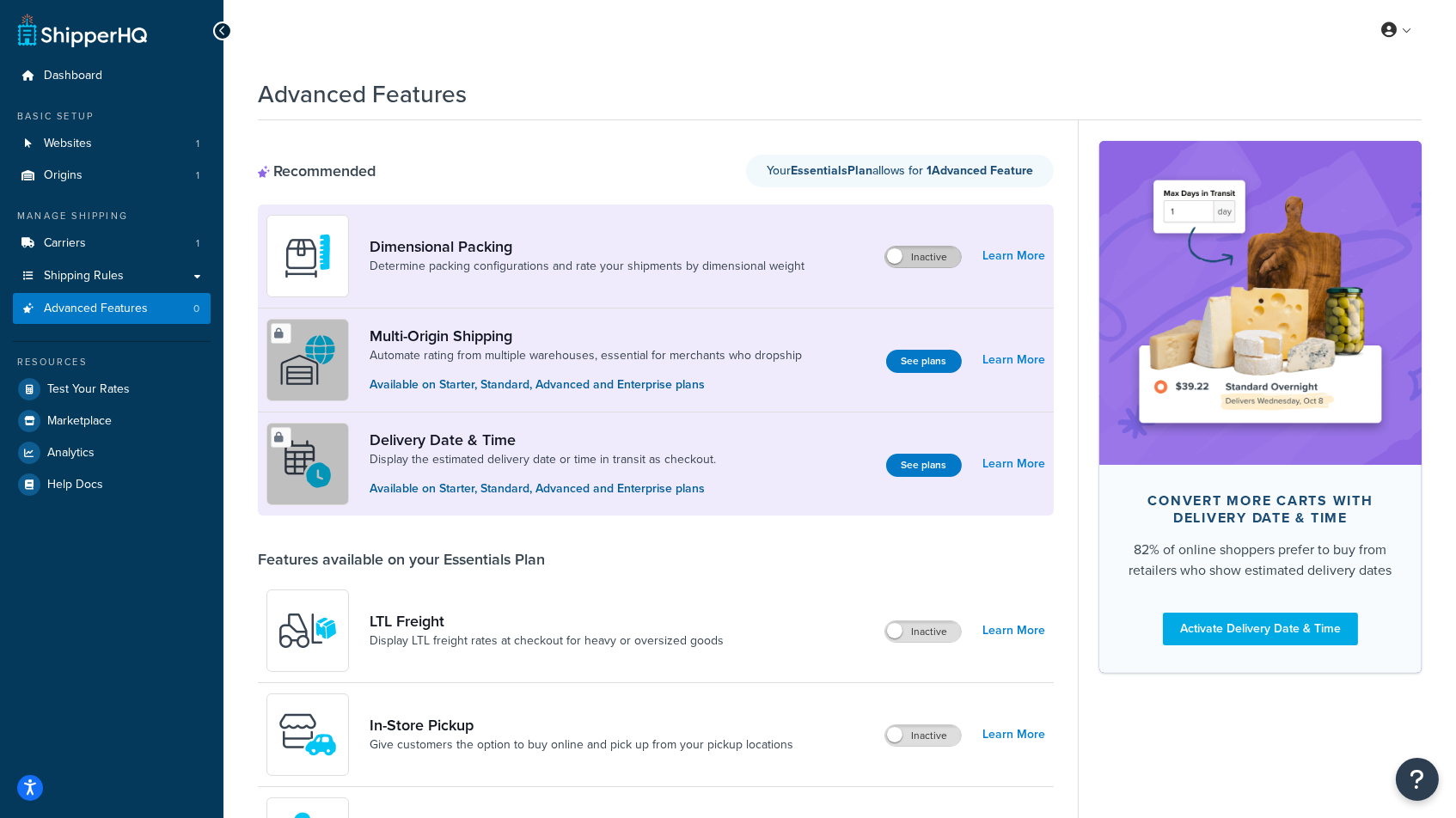
click at [930, 258] on label "Inactive" at bounding box center [922, 257] width 76 height 20
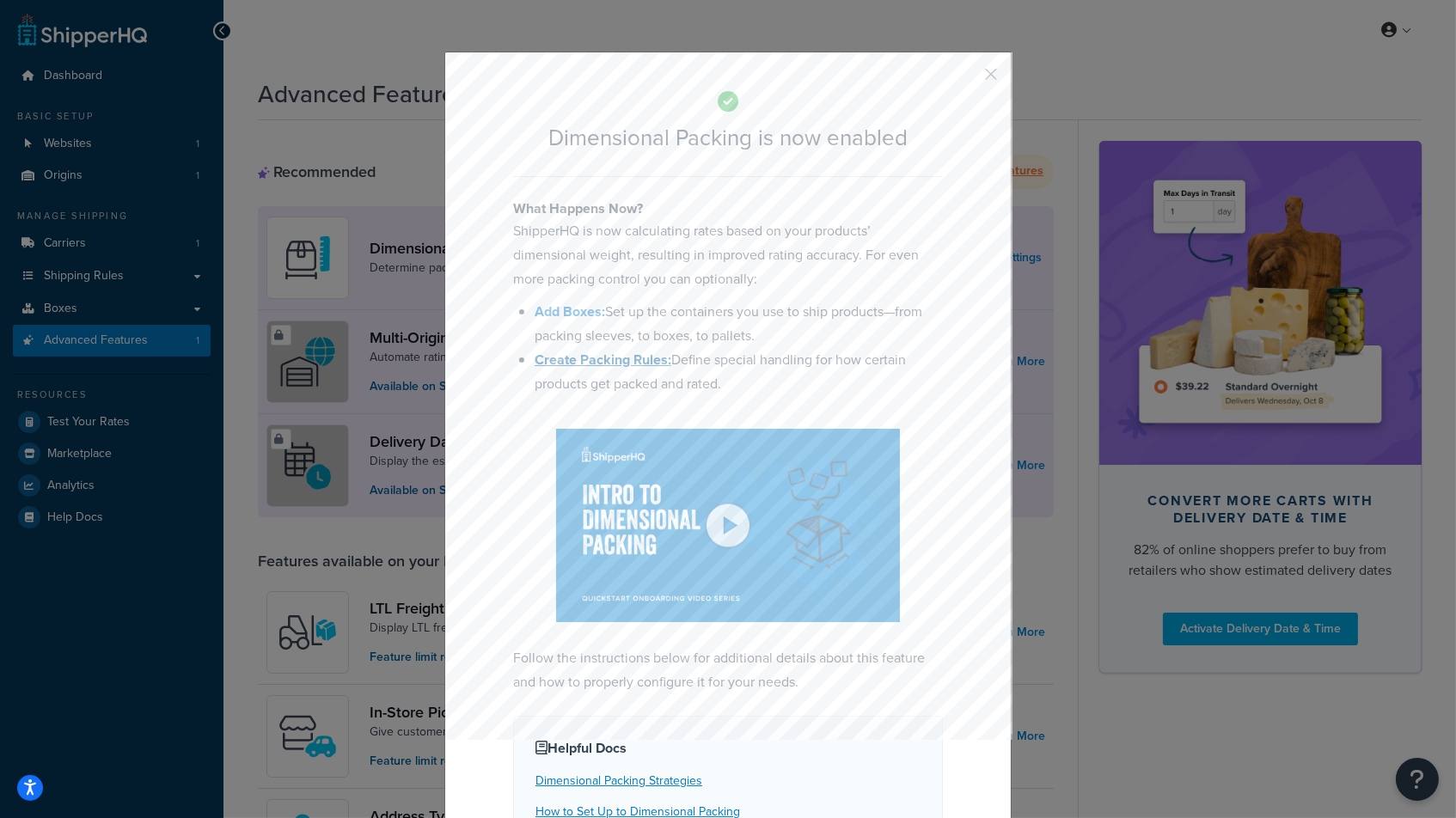
click at [592, 352] on b "Create Packing Rules:" at bounding box center [603, 360] width 137 height 20
click at [967, 78] on button "button" at bounding box center [965, 80] width 4 height 4
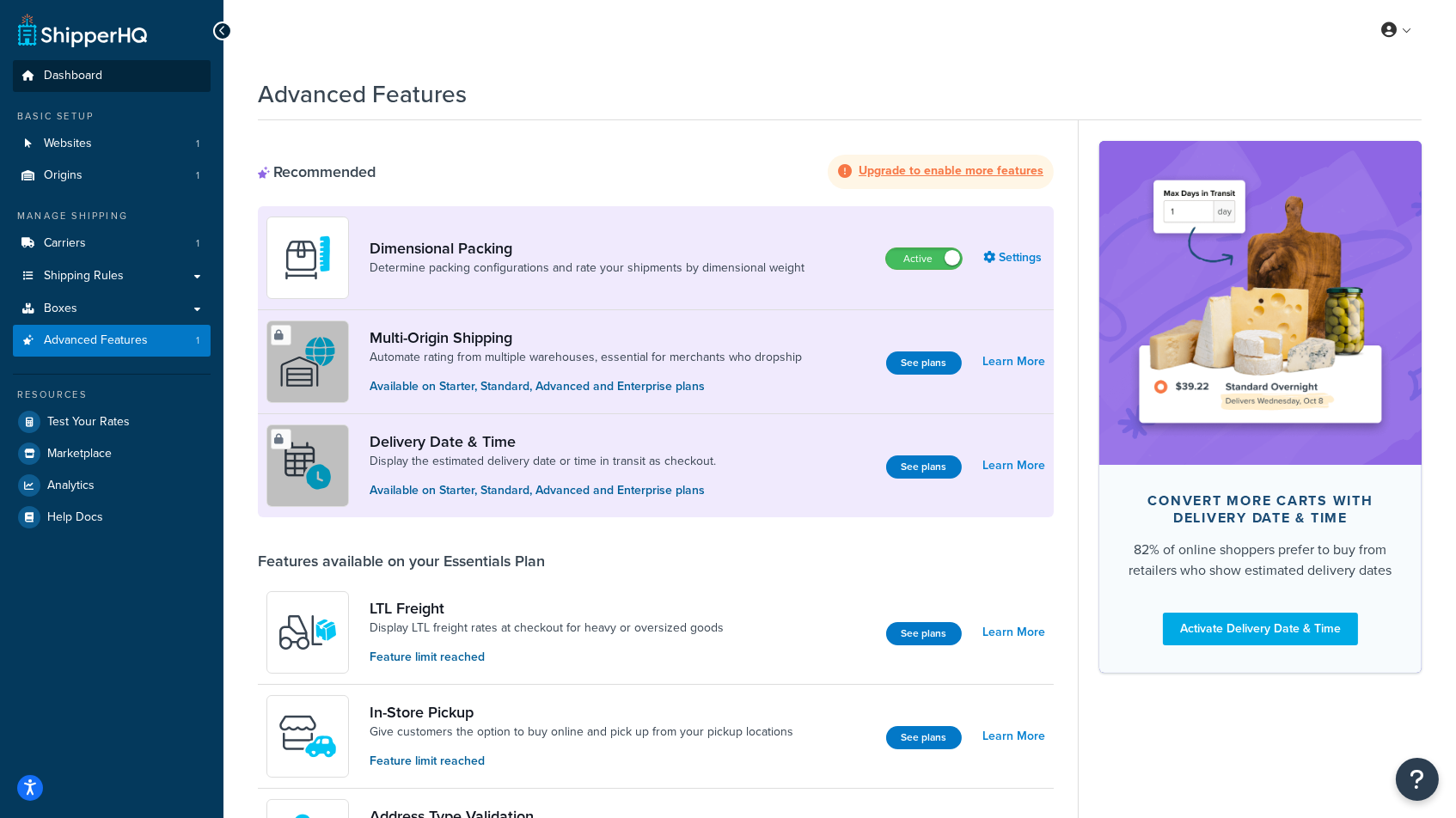
click at [50, 69] on span "Dashboard" at bounding box center [73, 75] width 59 height 14
